Goal: Task Accomplishment & Management: Use online tool/utility

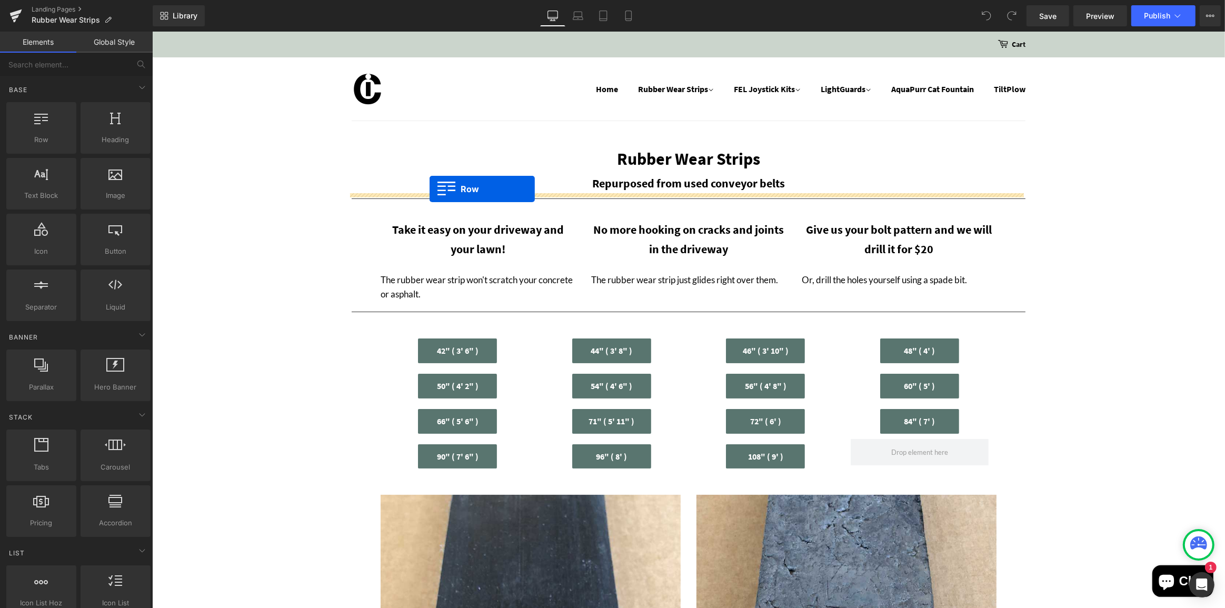
drag, startPoint x: 279, startPoint y: 174, endPoint x: 429, endPoint y: 189, distance: 151.4
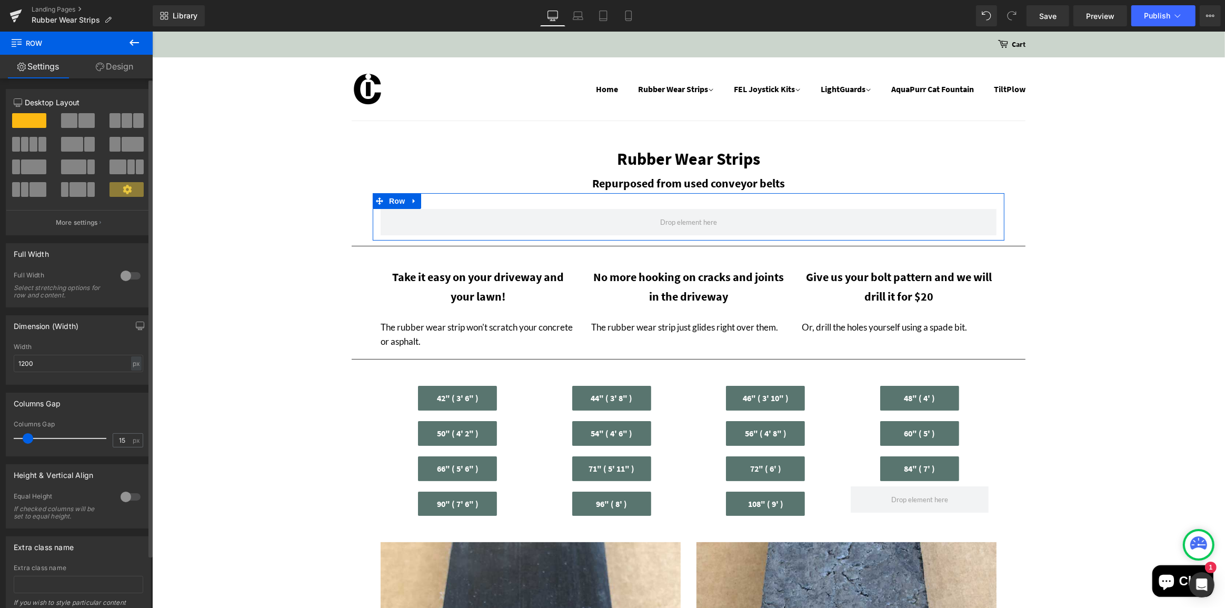
click at [80, 119] on span at bounding box center [86, 120] width 16 height 15
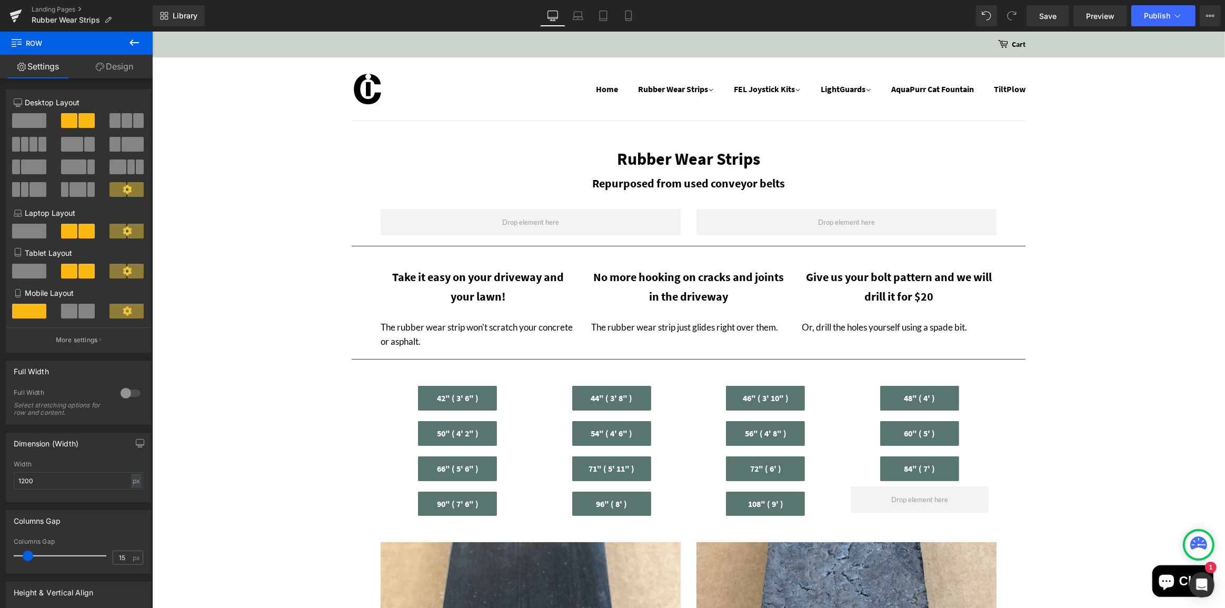
click at [135, 41] on icon at bounding box center [134, 42] width 13 height 13
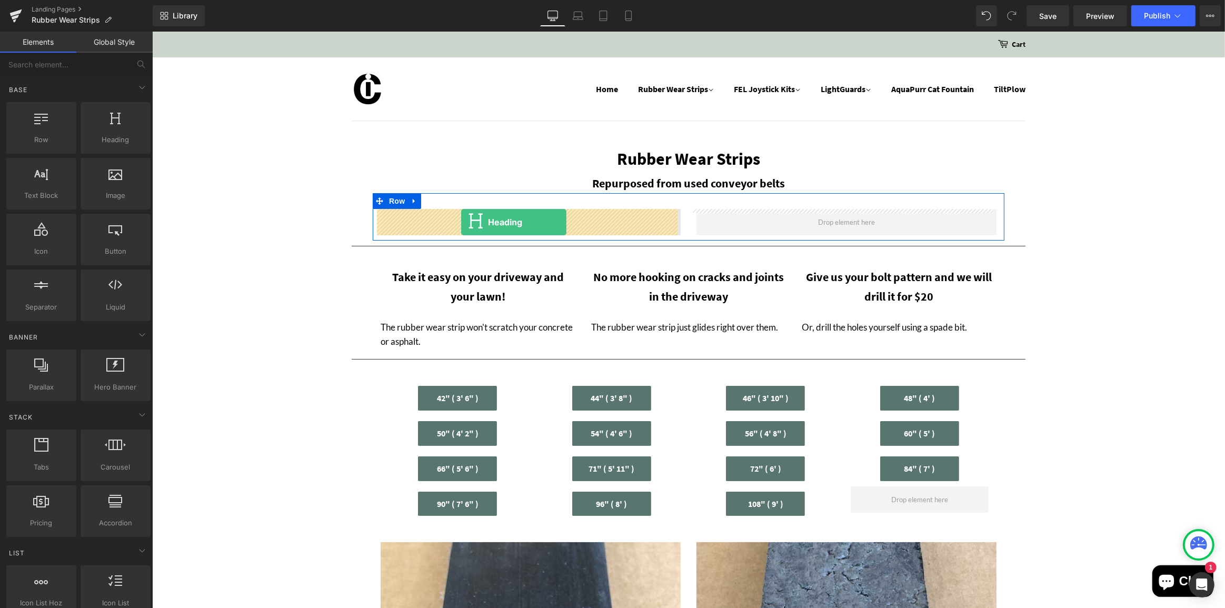
drag, startPoint x: 262, startPoint y: 156, endPoint x: 461, endPoint y: 222, distance: 209.3
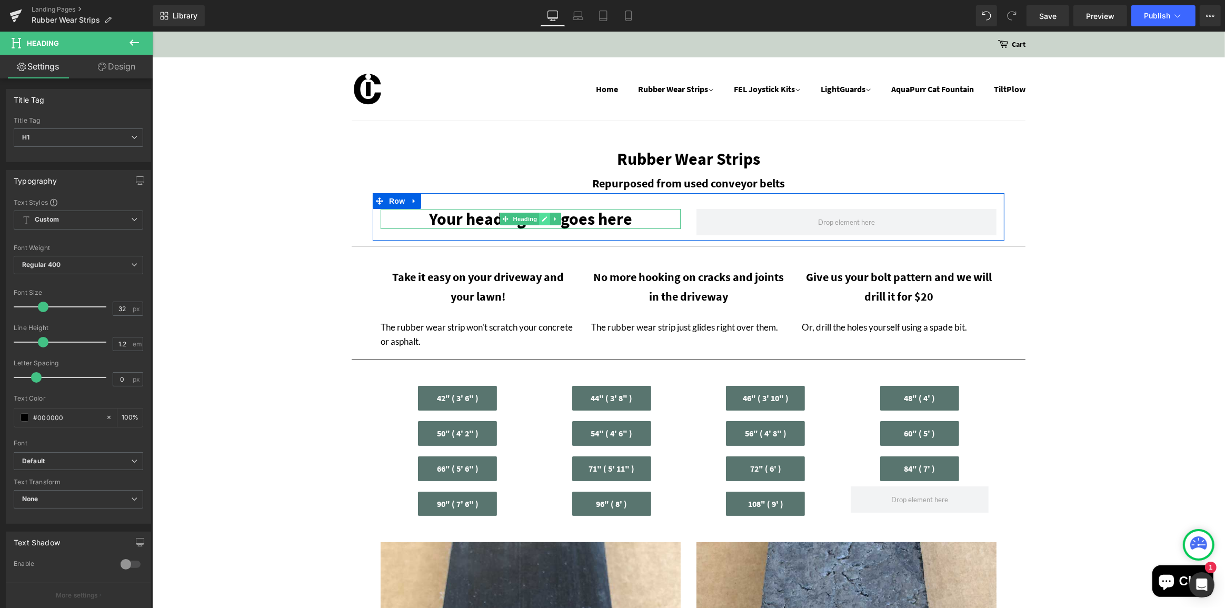
click at [542, 219] on icon at bounding box center [544, 219] width 6 height 6
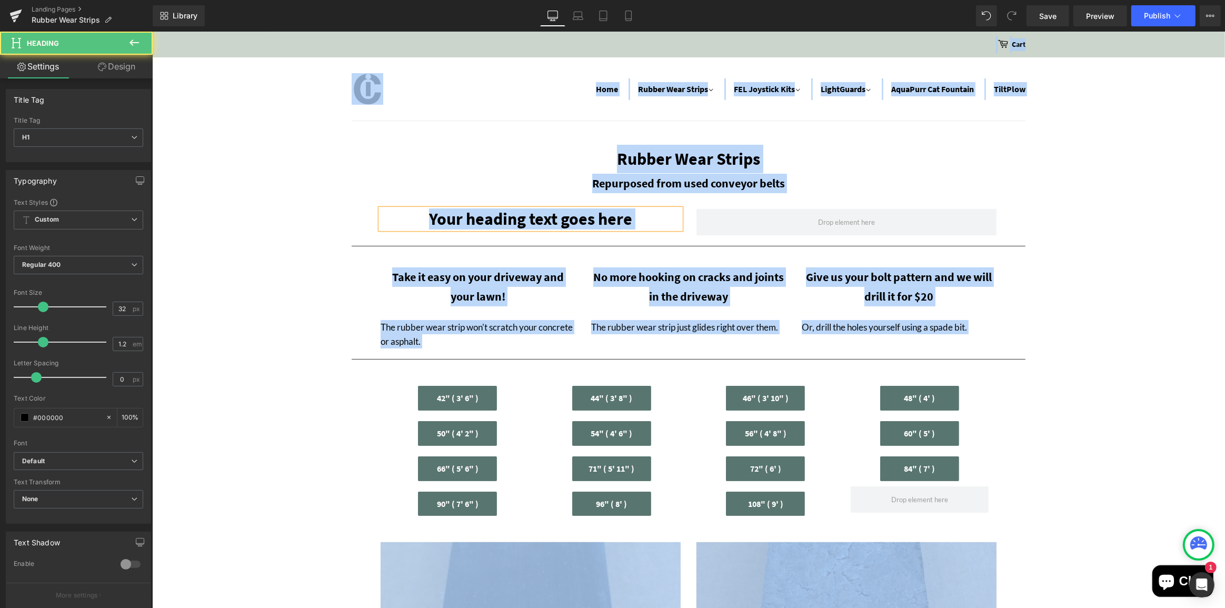
click at [542, 219] on h1 "Your heading text goes here" at bounding box center [530, 219] width 300 height 20
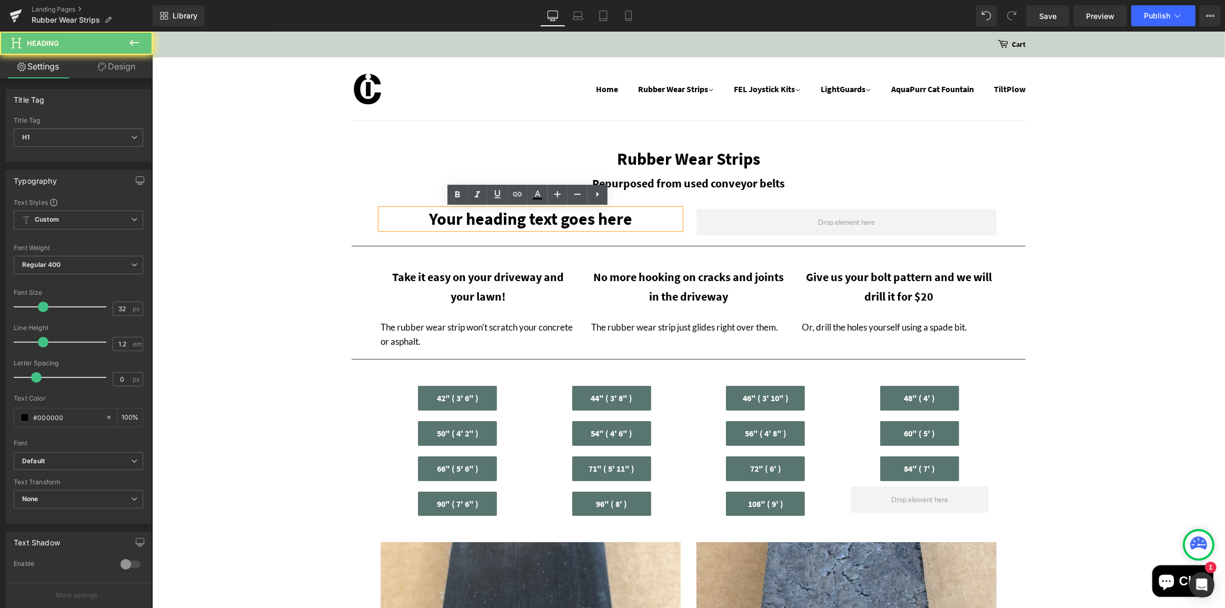
click at [542, 219] on h1 "Your heading text goes here" at bounding box center [530, 219] width 300 height 20
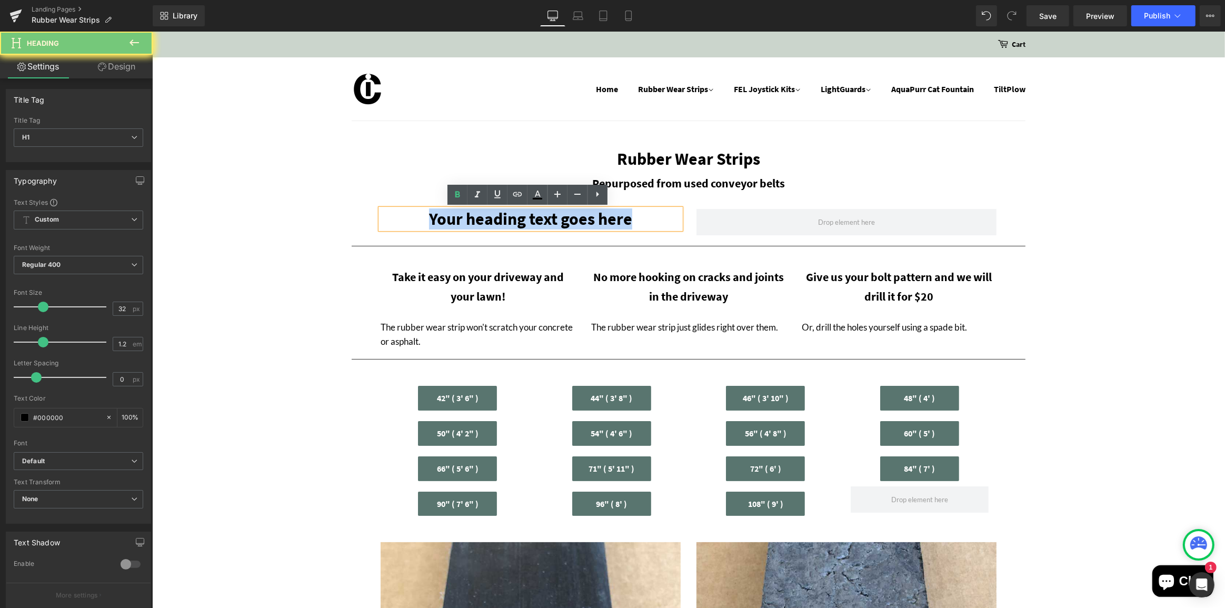
click at [542, 219] on h1 "Your heading text goes here" at bounding box center [530, 219] width 300 height 20
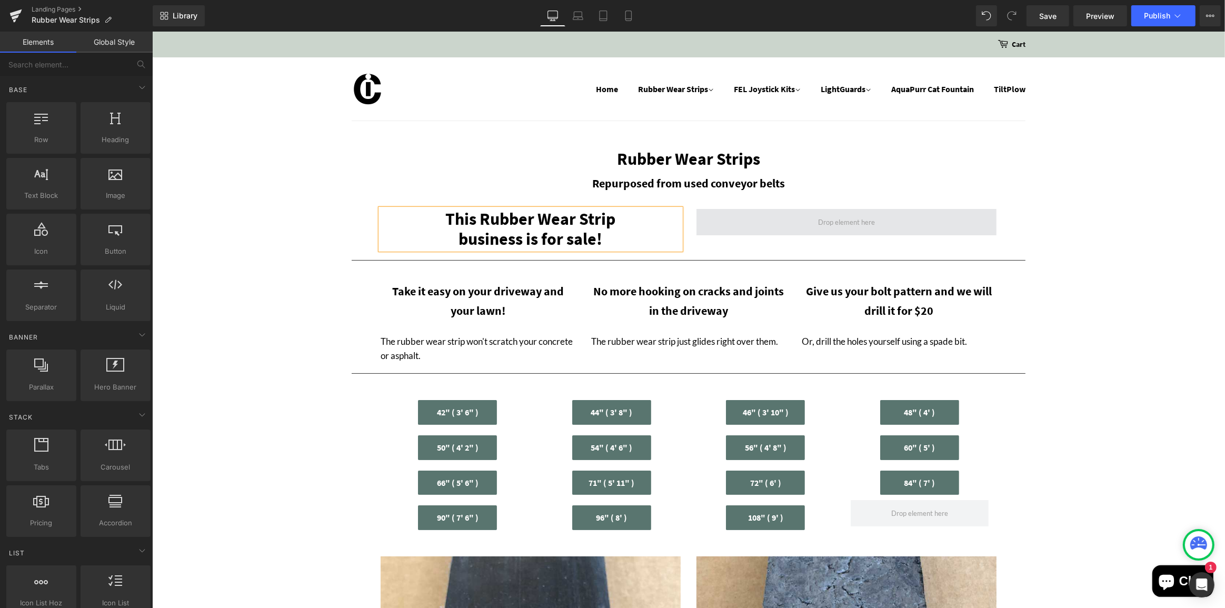
click at [824, 220] on span at bounding box center [846, 222] width 64 height 17
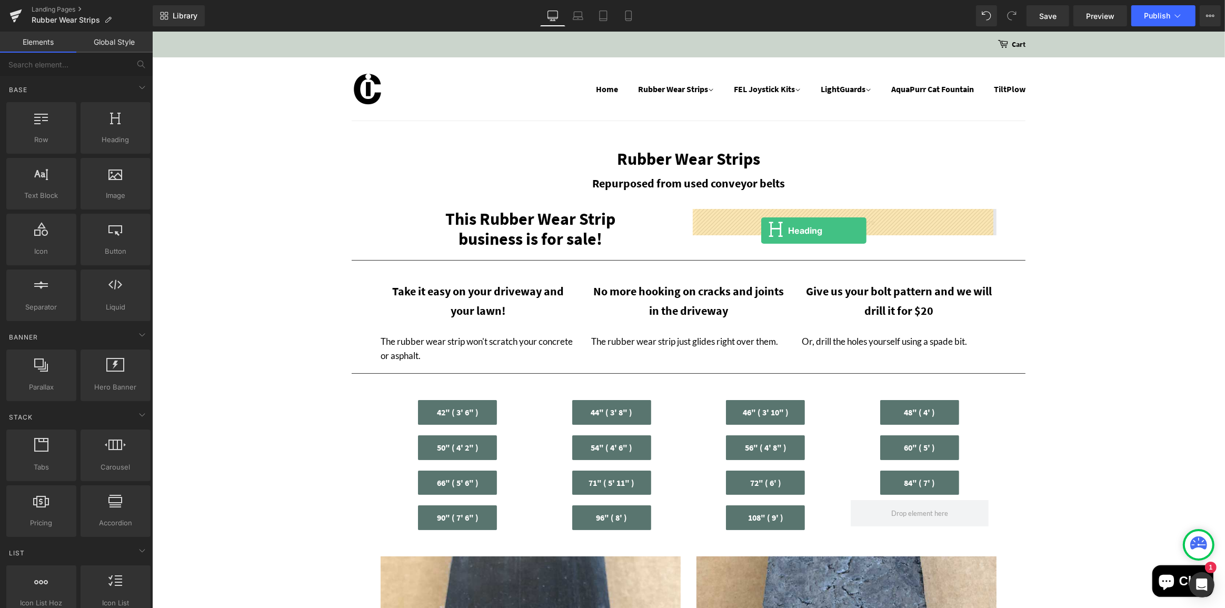
drag, startPoint x: 262, startPoint y: 162, endPoint x: 761, endPoint y: 231, distance: 503.4
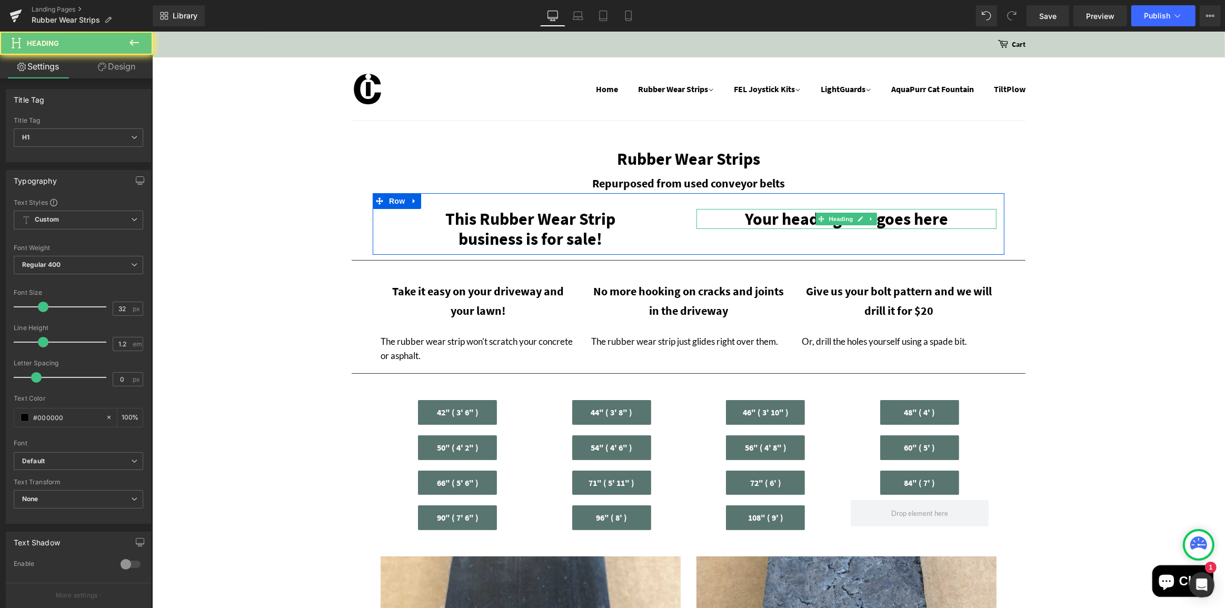
click at [804, 217] on h1 "Your heading text goes here" at bounding box center [846, 219] width 300 height 20
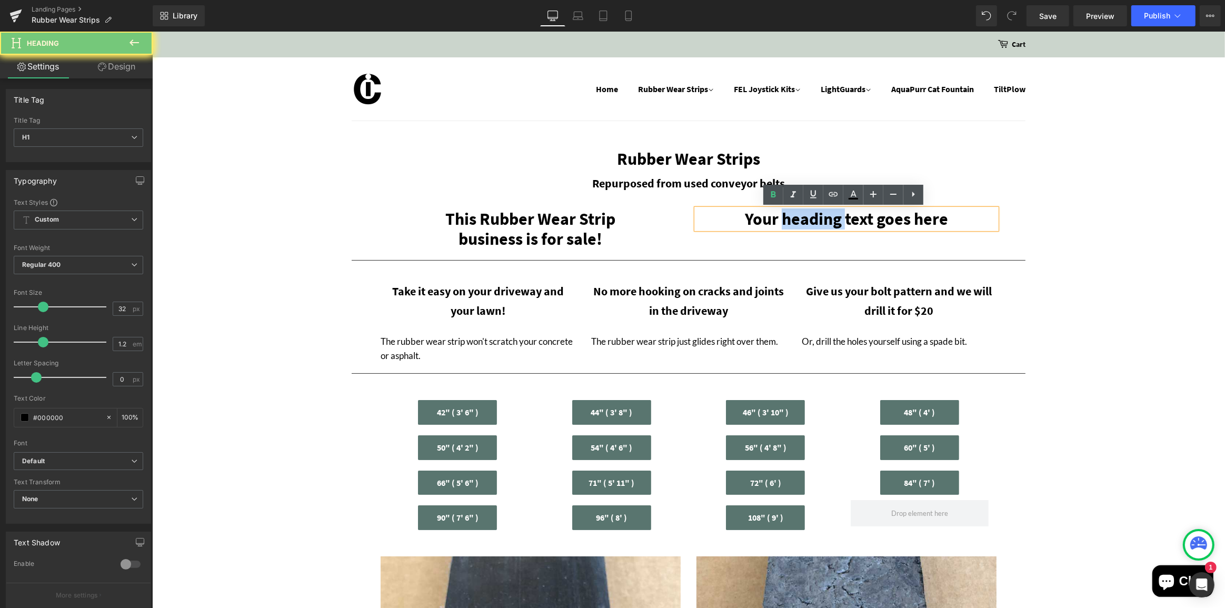
click at [804, 217] on h1 "Your heading text goes here" at bounding box center [846, 219] width 300 height 20
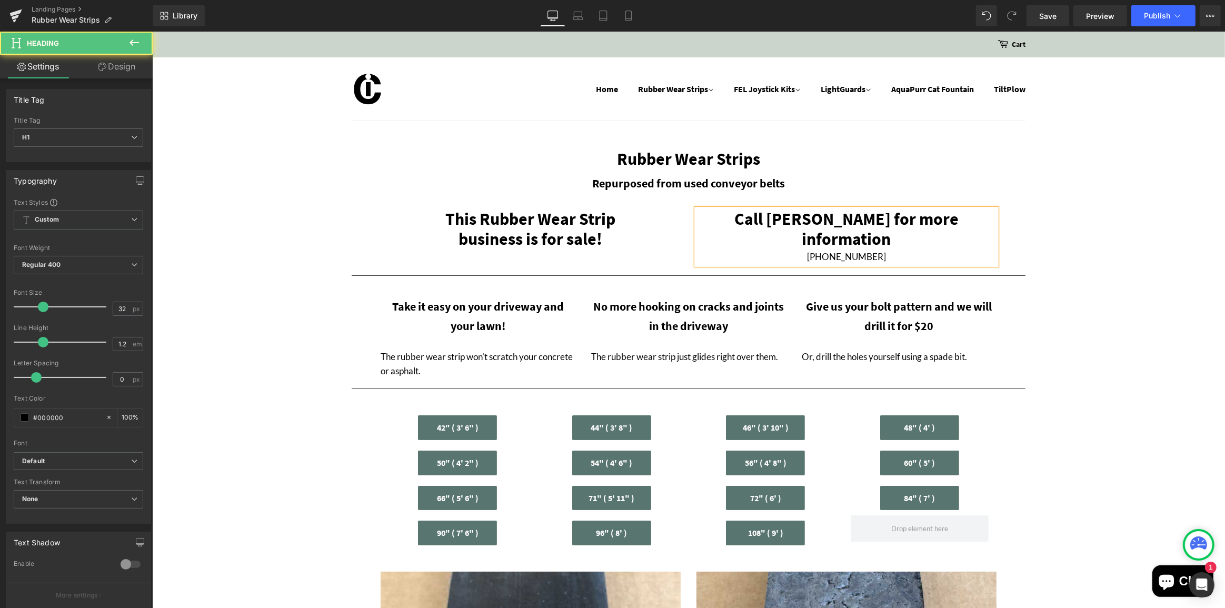
click at [804, 217] on h1 "Call [PERSON_NAME] for more information" at bounding box center [846, 229] width 300 height 41
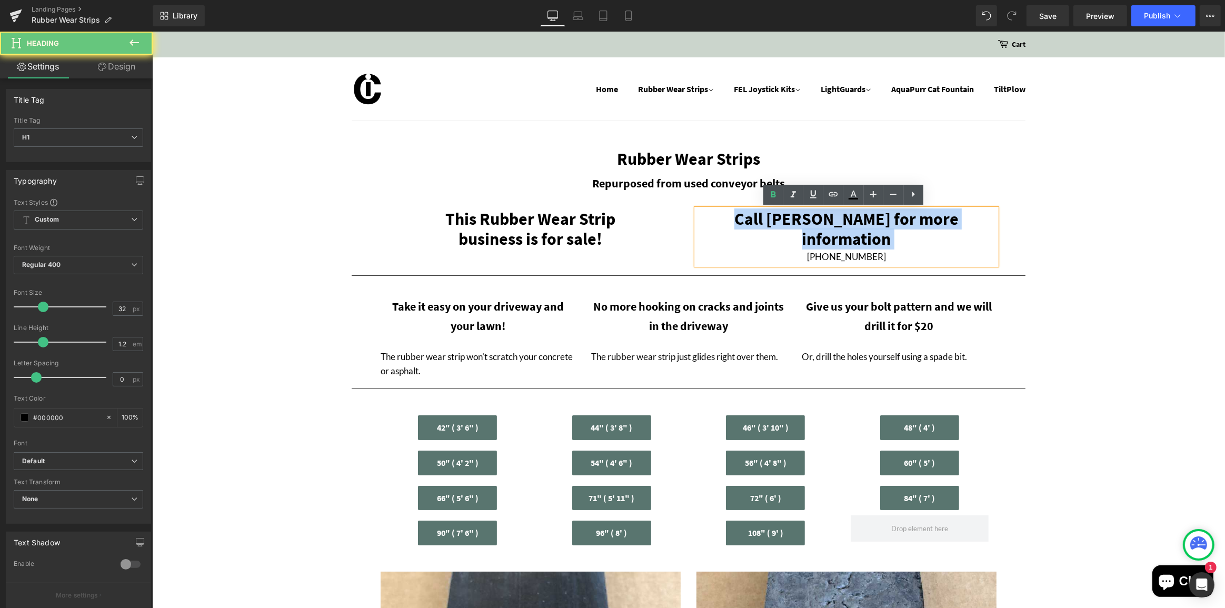
click at [804, 217] on h1 "Call [PERSON_NAME] for more information" at bounding box center [846, 229] width 300 height 41
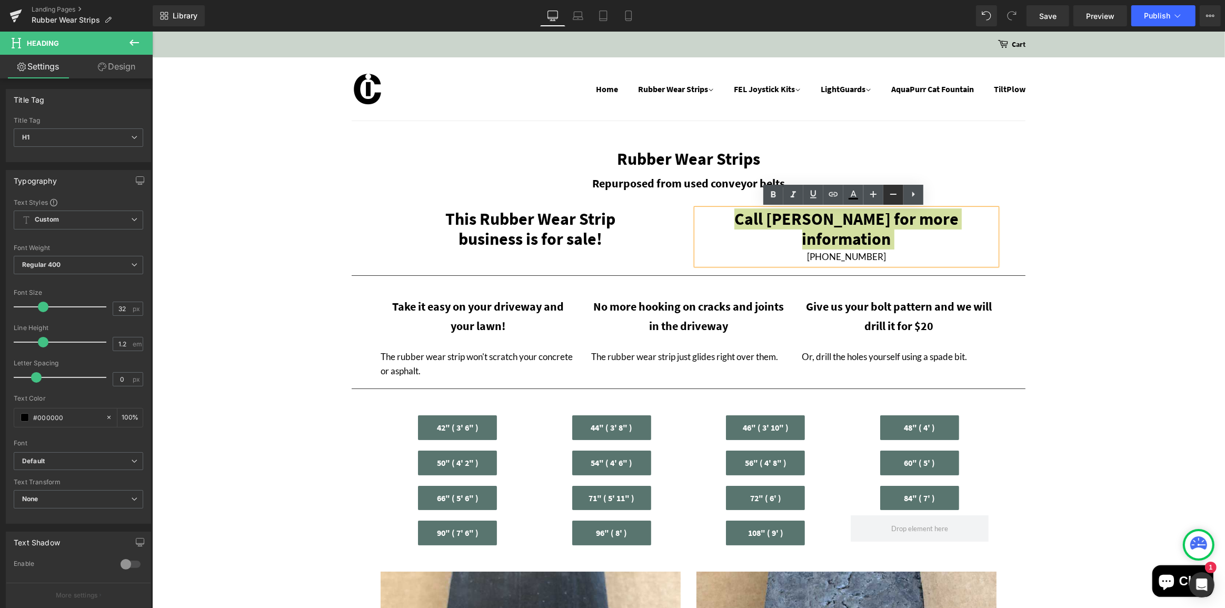
click at [890, 199] on icon at bounding box center [893, 194] width 13 height 13
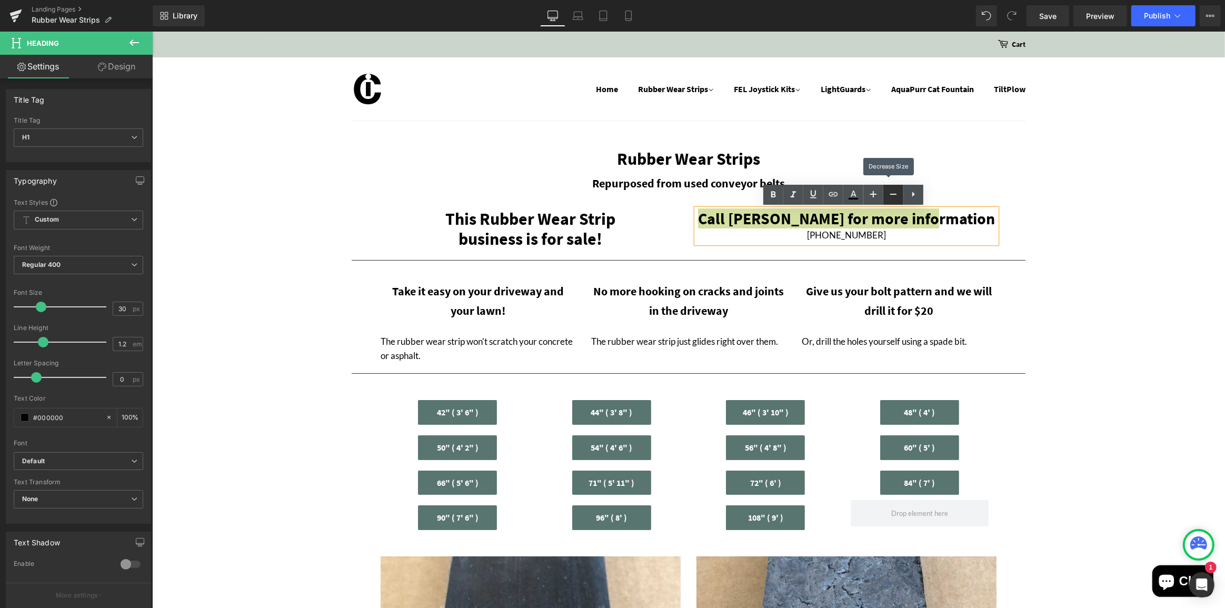
click at [890, 199] on icon at bounding box center [893, 194] width 13 height 13
type input "22"
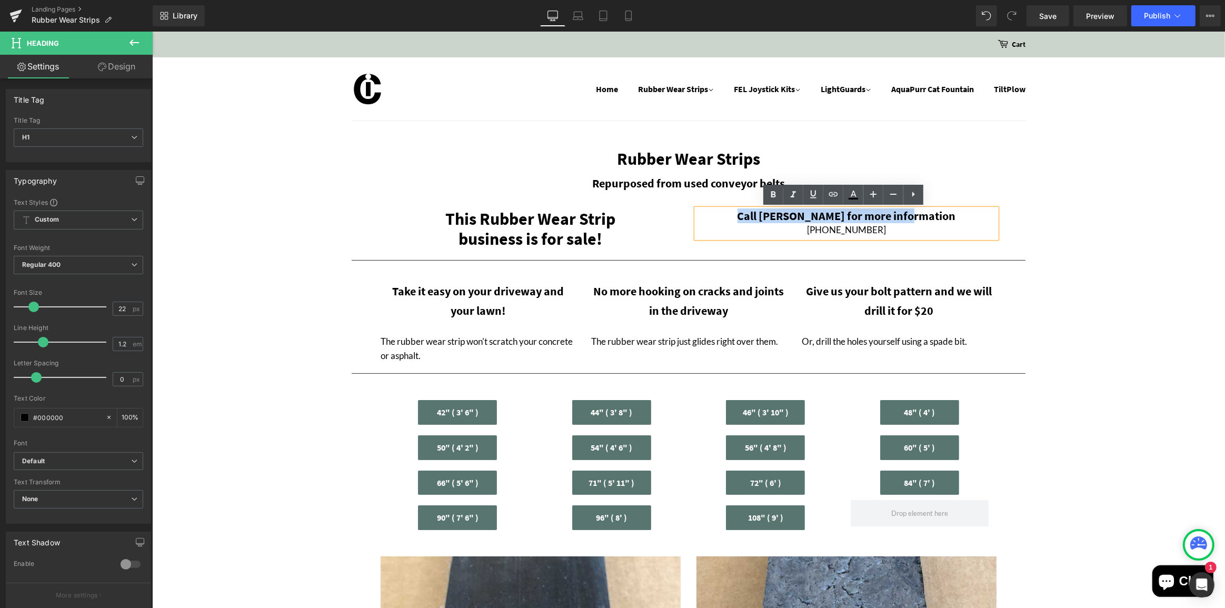
click at [378, 204] on div "This Rubber Wear Strip business is for sale! Heading Call Steven for more infor…" at bounding box center [688, 224] width 632 height 62
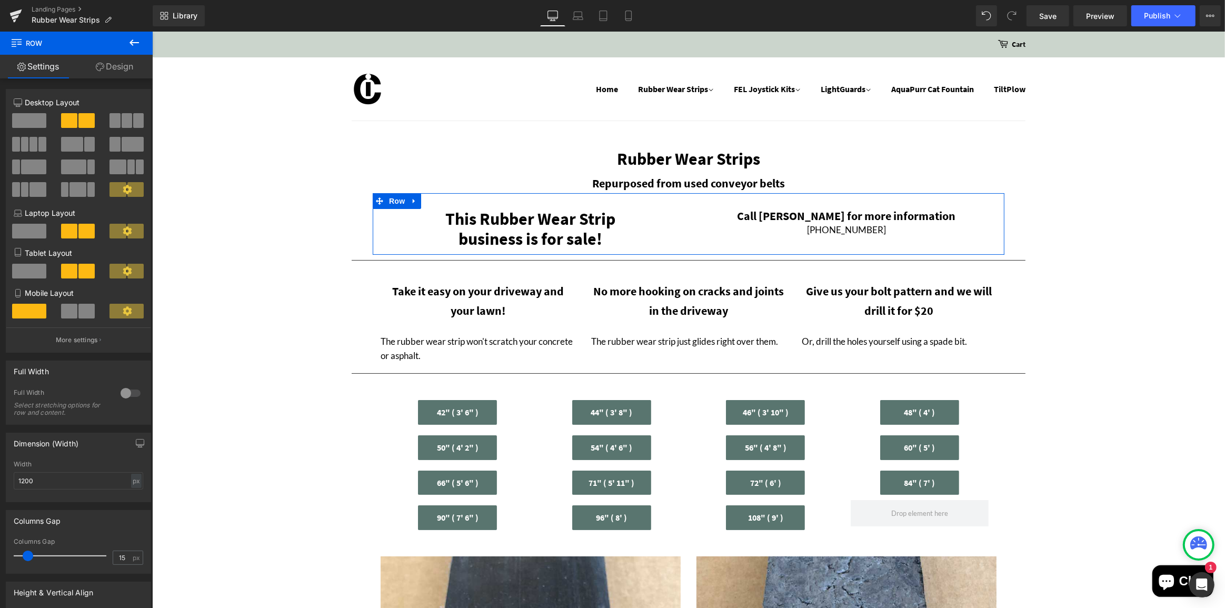
click at [391, 200] on span "Row" at bounding box center [396, 201] width 21 height 16
click at [112, 70] on link "Design" at bounding box center [114, 67] width 76 height 24
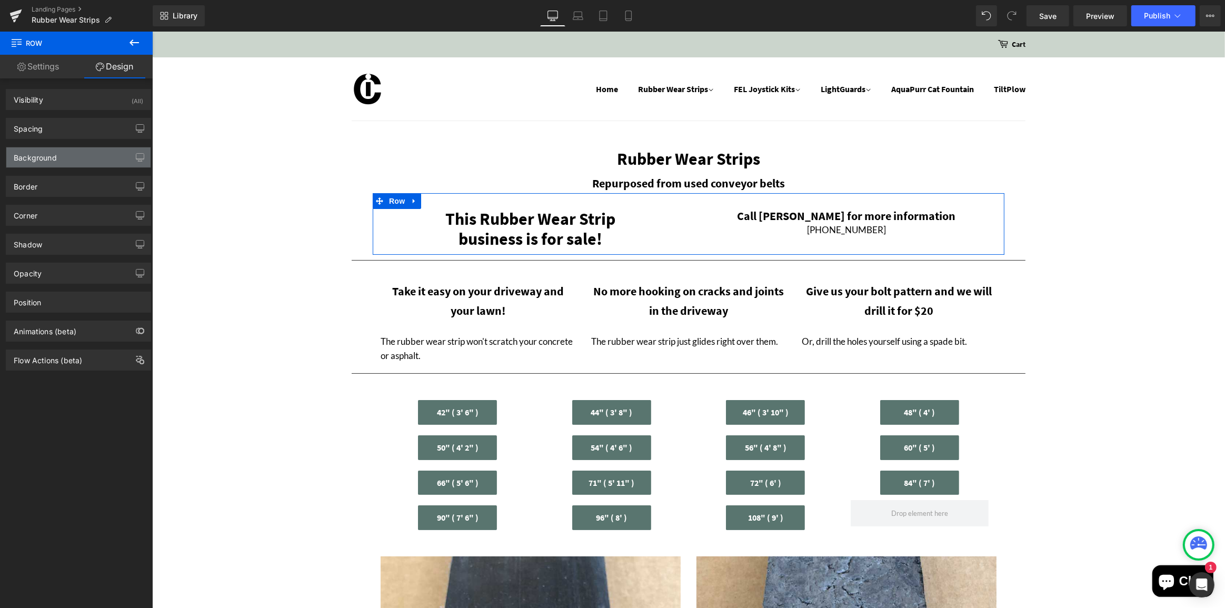
click at [67, 159] on div "Background" at bounding box center [78, 157] width 144 height 20
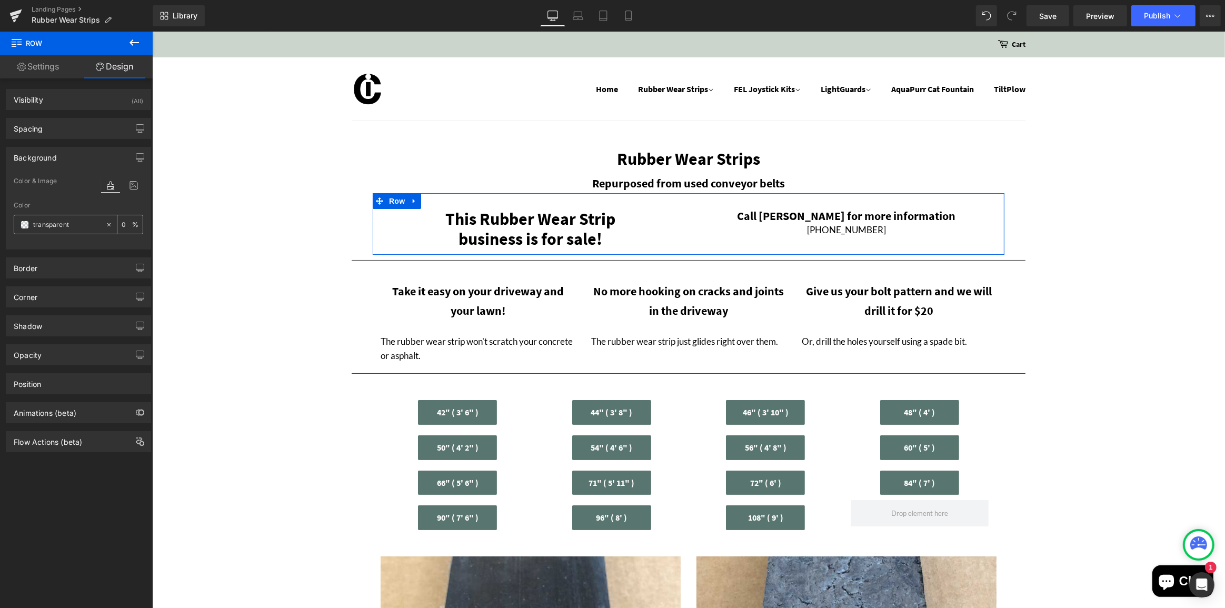
click at [22, 224] on span at bounding box center [25, 225] width 8 height 8
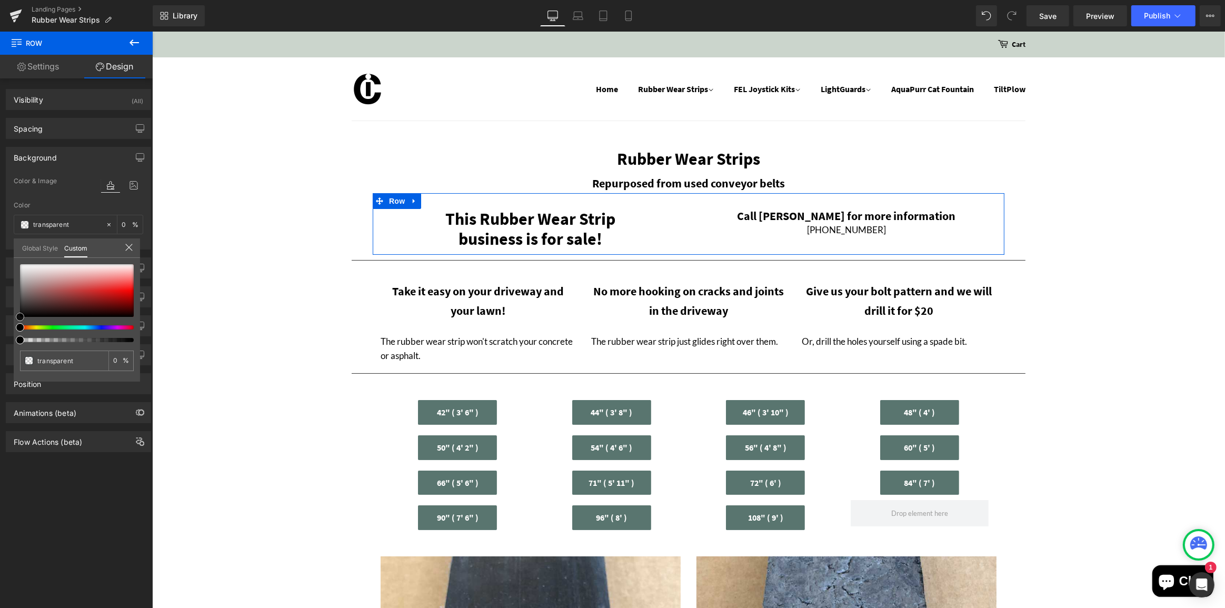
type input "#e3cdcd"
type input "100"
type input "#e3cdcd"
type input "100"
type input "#edd2d2"
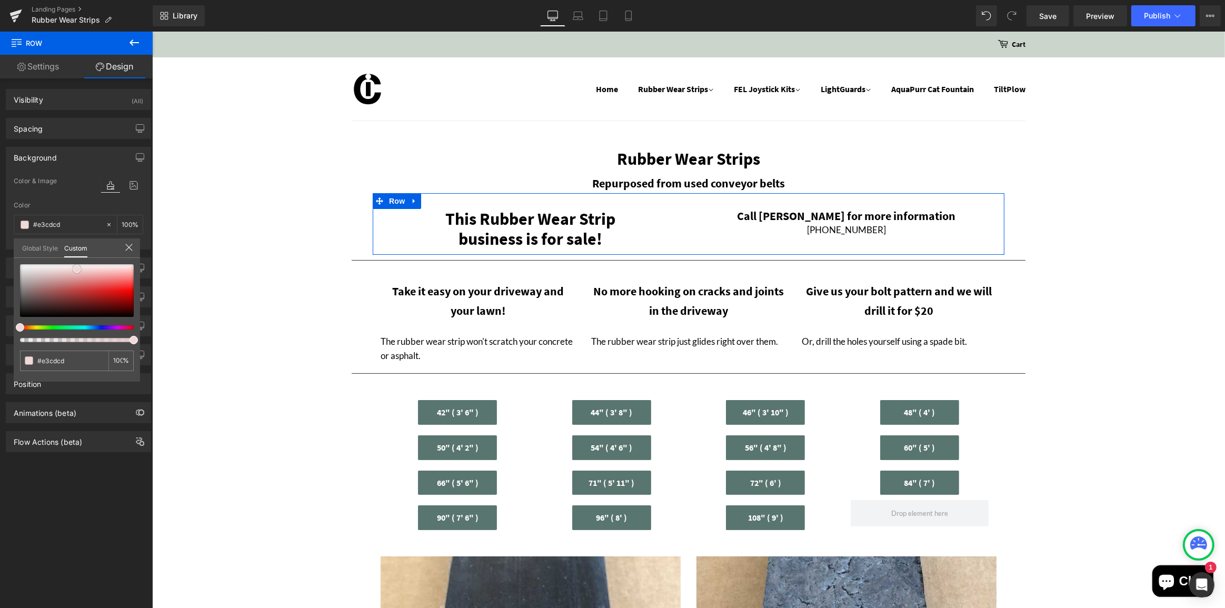
type input "#edd2d2"
type input "#f5dada"
type input "#faeaea"
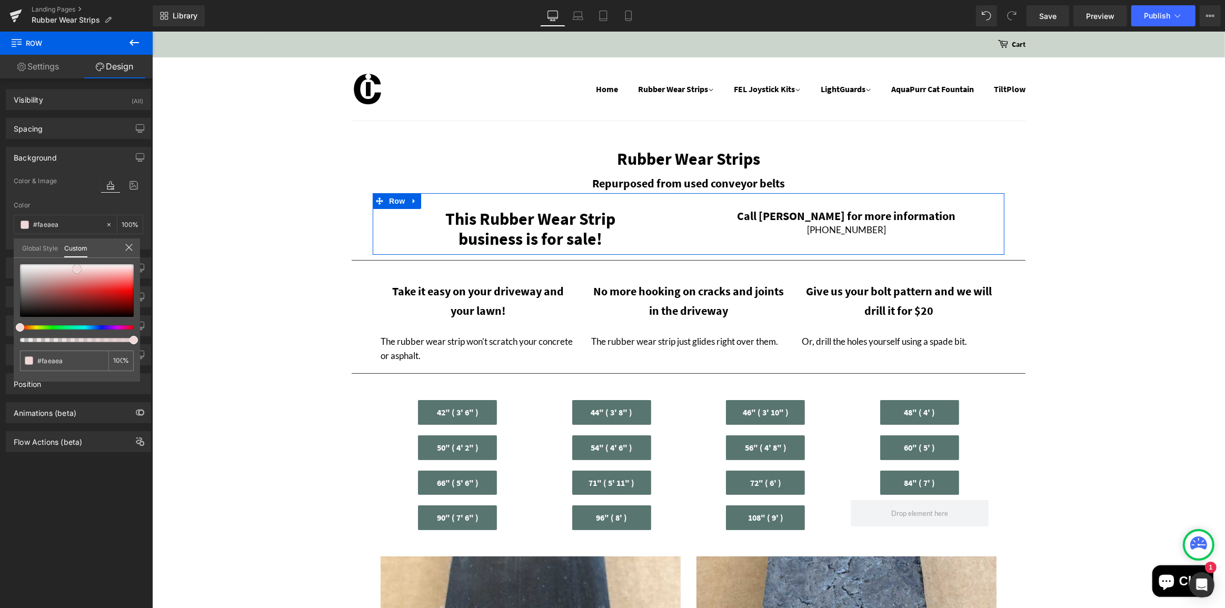
type input "#fdf6f6"
type input "#ffffff"
type input "#f6d4d4"
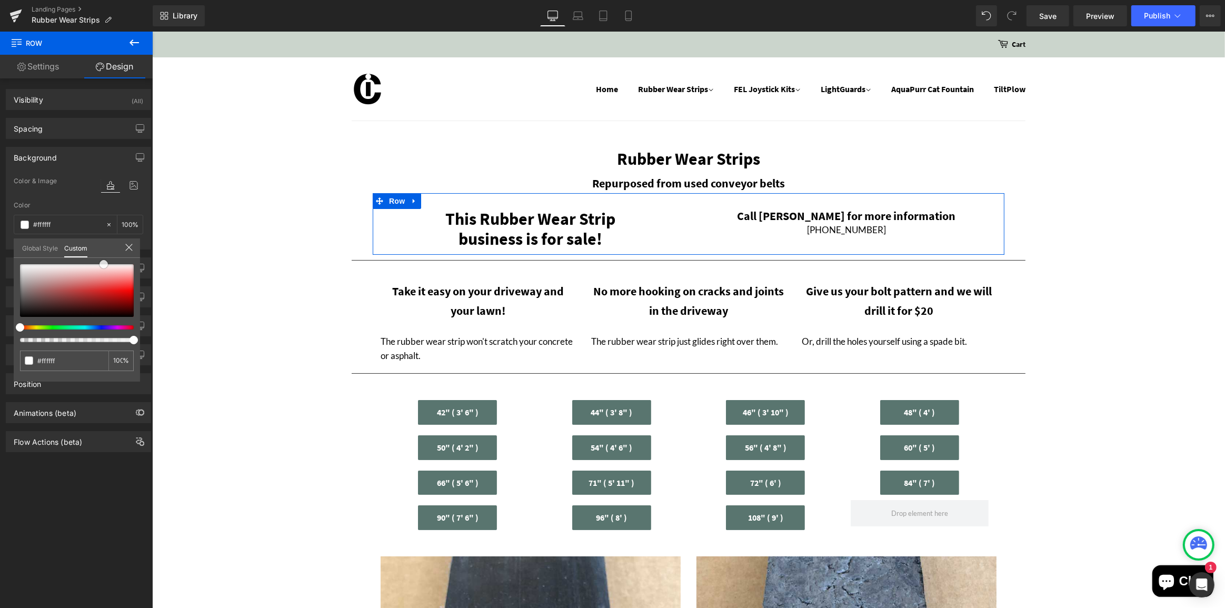
type input "#f6d4d4"
type input "#e58484"
type input "#d85959"
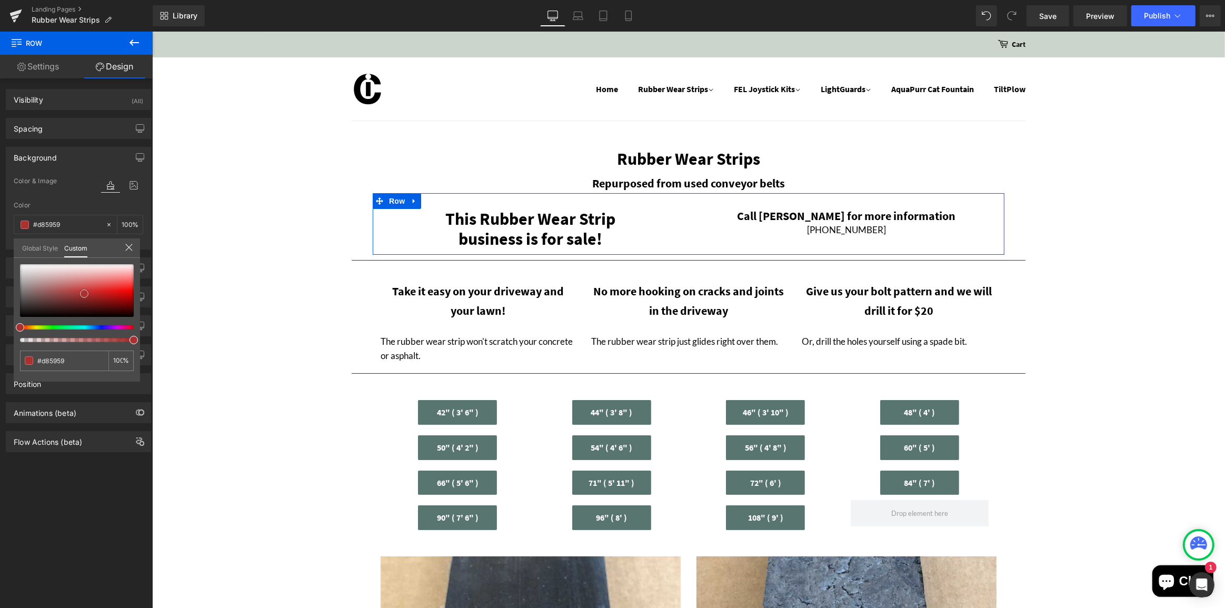
type input "#b93131"
type input "#a72f2f"
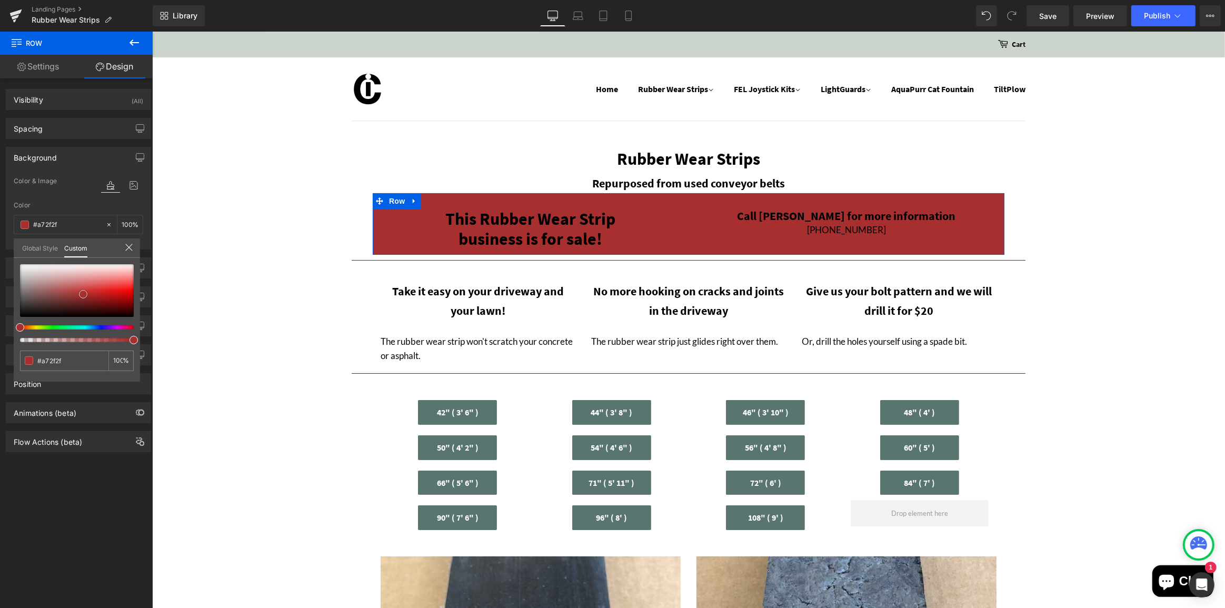
type input "#ac3333"
type input "#c65151"
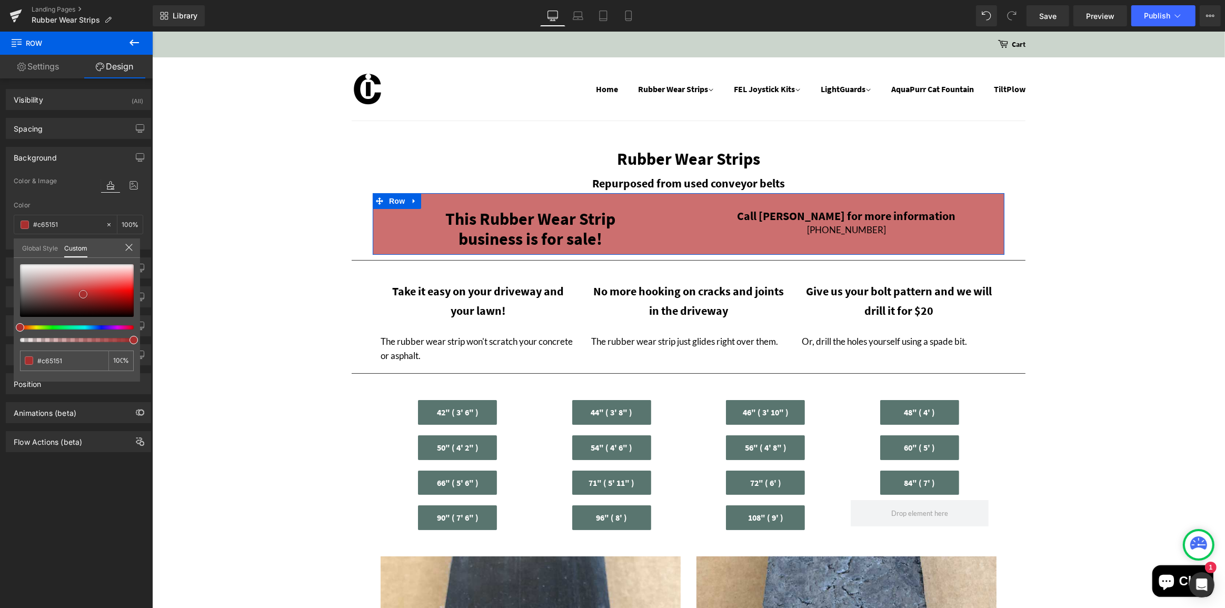
type input "#cc6f6f"
type input "#cd7373"
type input "#d99a9a"
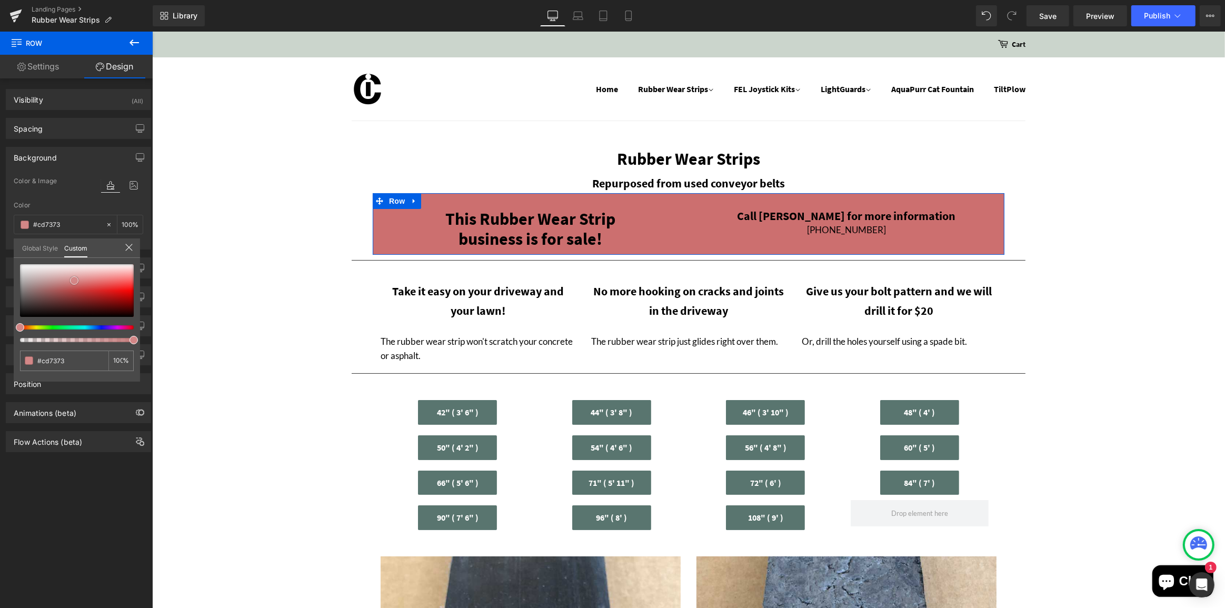
type input "#d99a9a"
type input "#dfa9a9"
type input "#e3b4b4"
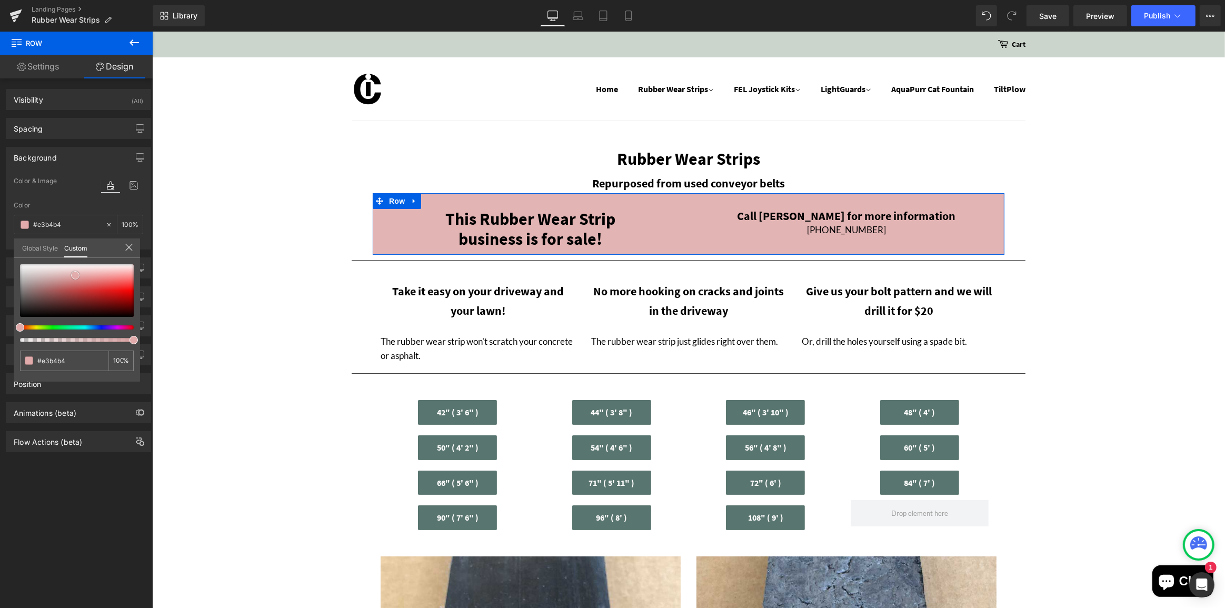
type input "#e1abab"
type input "#e2abab"
type input "#e3afaf"
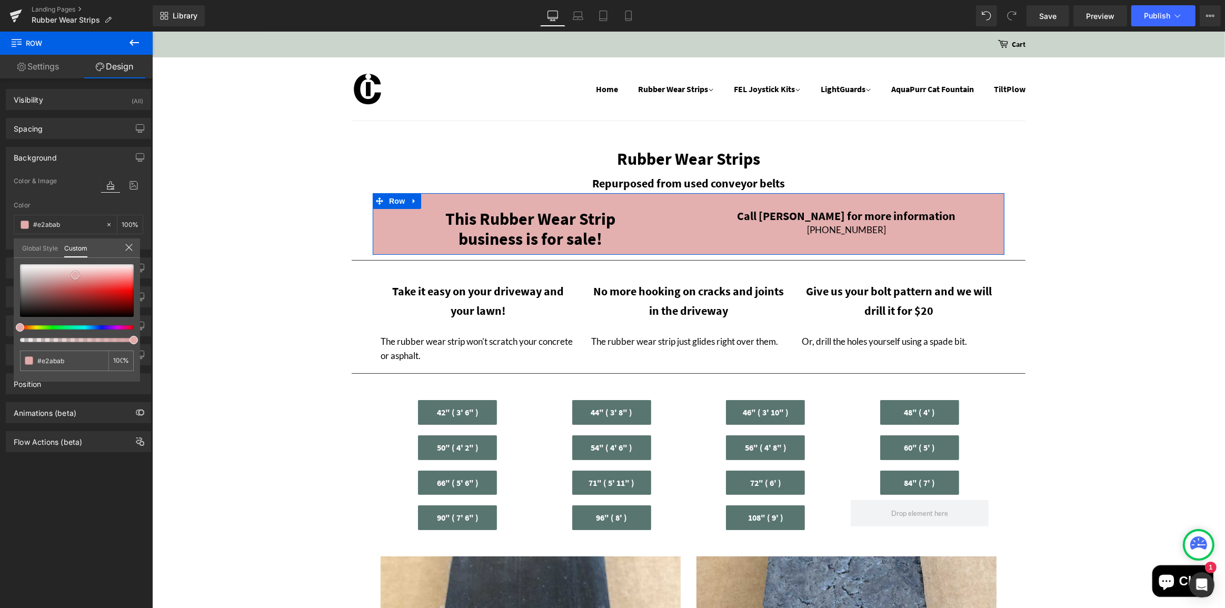
type input "#e3afaf"
type input "#e5b2b2"
type input "#e8b9b9"
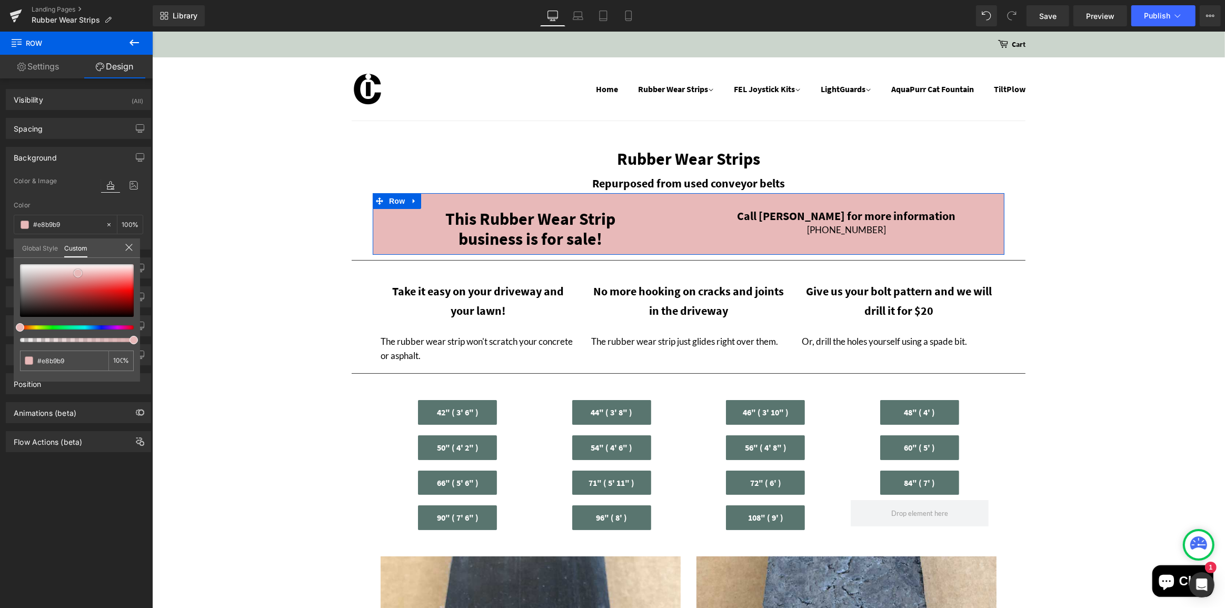
click at [78, 273] on div at bounding box center [77, 290] width 114 height 53
type input "#b9e8bf"
click at [56, 325] on div at bounding box center [73, 327] width 114 height 4
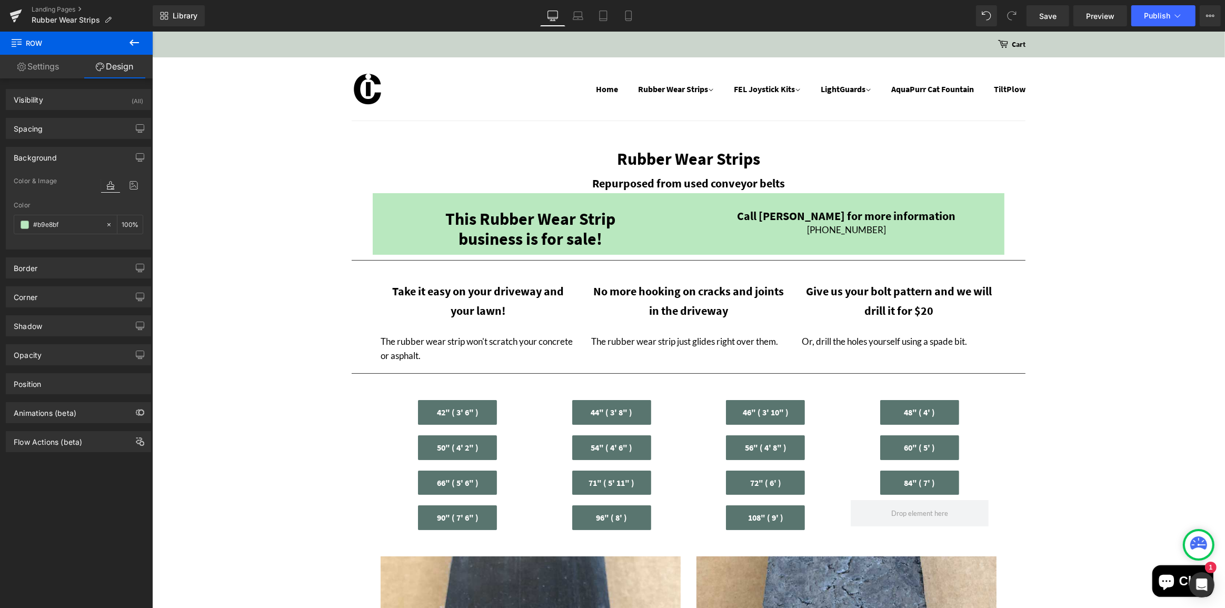
click at [388, 202] on span "Row" at bounding box center [396, 201] width 21 height 16
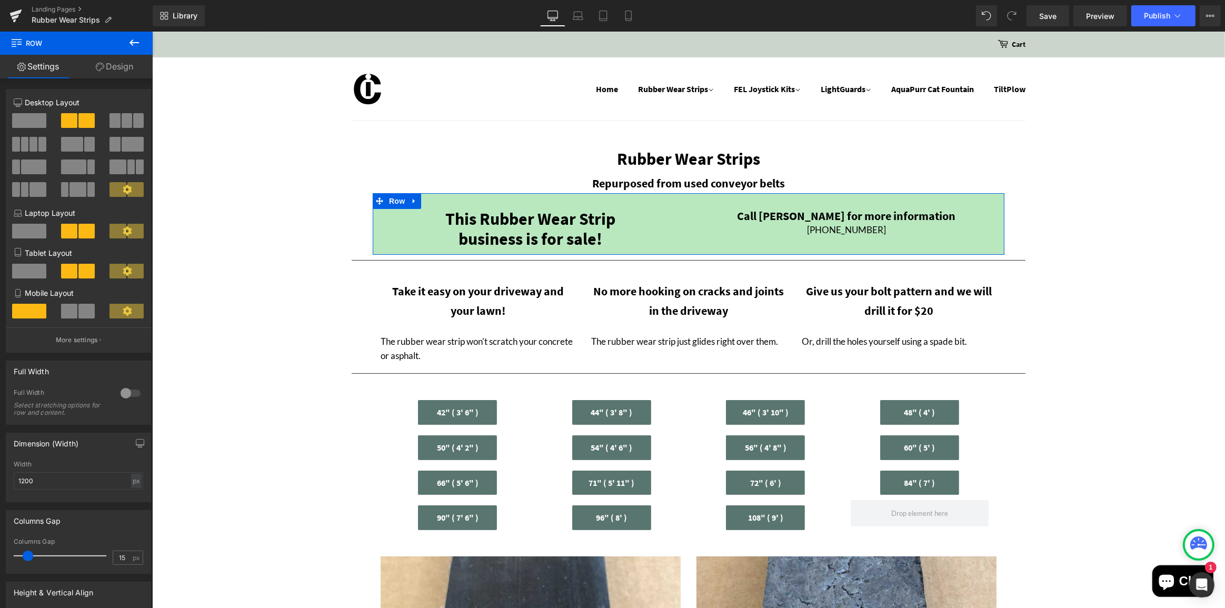
click at [117, 67] on link "Design" at bounding box center [114, 67] width 76 height 24
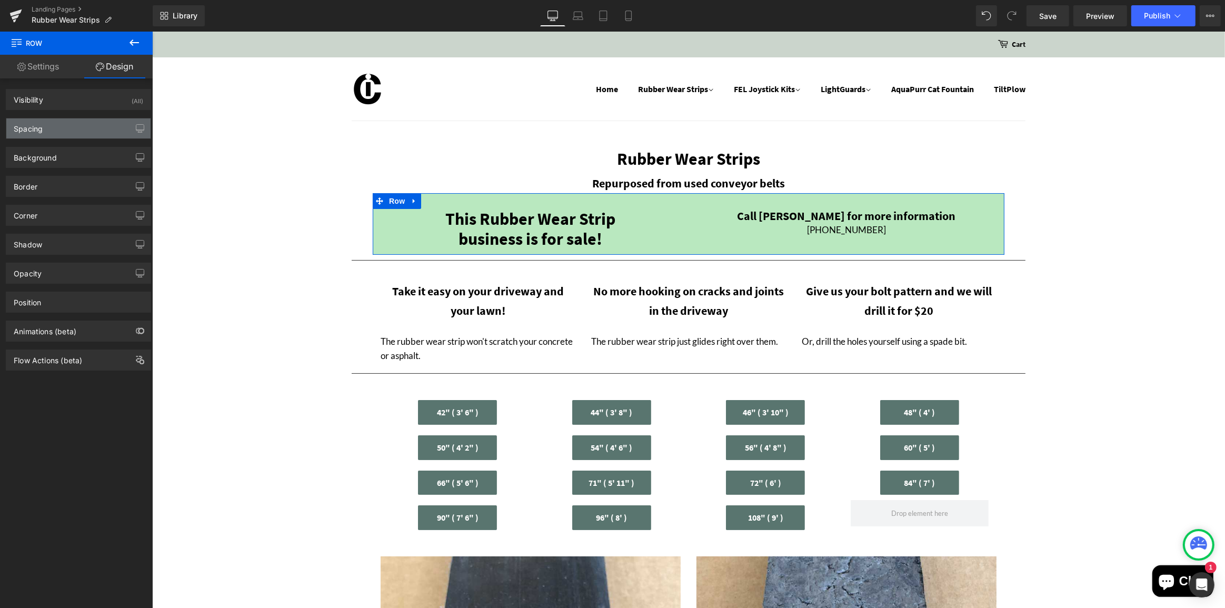
click at [42, 122] on div "Spacing" at bounding box center [28, 125] width 29 height 15
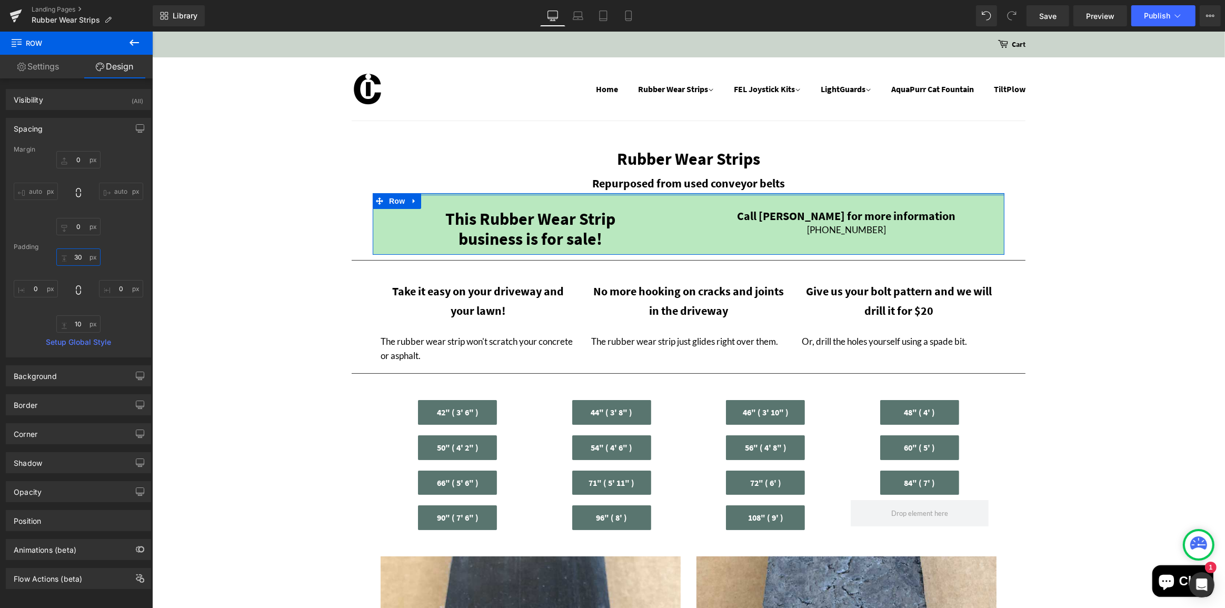
click at [79, 253] on input "30" at bounding box center [78, 257] width 44 height 17
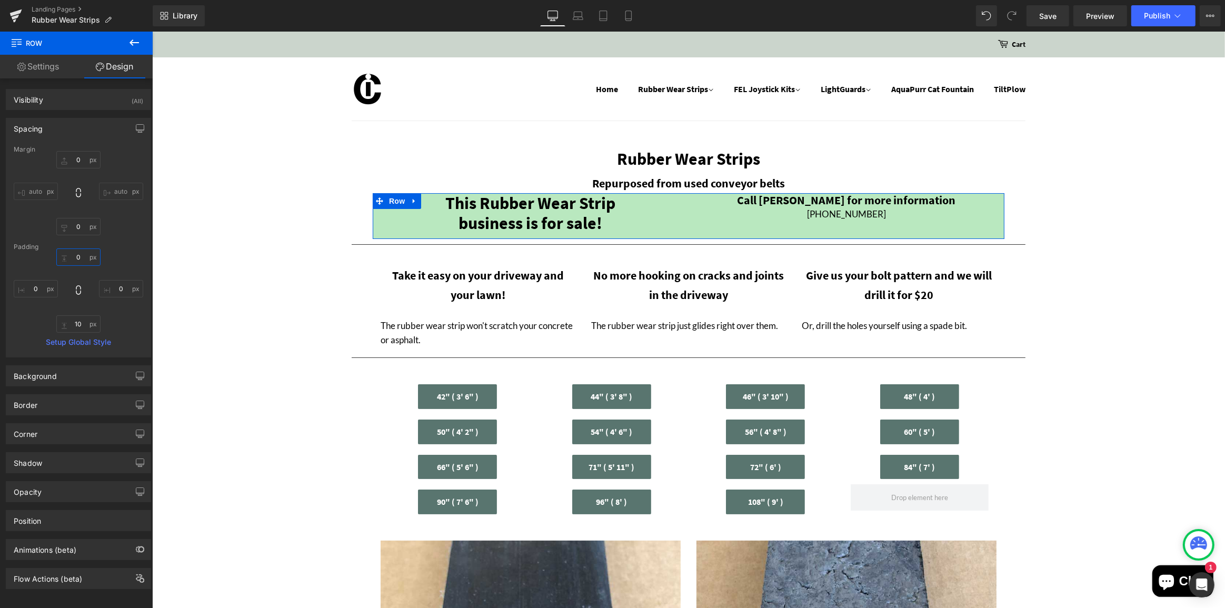
type input "0"
click at [412, 200] on icon at bounding box center [413, 201] width 2 height 5
click at [395, 201] on span "Row" at bounding box center [396, 201] width 21 height 16
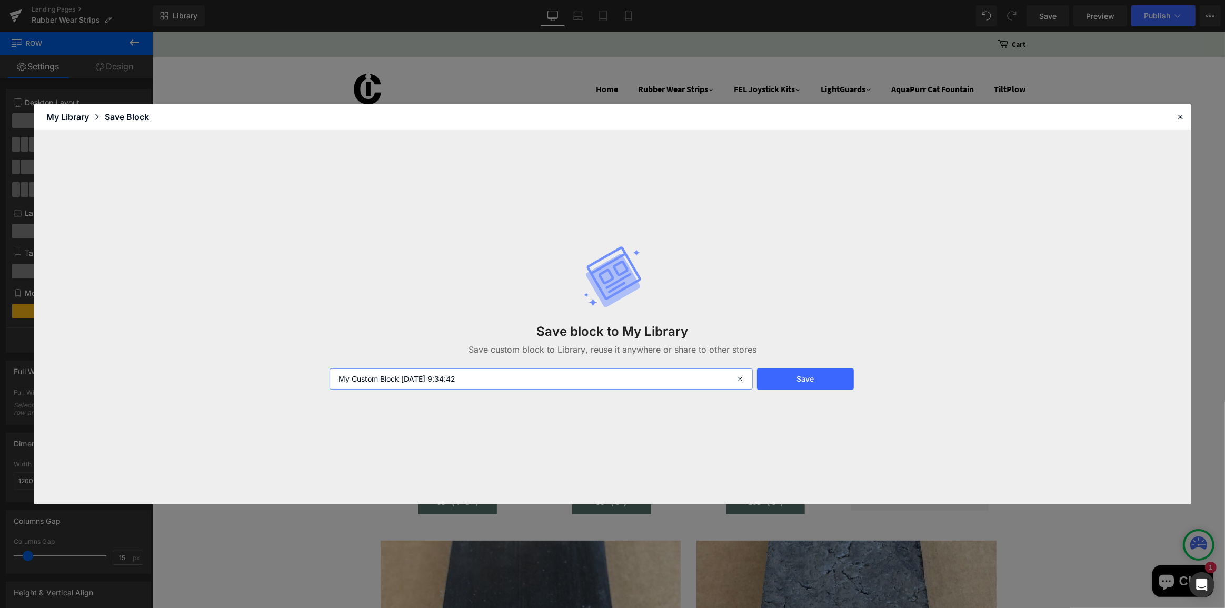
drag, startPoint x: 471, startPoint y: 380, endPoint x: 240, endPoint y: 379, distance: 231.7
click at [240, 379] on div "Save block to My Library Save custom block to Library, reuse it anywhere or sha…" at bounding box center [613, 318] width 1158 height 374
type input "RWS for sale"
click at [820, 378] on button "Save" at bounding box center [805, 379] width 96 height 21
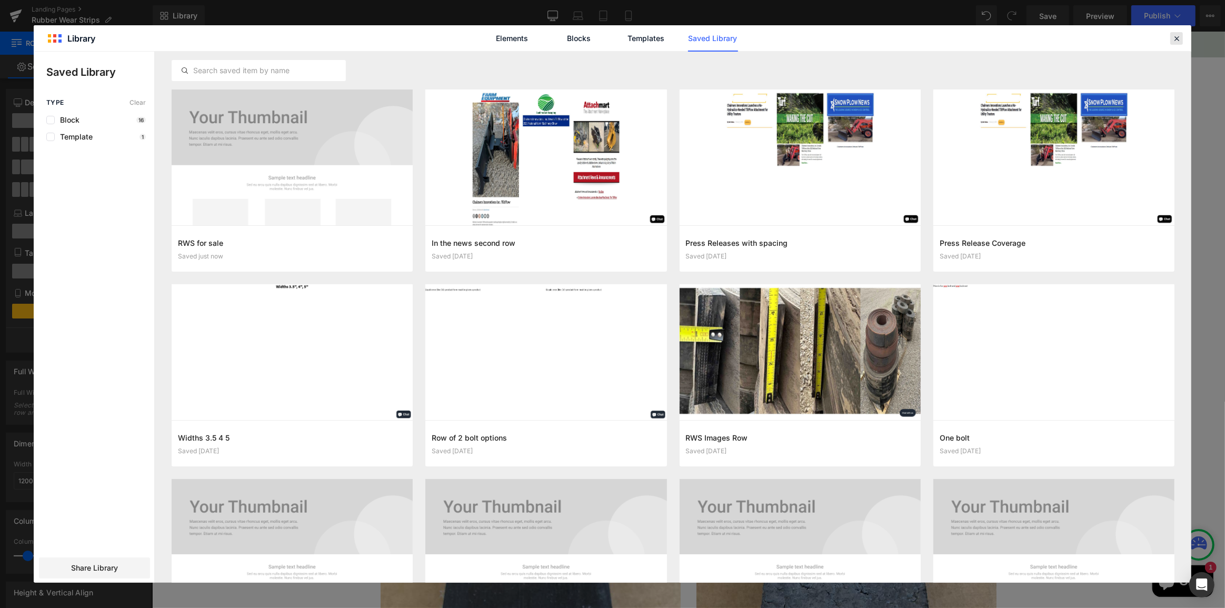
drag, startPoint x: 1177, startPoint y: 36, endPoint x: 540, endPoint y: 146, distance: 646.1
click at [1177, 36] on icon at bounding box center [1176, 38] width 9 height 9
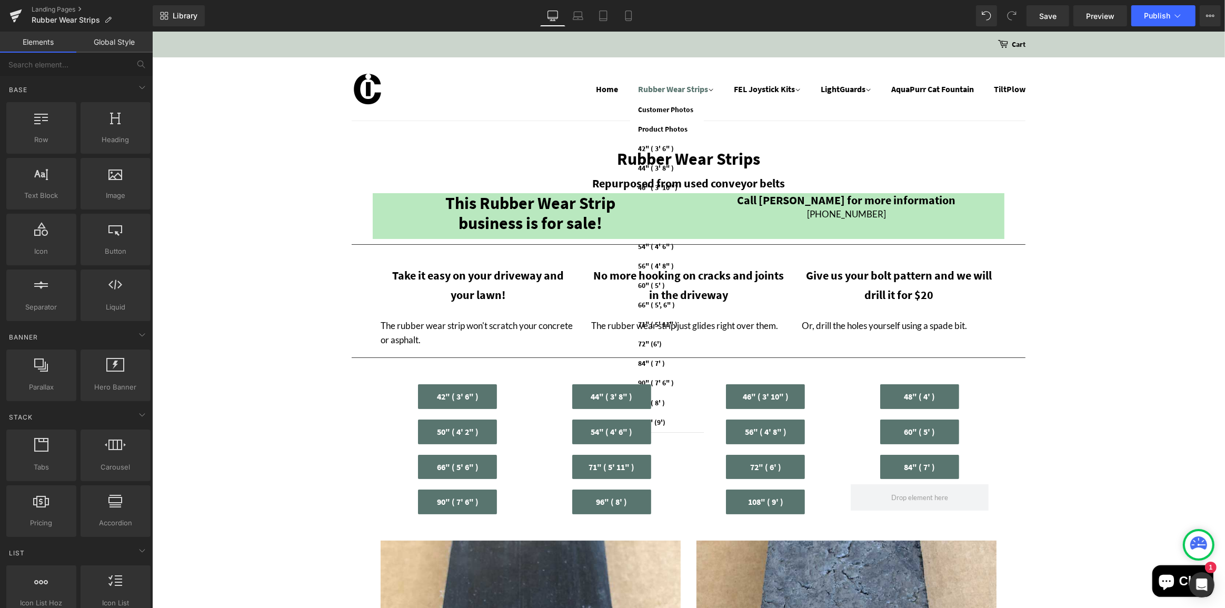
click at [664, 90] on link "Rubber Wear Strips" at bounding box center [677, 89] width 94 height 22
click at [47, 7] on link "Landing Pages" at bounding box center [92, 9] width 121 height 8
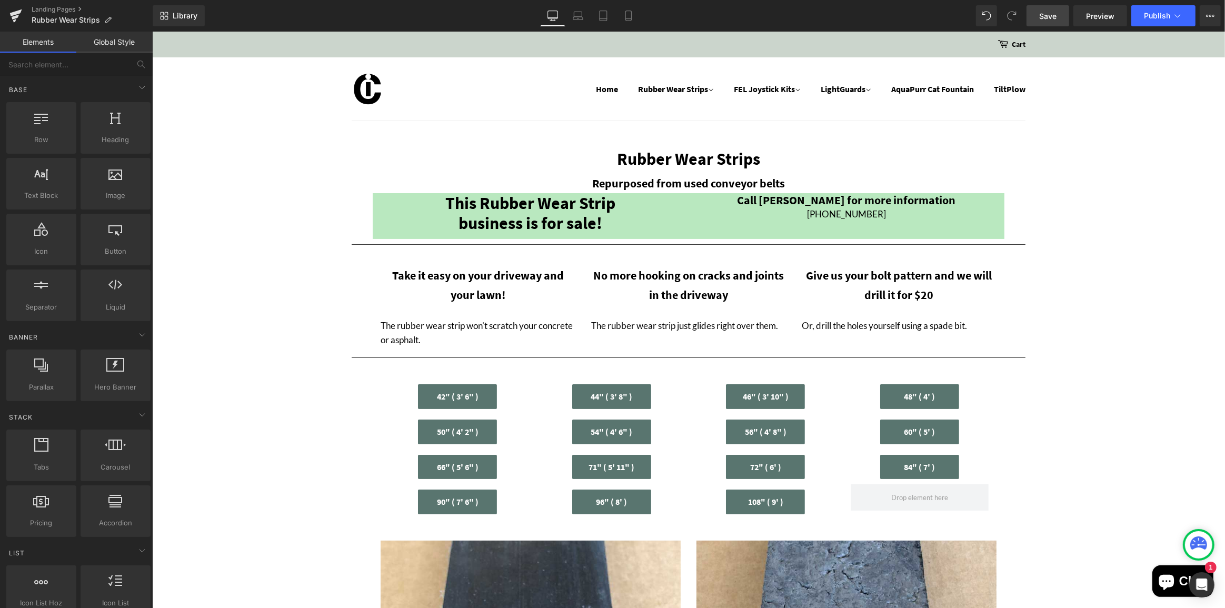
click at [1058, 18] on link "Save" at bounding box center [1048, 15] width 43 height 21
click at [1161, 19] on span "Publish" at bounding box center [1157, 16] width 26 height 8
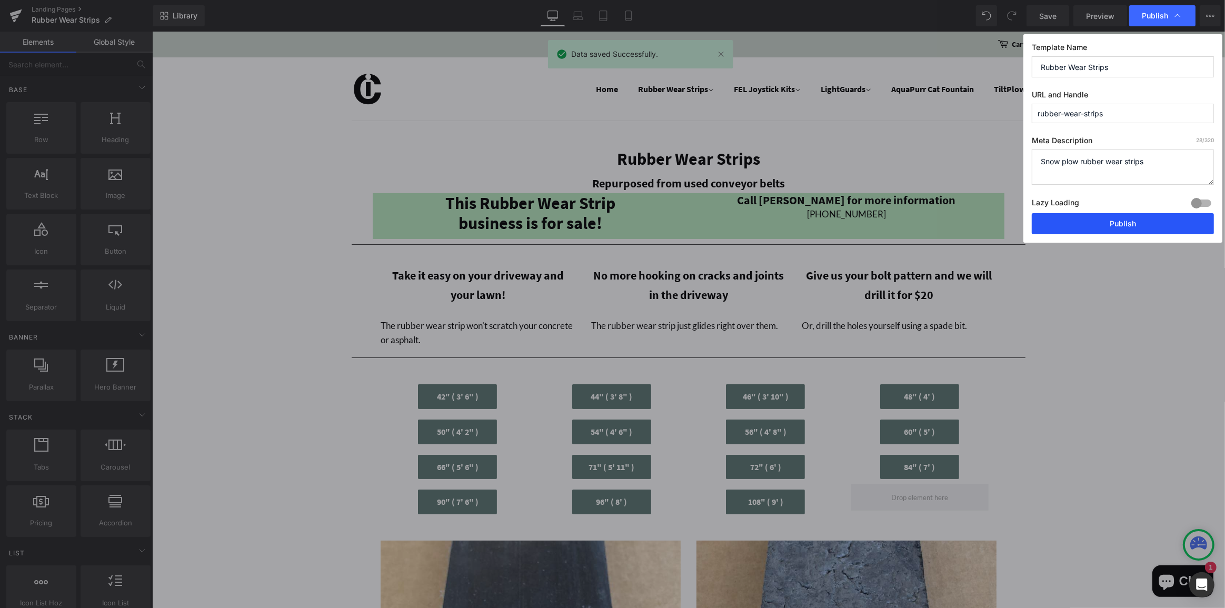
click at [1126, 222] on button "Publish" at bounding box center [1123, 223] width 182 height 21
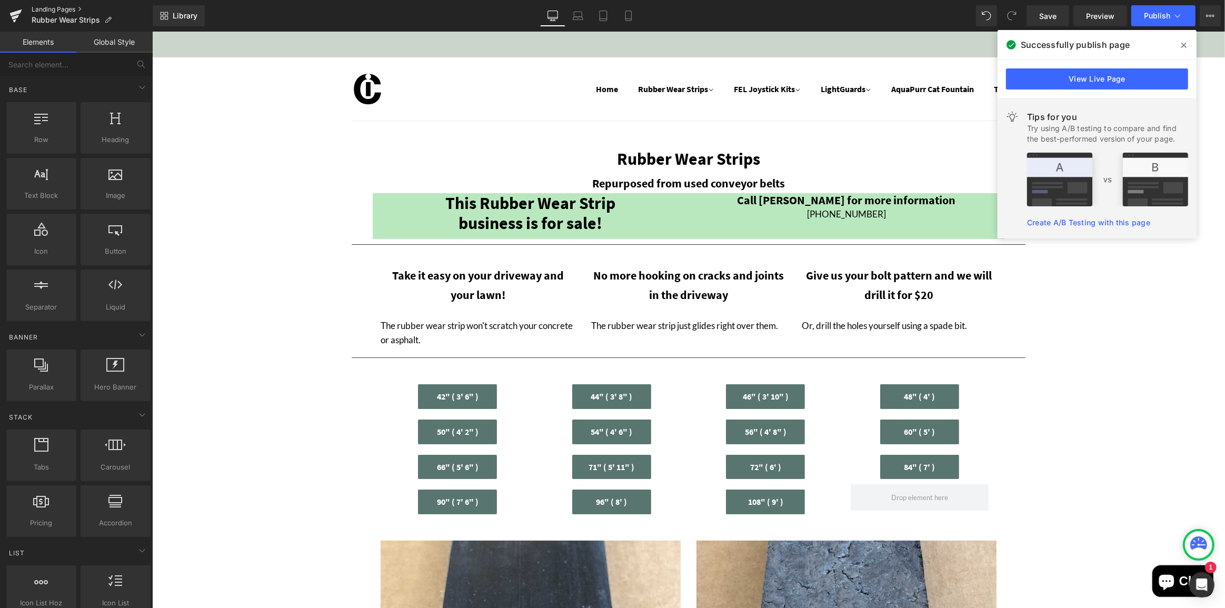
click at [47, 6] on link "Landing Pages" at bounding box center [92, 9] width 121 height 8
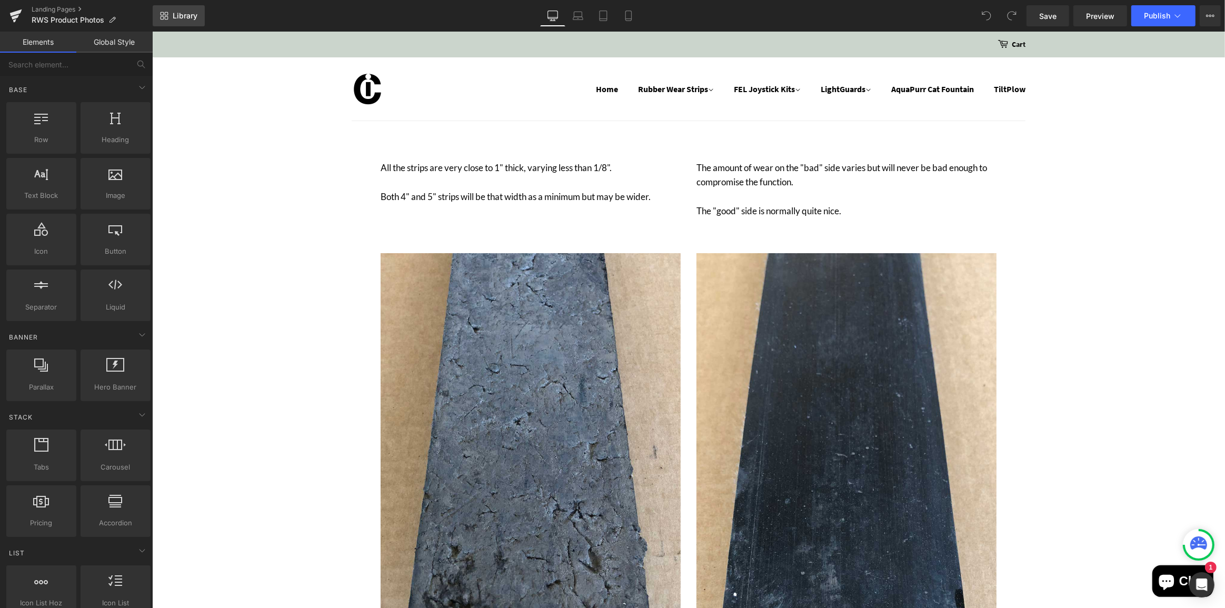
click at [180, 16] on span "Library" at bounding box center [185, 15] width 25 height 9
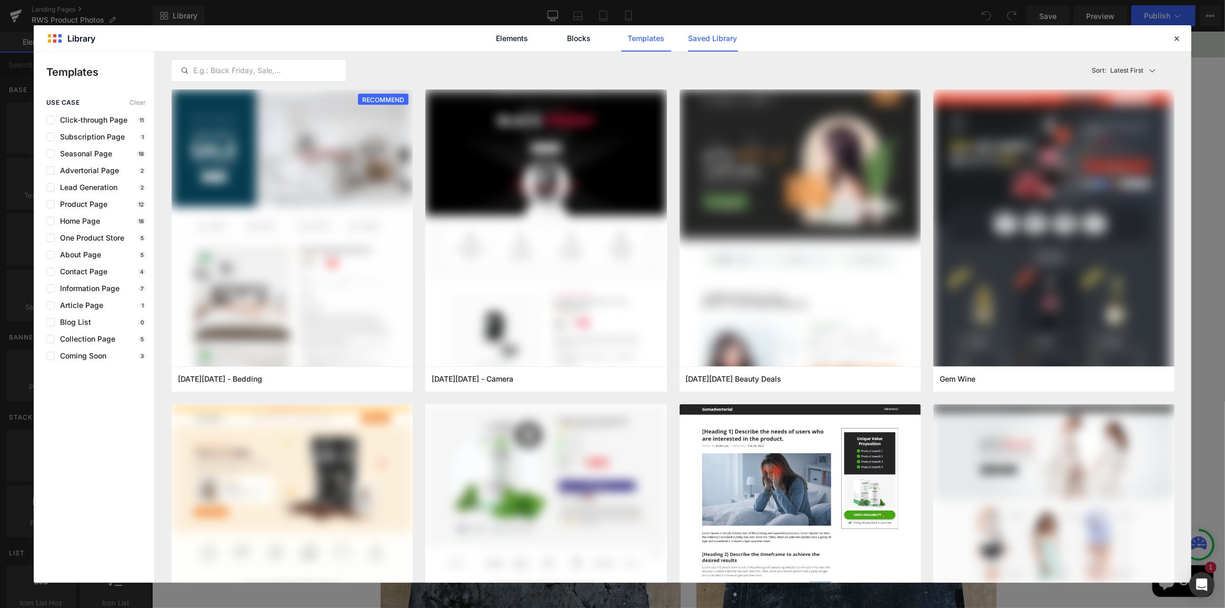
click at [723, 39] on link "Saved Library" at bounding box center [713, 38] width 50 height 26
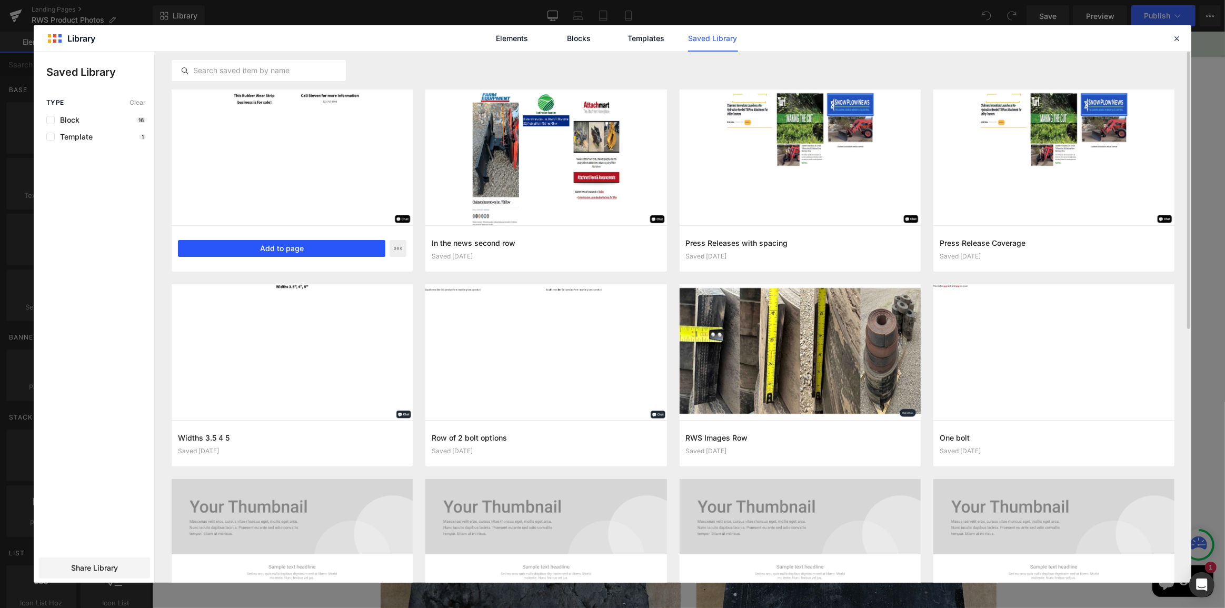
click at [295, 248] on button "Add to page" at bounding box center [281, 248] width 207 height 17
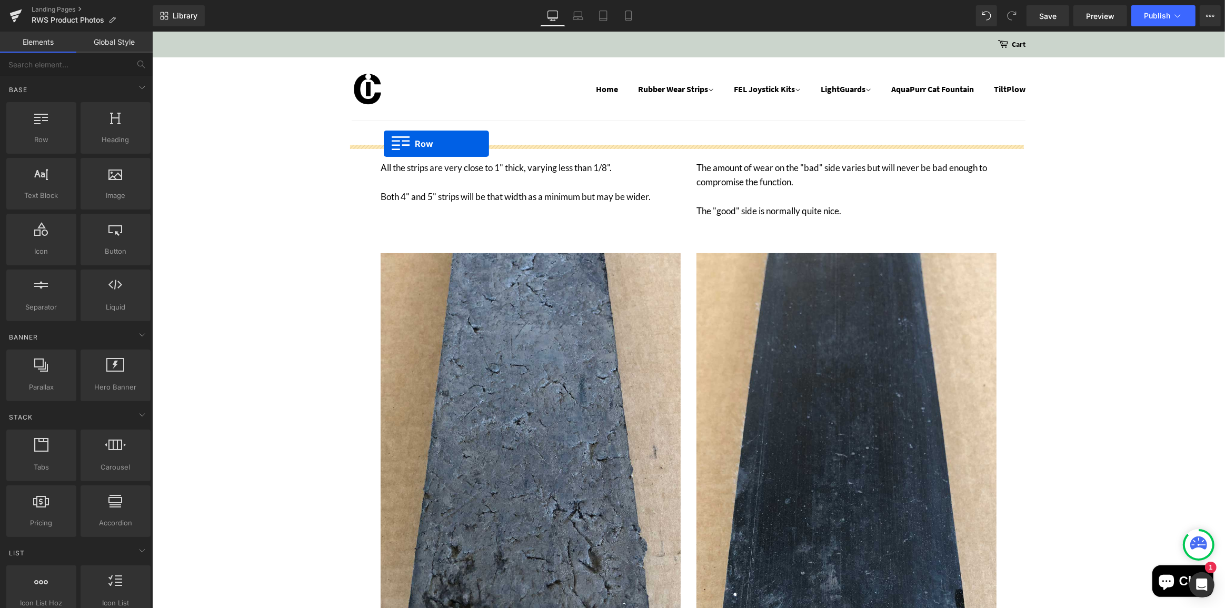
drag, startPoint x: 374, startPoint y: 265, endPoint x: 383, endPoint y: 144, distance: 121.5
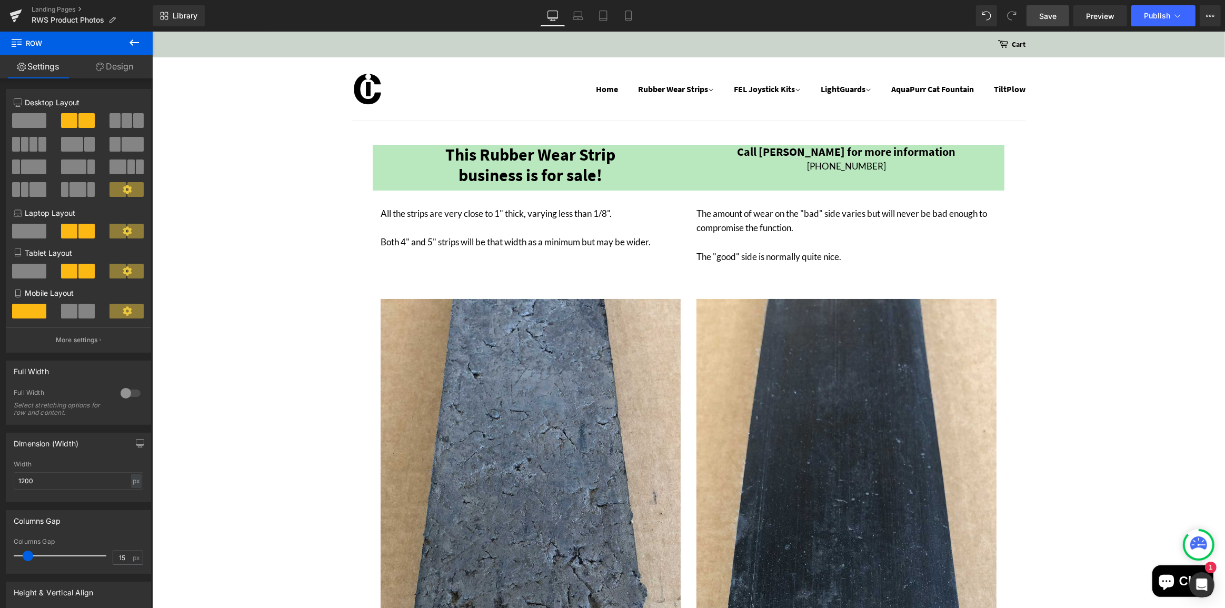
click at [1053, 14] on span "Save" at bounding box center [1048, 16] width 17 height 11
click at [1159, 12] on span "Publish" at bounding box center [1157, 16] width 26 height 8
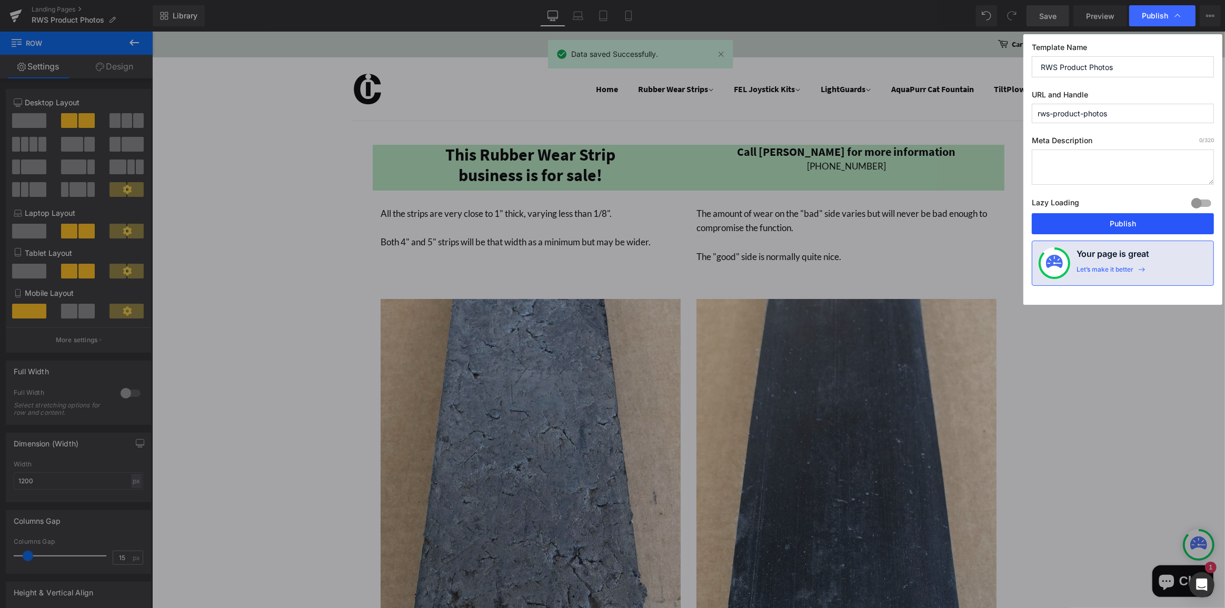
drag, startPoint x: 1150, startPoint y: 222, endPoint x: 899, endPoint y: 179, distance: 254.3
click at [1150, 222] on button "Publish" at bounding box center [1123, 223] width 182 height 21
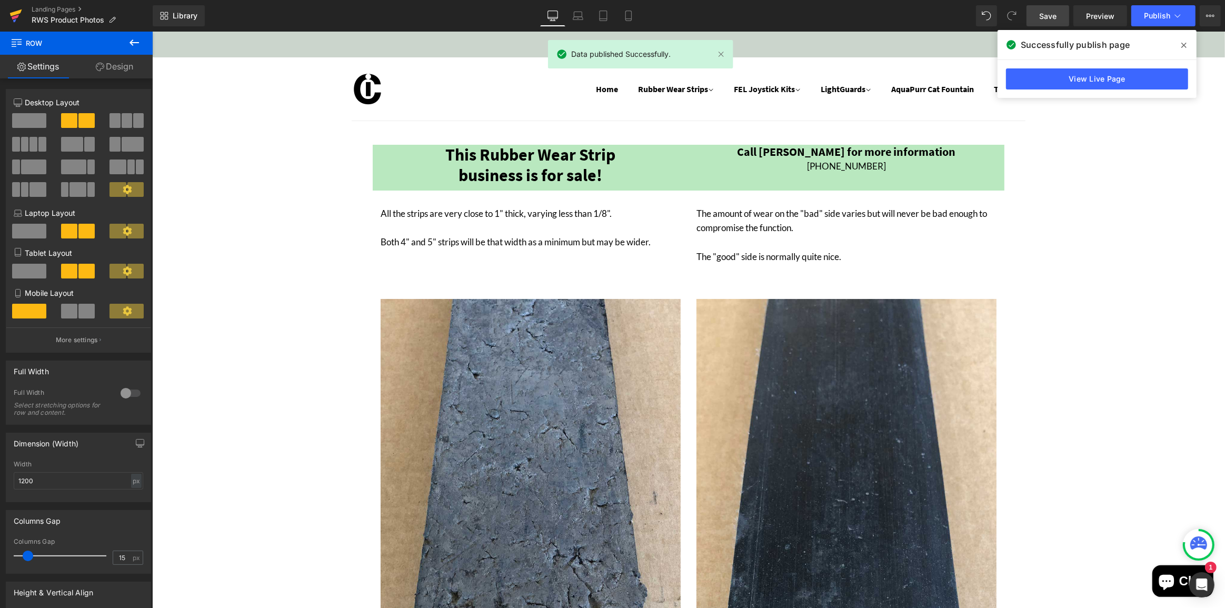
click at [15, 11] on icon at bounding box center [15, 16] width 13 height 26
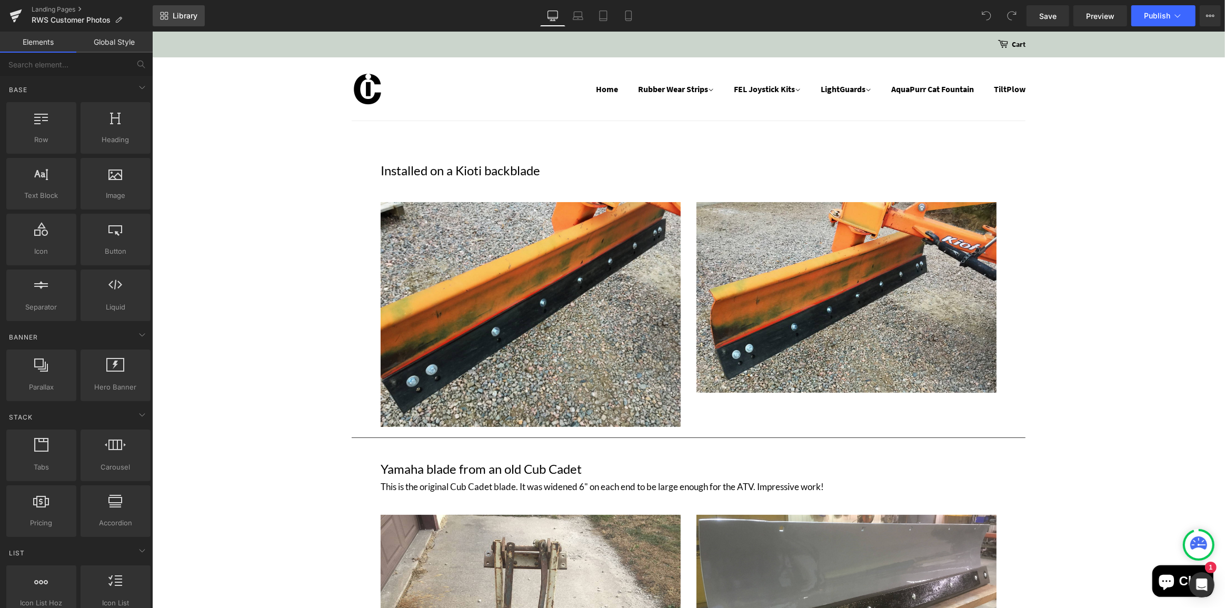
click at [175, 14] on span "Library" at bounding box center [185, 15] width 25 height 9
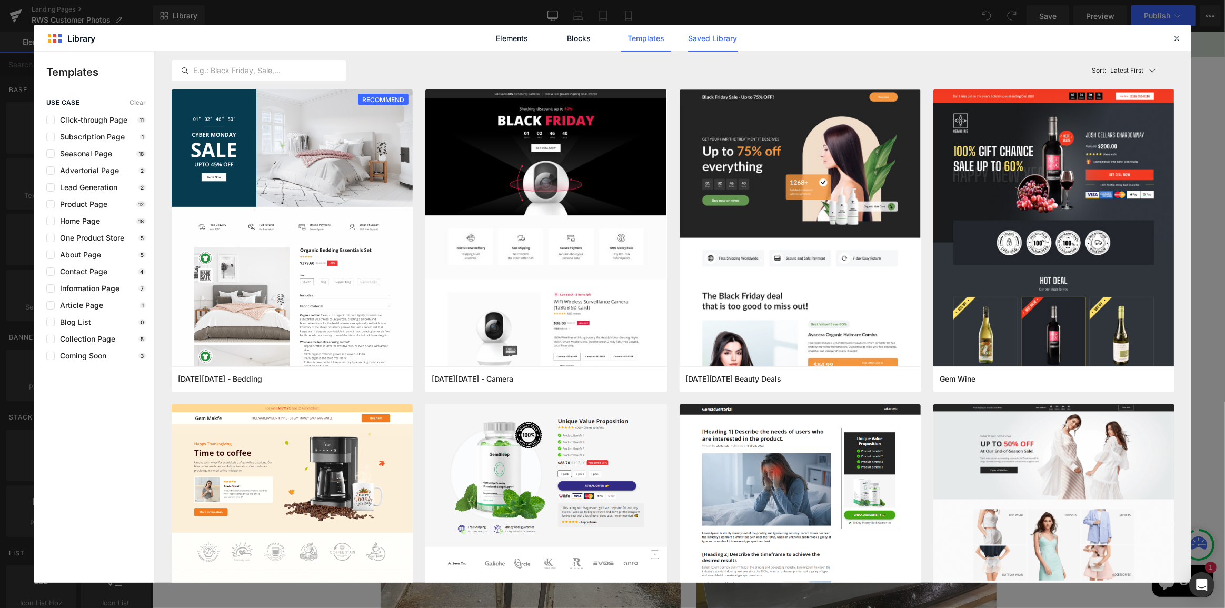
click at [714, 41] on link "Saved Library" at bounding box center [713, 38] width 50 height 26
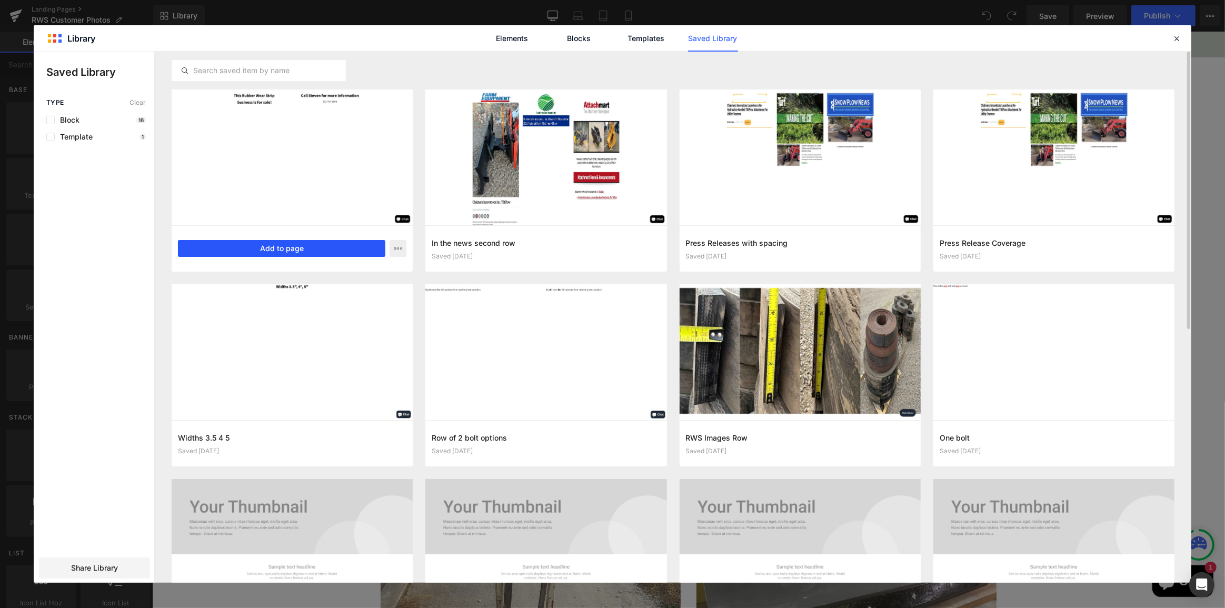
click at [299, 244] on button "Add to page" at bounding box center [281, 248] width 207 height 17
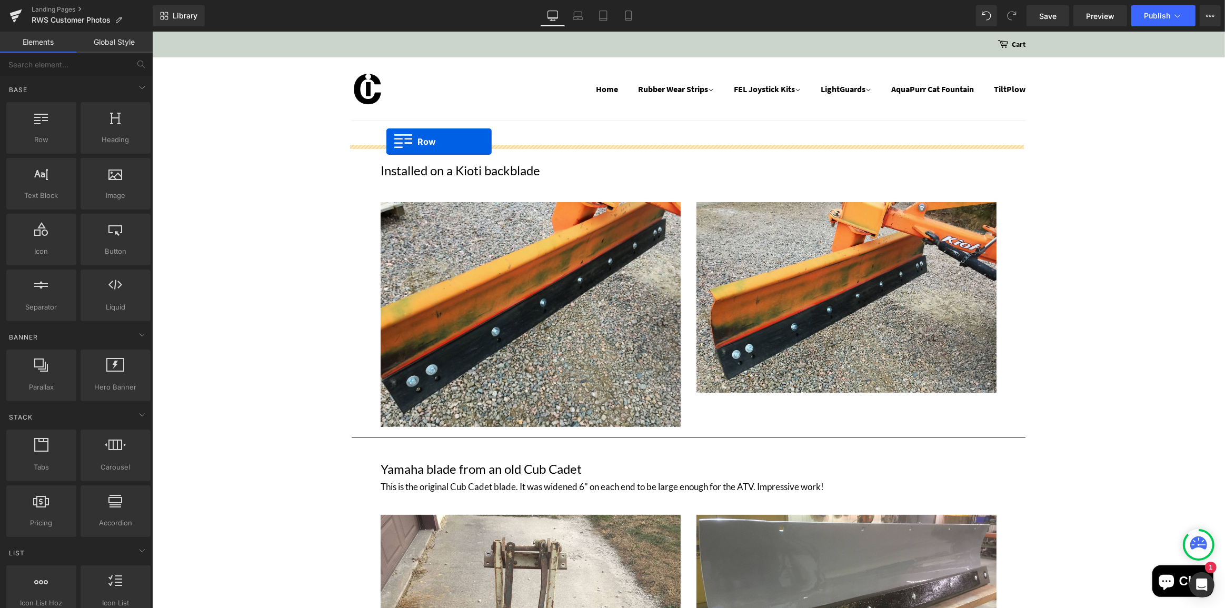
drag, startPoint x: 374, startPoint y: 262, endPoint x: 386, endPoint y: 142, distance: 121.2
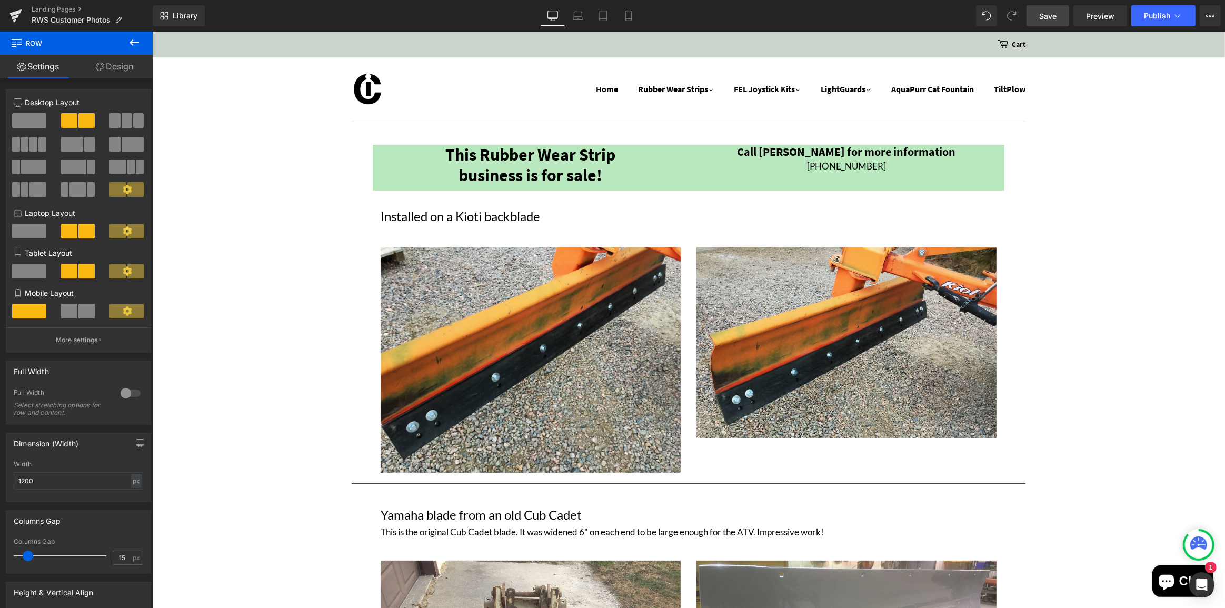
click at [1050, 12] on span "Save" at bounding box center [1048, 16] width 17 height 11
click at [1159, 14] on span "Publish" at bounding box center [1157, 16] width 26 height 8
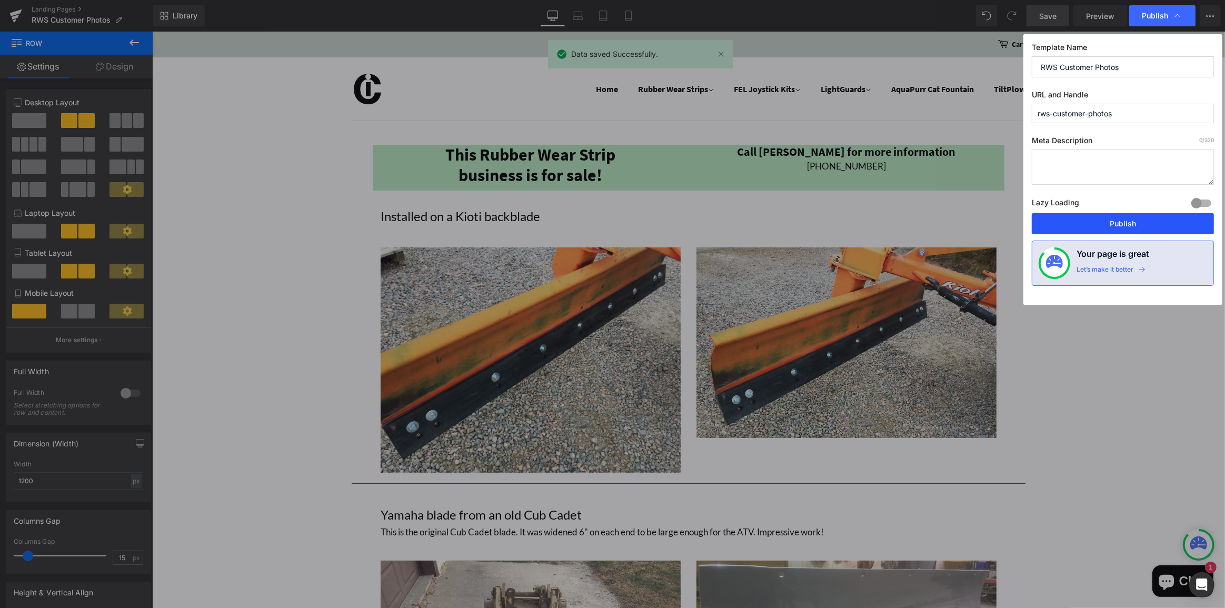
click at [1149, 225] on button "Publish" at bounding box center [1123, 223] width 182 height 21
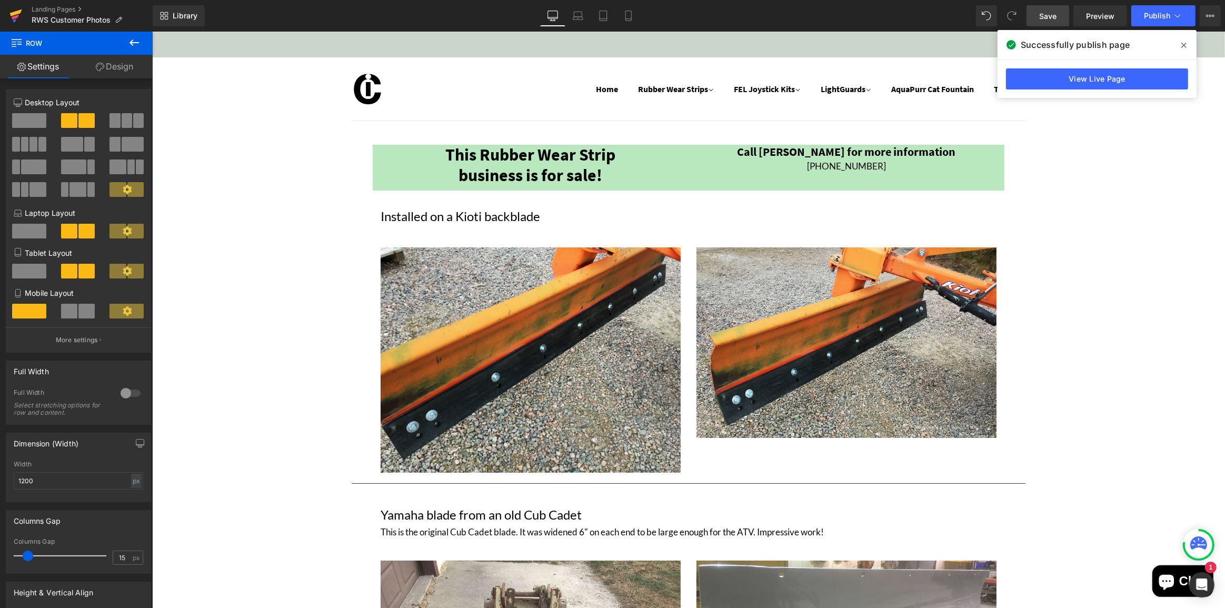
click at [15, 16] on icon at bounding box center [15, 17] width 7 height 5
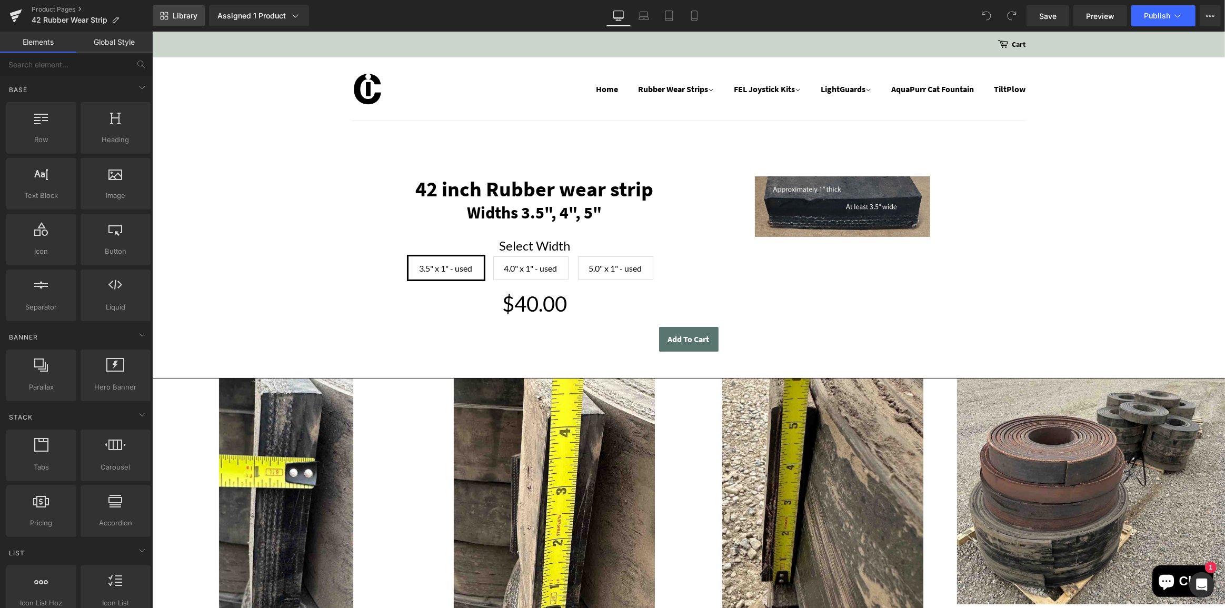
click at [183, 15] on span "Library" at bounding box center [185, 15] width 25 height 9
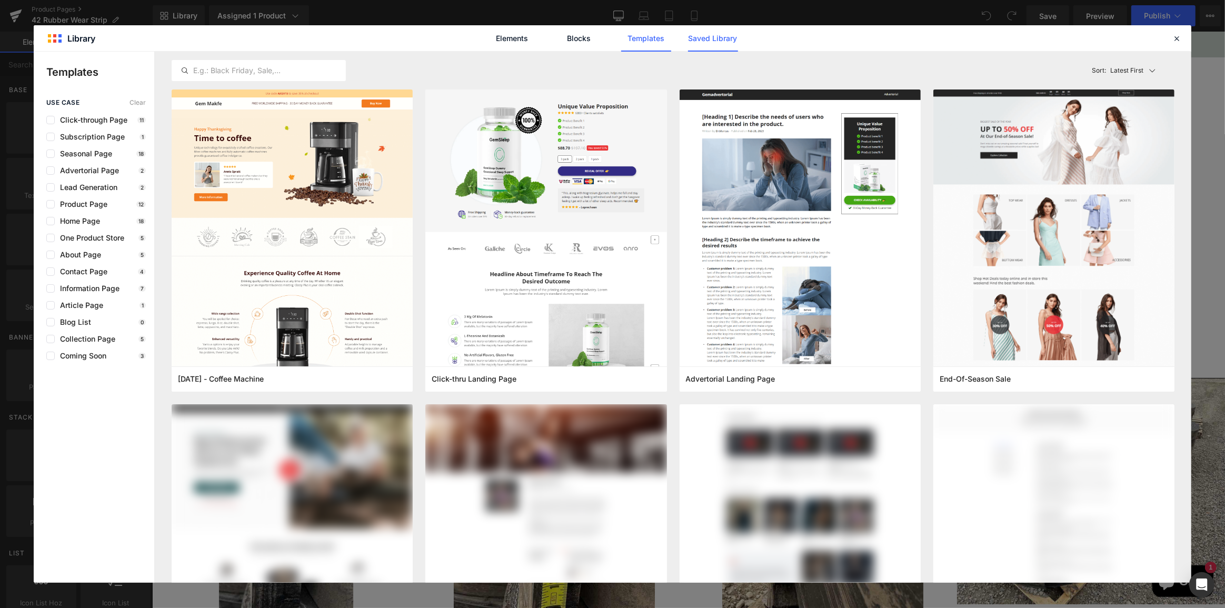
click at [717, 36] on link "Saved Library" at bounding box center [713, 38] width 50 height 26
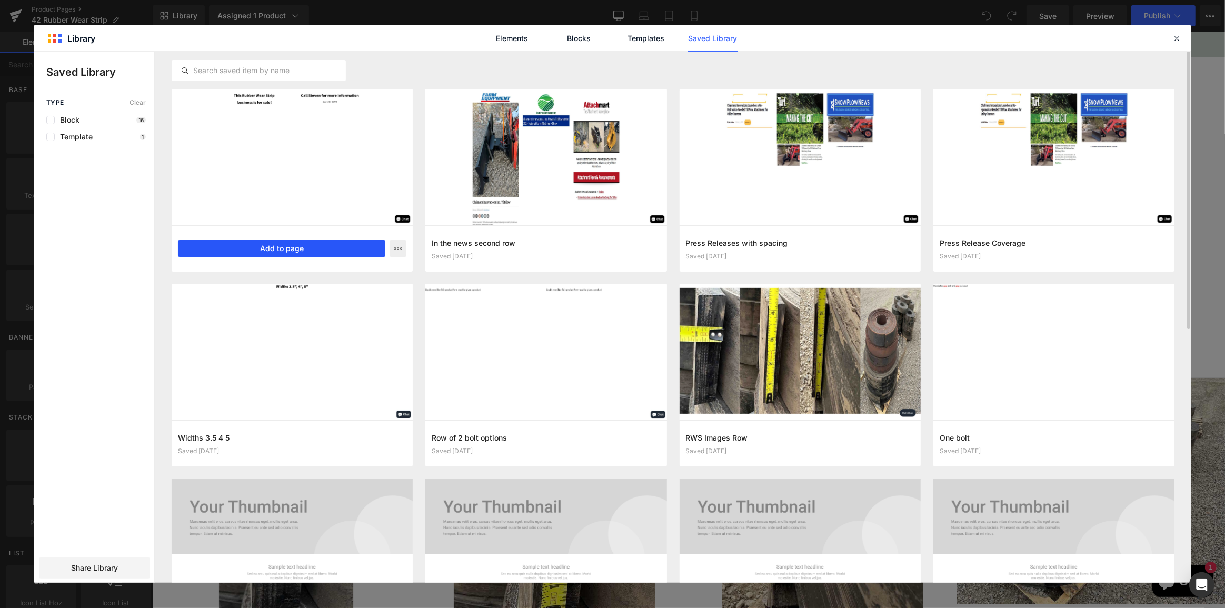
click at [326, 252] on button "Add to page" at bounding box center [281, 248] width 207 height 17
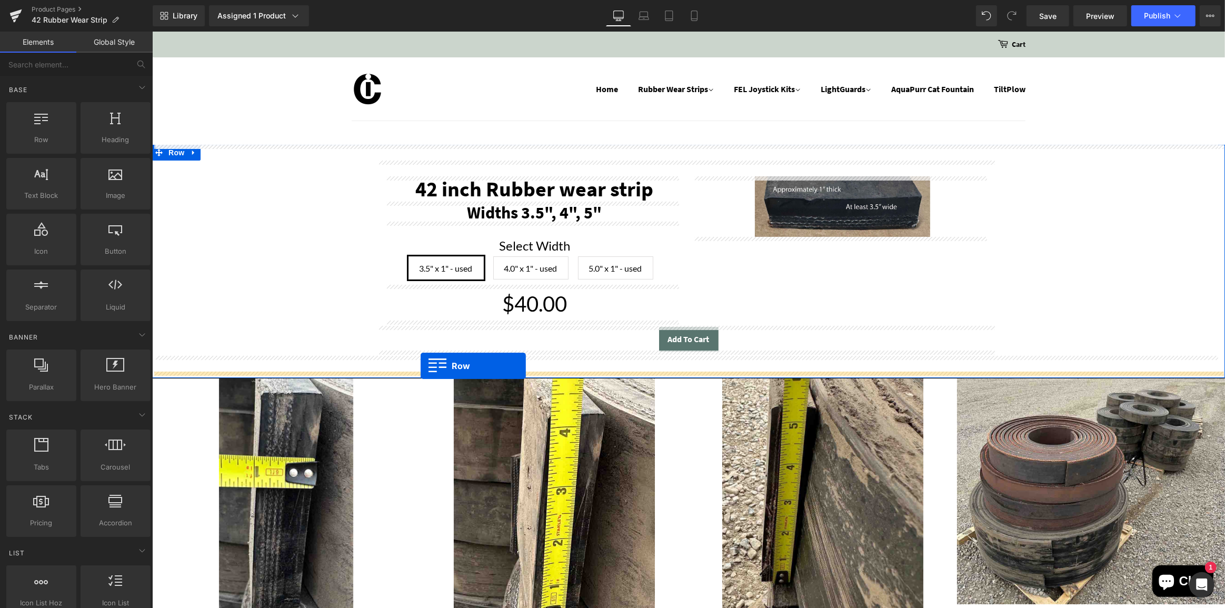
drag, startPoint x: 377, startPoint y: 267, endPoint x: 420, endPoint y: 366, distance: 108.2
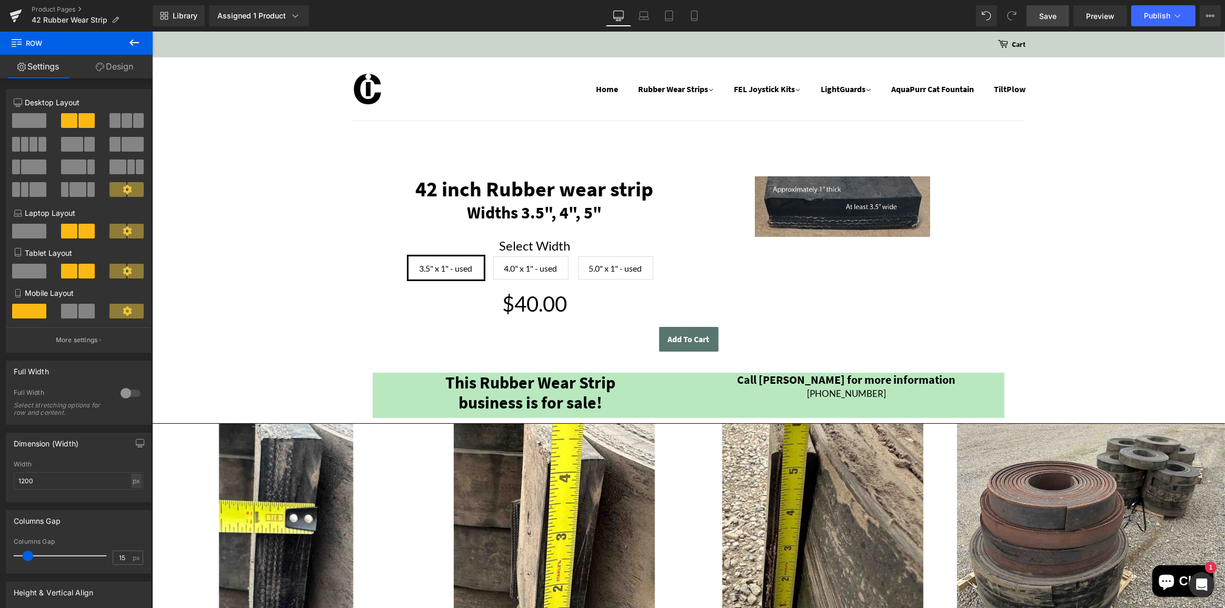
click at [1048, 15] on span "Save" at bounding box center [1048, 16] width 17 height 11
click at [1157, 13] on span "Publish" at bounding box center [1157, 16] width 26 height 8
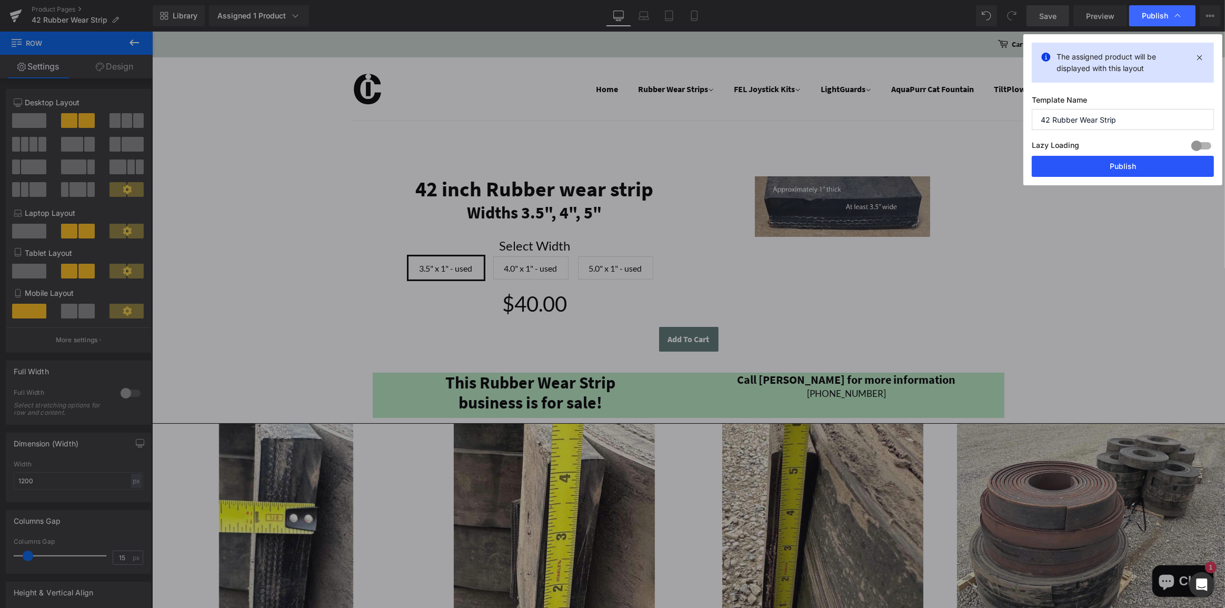
click at [1156, 169] on button "Publish" at bounding box center [1123, 166] width 182 height 21
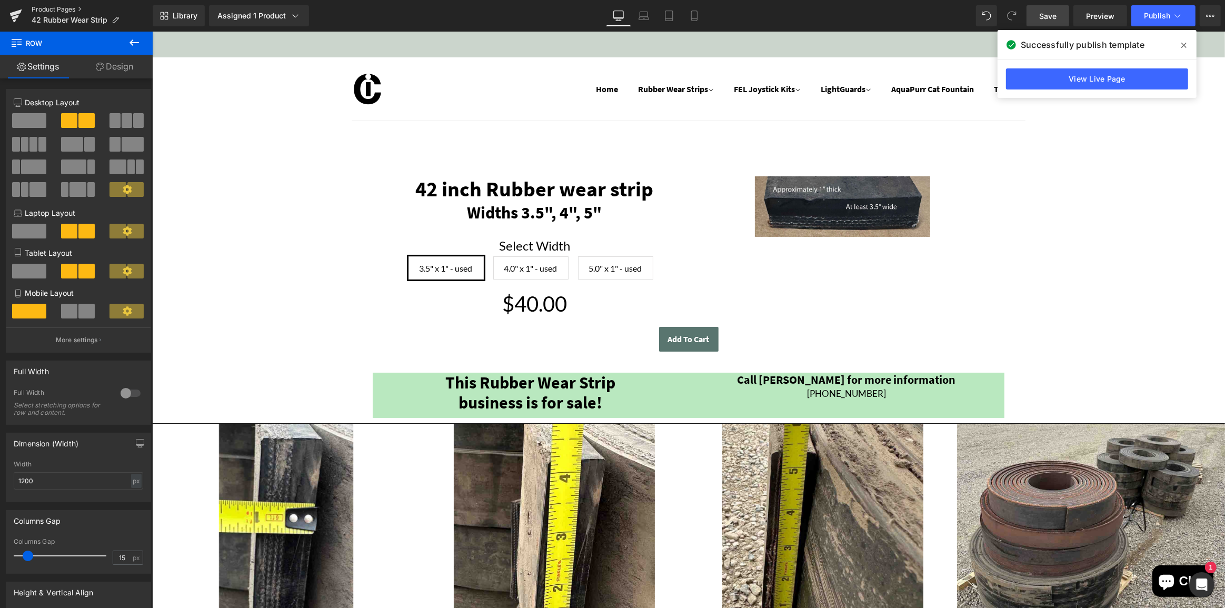
click at [56, 6] on link "Product Pages" at bounding box center [92, 9] width 121 height 8
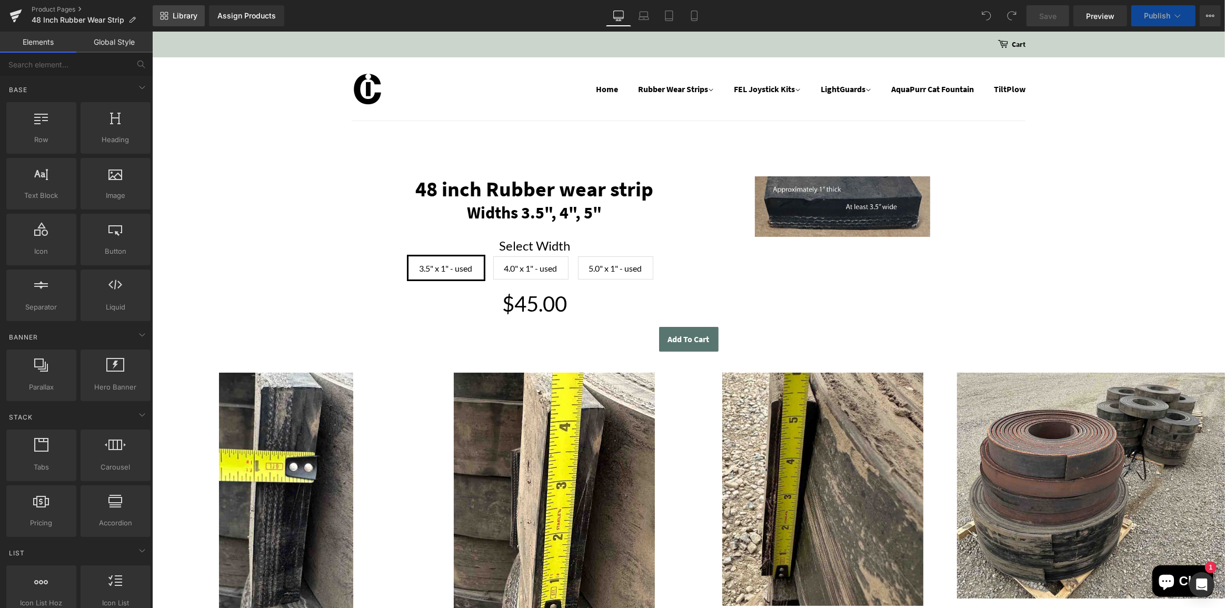
click at [177, 15] on span "Library" at bounding box center [185, 15] width 25 height 9
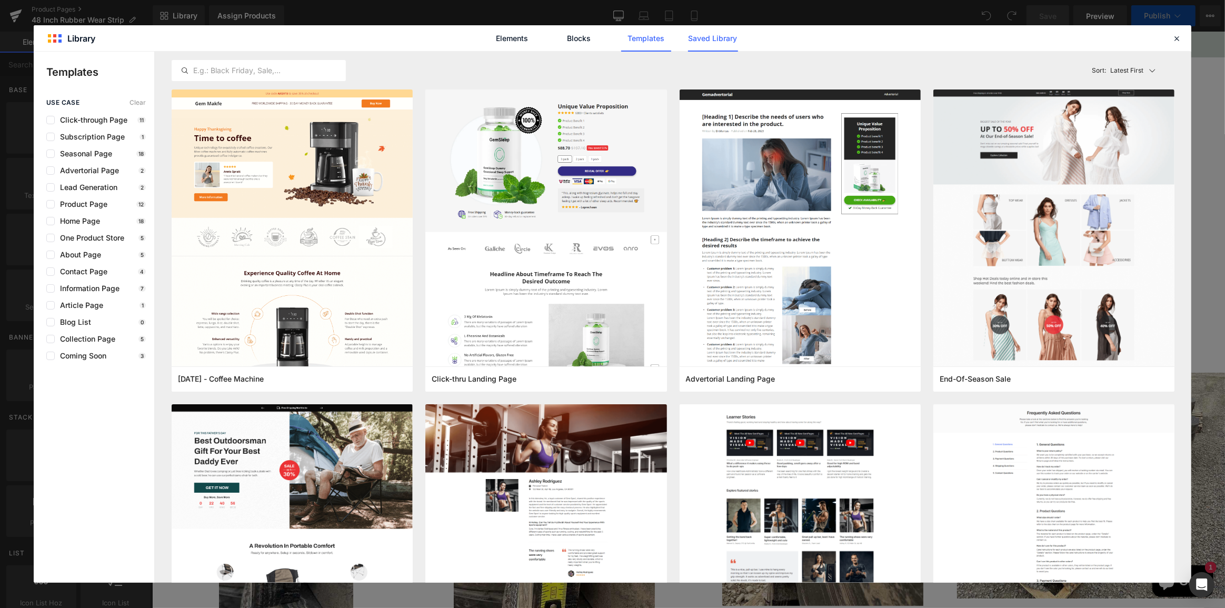
click at [720, 33] on link "Saved Library" at bounding box center [713, 38] width 50 height 26
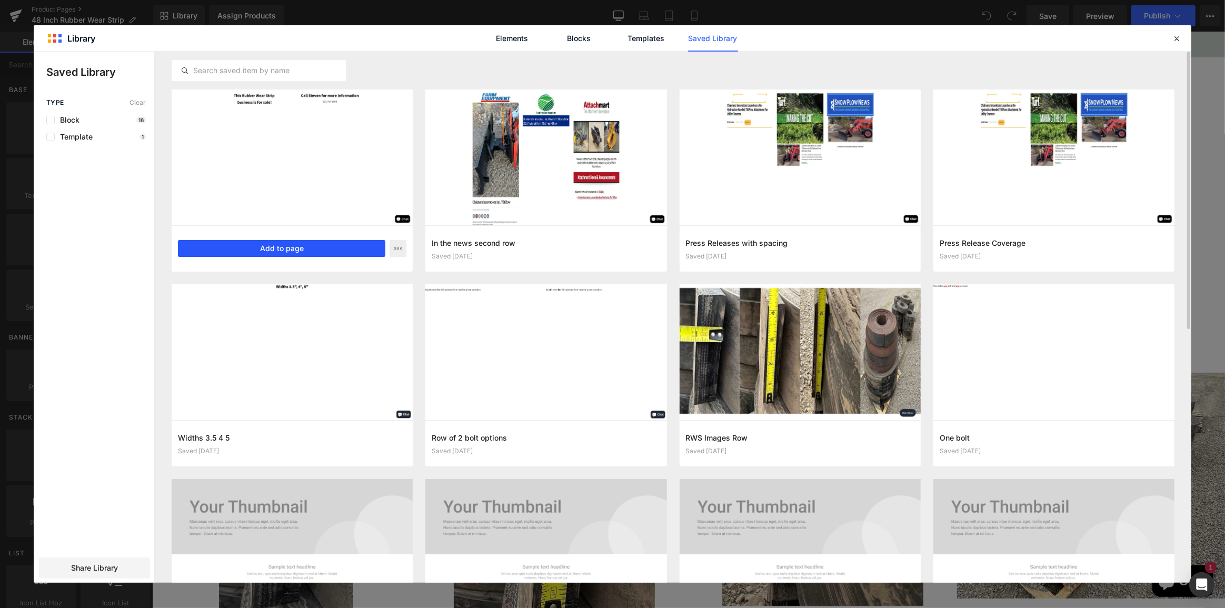
click at [305, 246] on button "Add to page" at bounding box center [281, 248] width 207 height 17
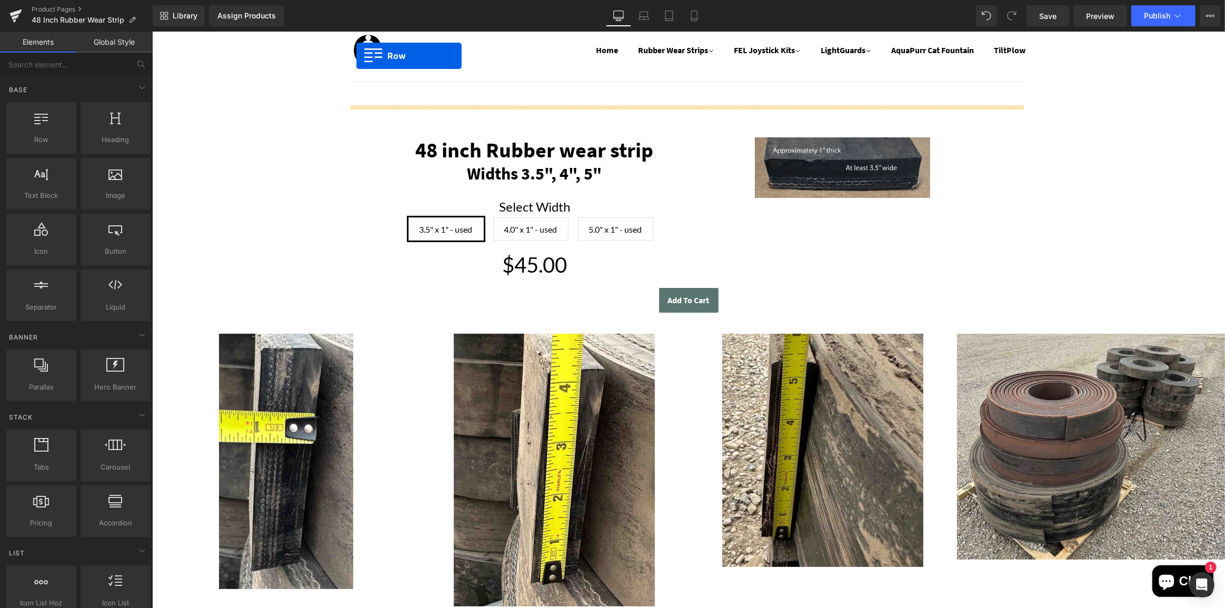
scroll to position [18, 0]
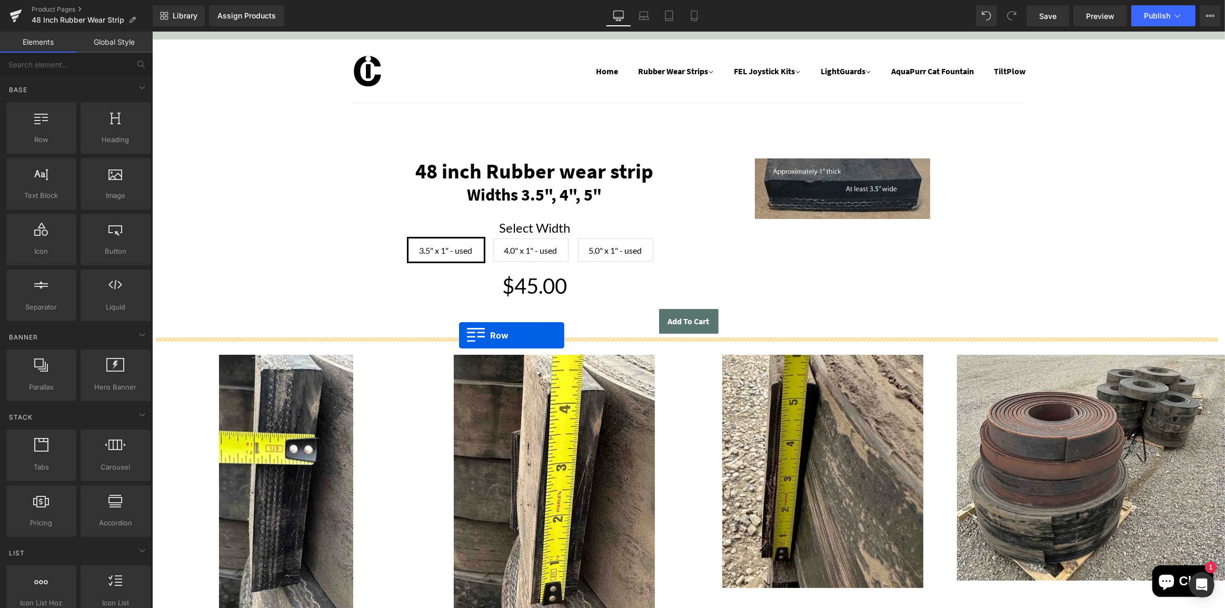
drag, startPoint x: 374, startPoint y: 264, endPoint x: 459, endPoint y: 336, distance: 111.0
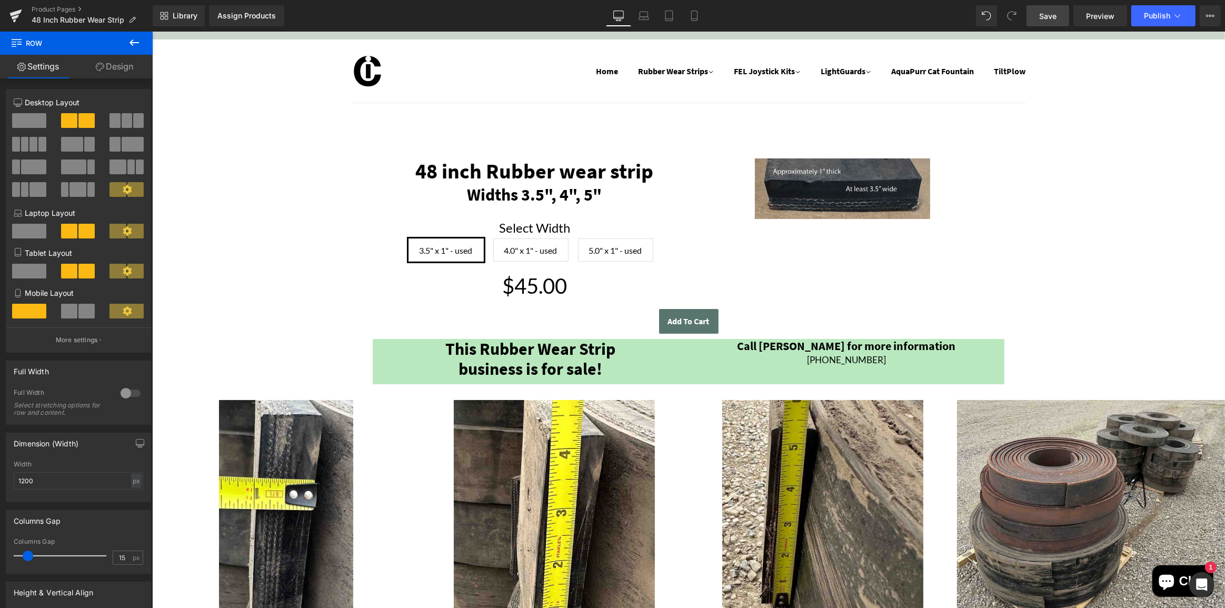
click at [1054, 12] on span "Save" at bounding box center [1048, 16] width 17 height 11
click at [1162, 15] on span "Publish" at bounding box center [1157, 16] width 26 height 8
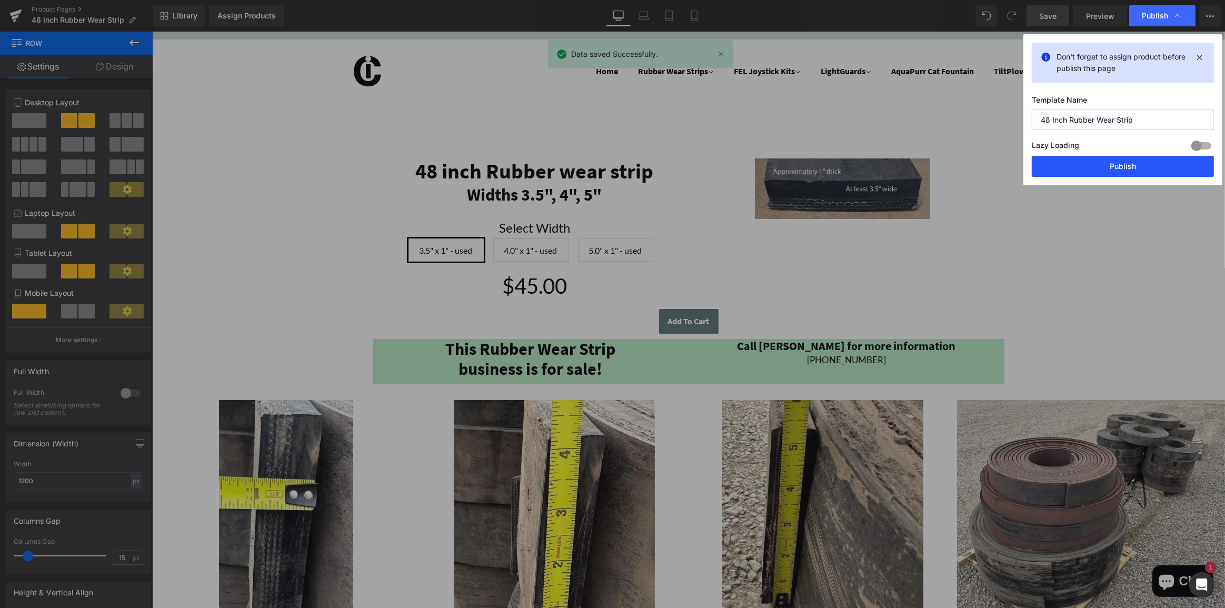
click at [1140, 163] on button "Publish" at bounding box center [1123, 166] width 182 height 21
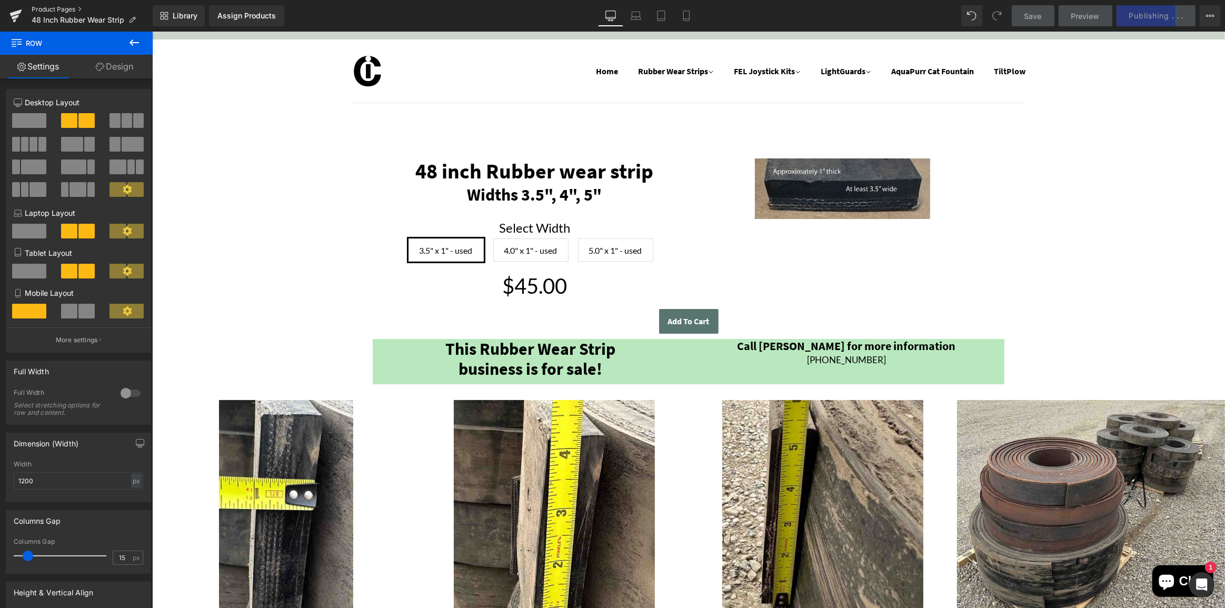
click at [47, 9] on link "Product Pages" at bounding box center [92, 9] width 121 height 8
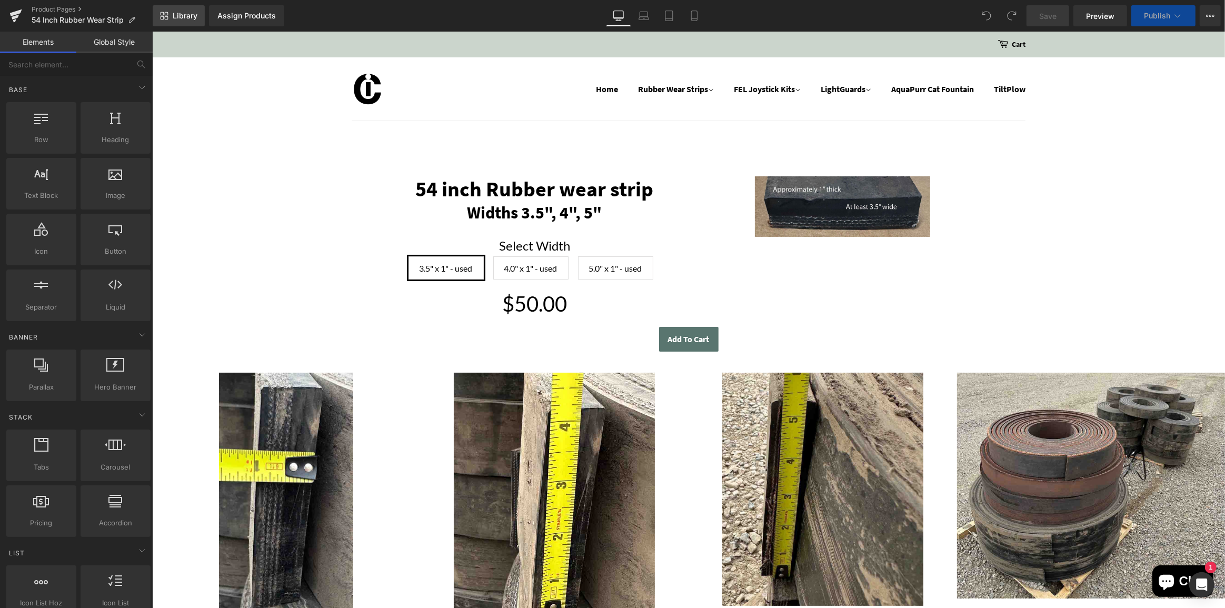
click at [185, 15] on span "Library" at bounding box center [185, 15] width 25 height 9
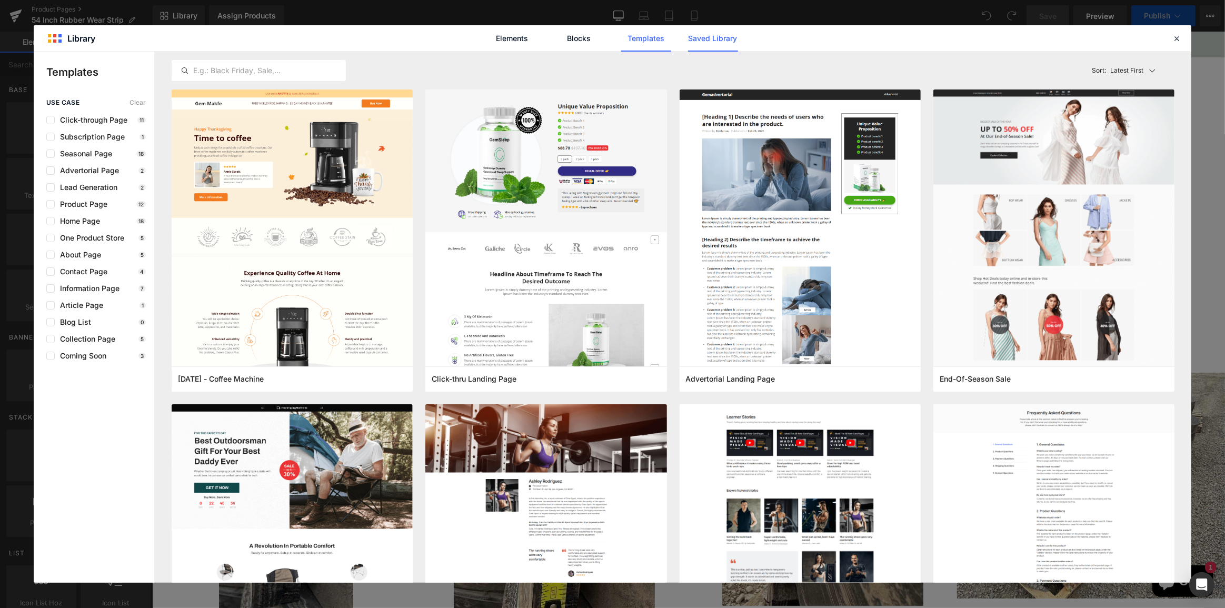
click at [715, 37] on link "Saved Library" at bounding box center [713, 38] width 50 height 26
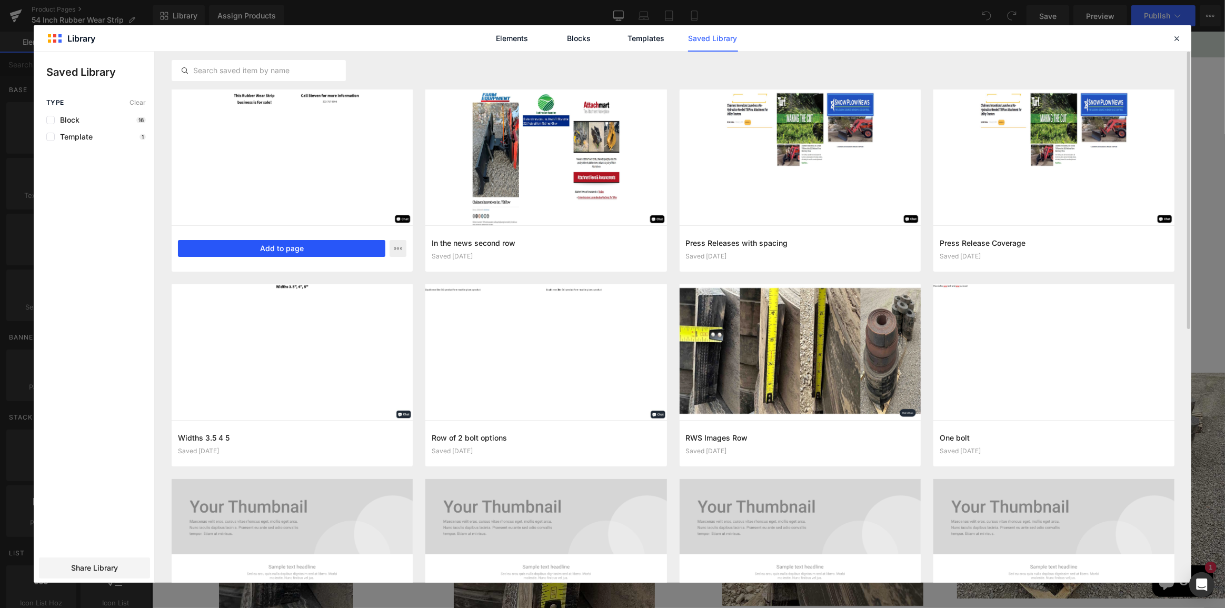
drag, startPoint x: 272, startPoint y: 247, endPoint x: 121, endPoint y: 215, distance: 154.9
click at [273, 247] on button "Add to page" at bounding box center [281, 248] width 207 height 17
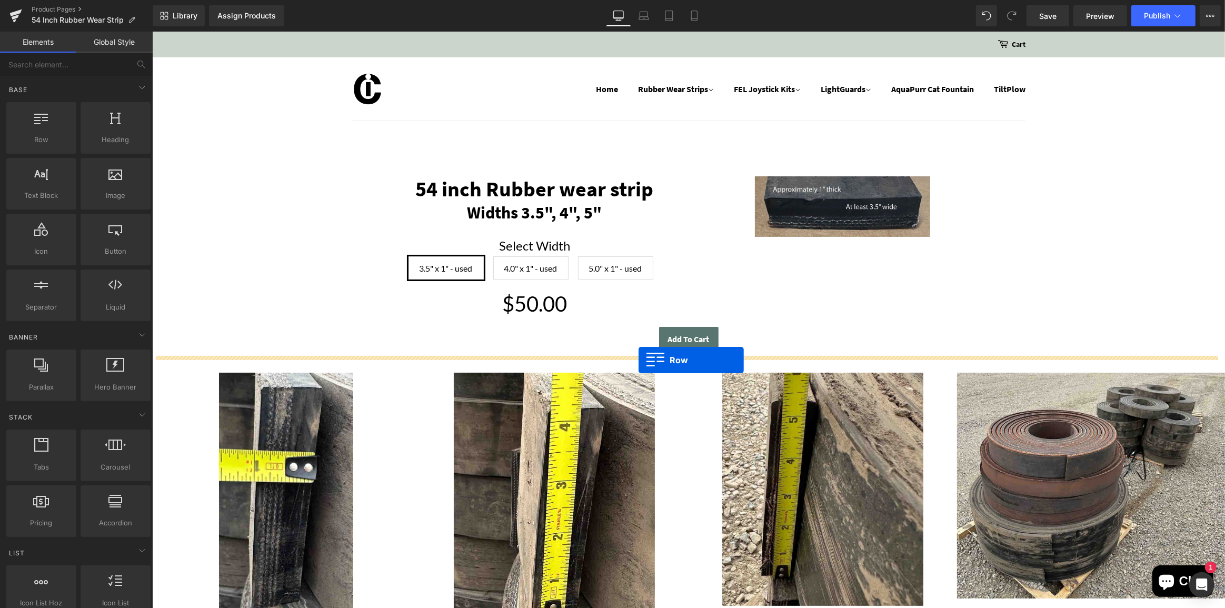
drag, startPoint x: 373, startPoint y: 262, endPoint x: 638, endPoint y: 360, distance: 282.9
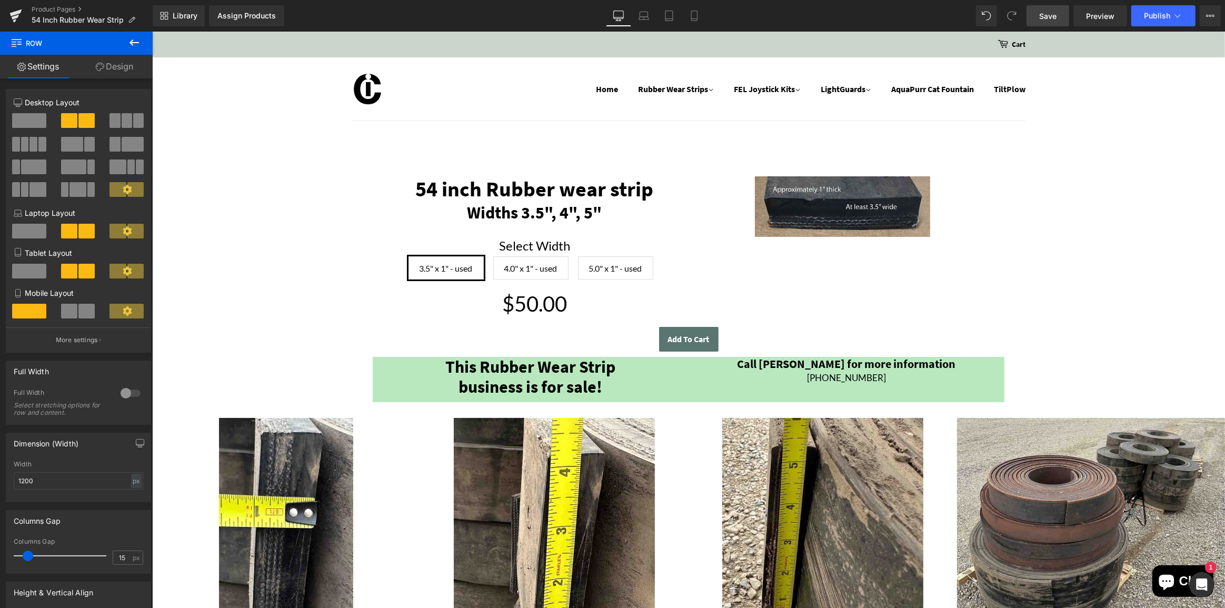
click at [1055, 15] on span "Save" at bounding box center [1048, 16] width 17 height 11
click at [1156, 13] on span "Publish" at bounding box center [1157, 16] width 26 height 8
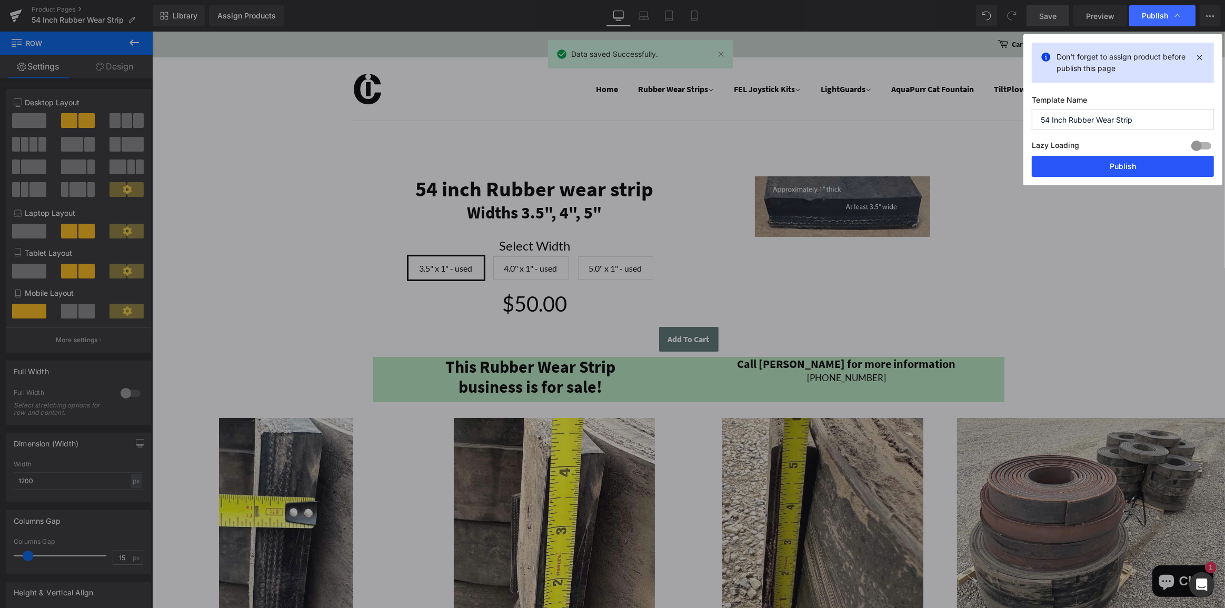
click at [1140, 157] on button "Publish" at bounding box center [1123, 166] width 182 height 21
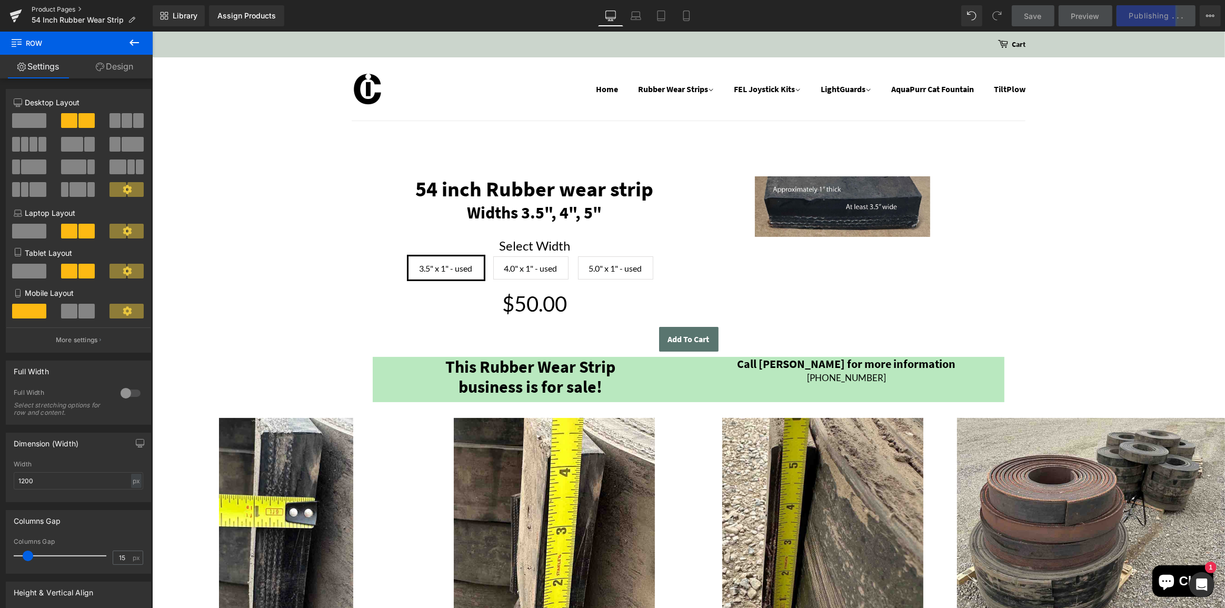
click at [57, 8] on link "Product Pages" at bounding box center [92, 9] width 121 height 8
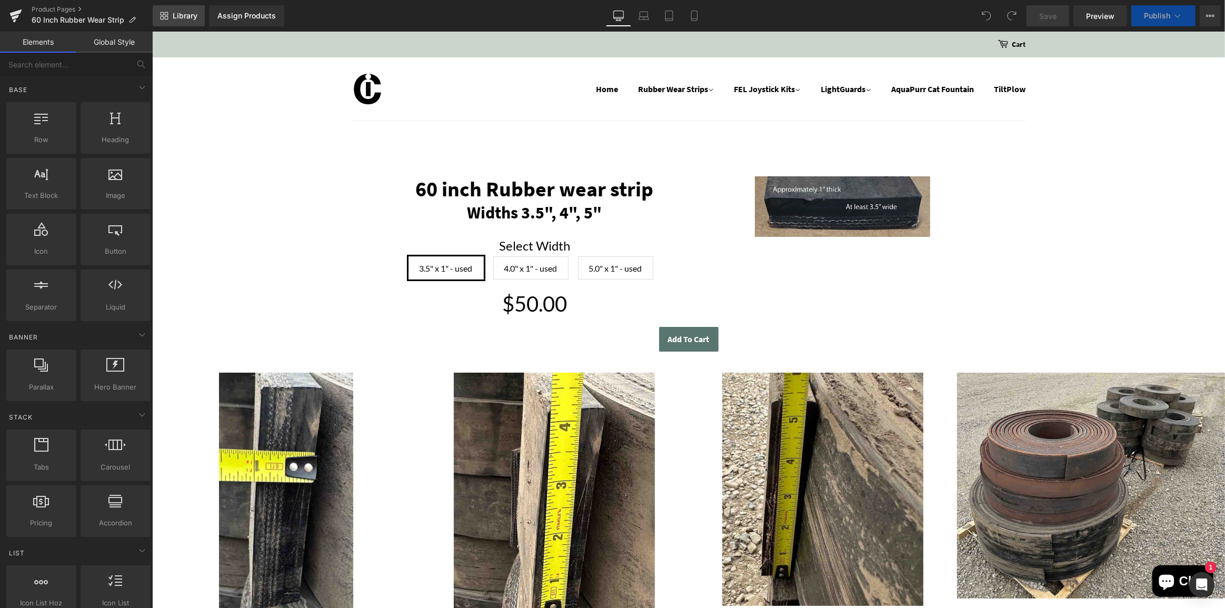
drag, startPoint x: 174, startPoint y: 13, endPoint x: 181, endPoint y: 11, distance: 7.0
click at [175, 13] on span "Library" at bounding box center [185, 15] width 25 height 9
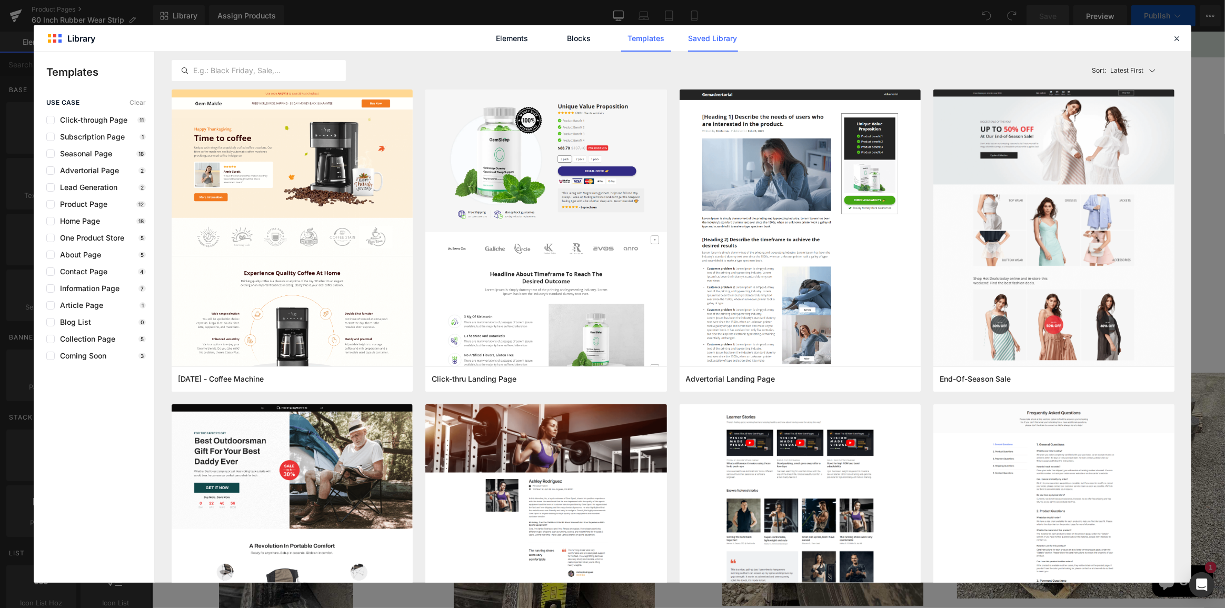
click at [709, 36] on link "Saved Library" at bounding box center [713, 38] width 50 height 26
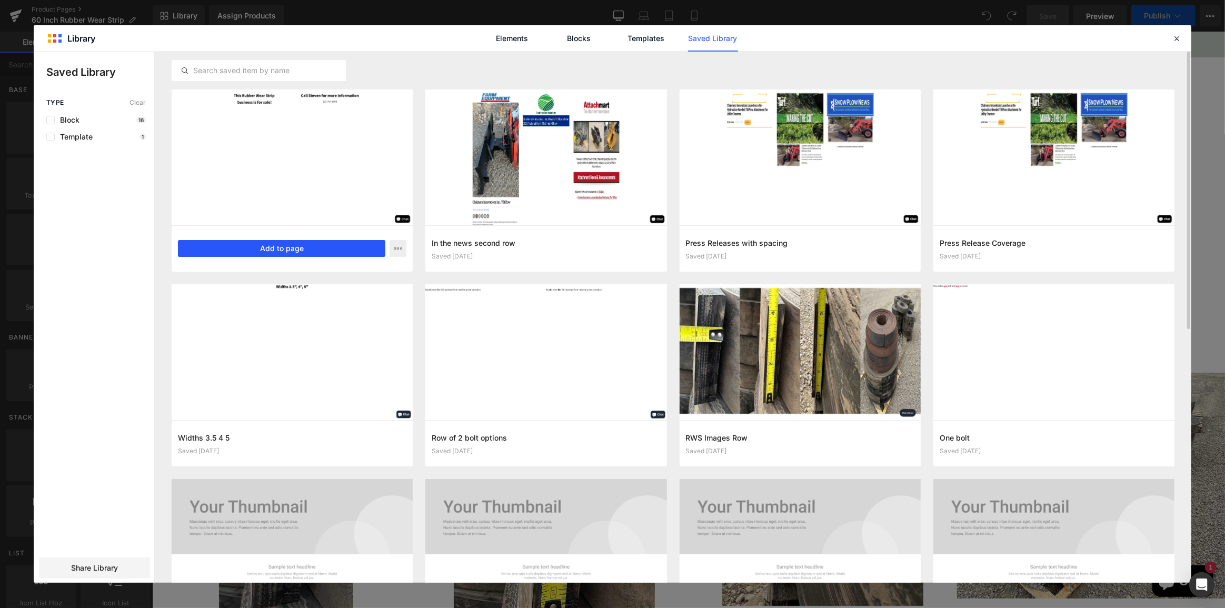
click at [324, 247] on button "Add to page" at bounding box center [281, 248] width 207 height 17
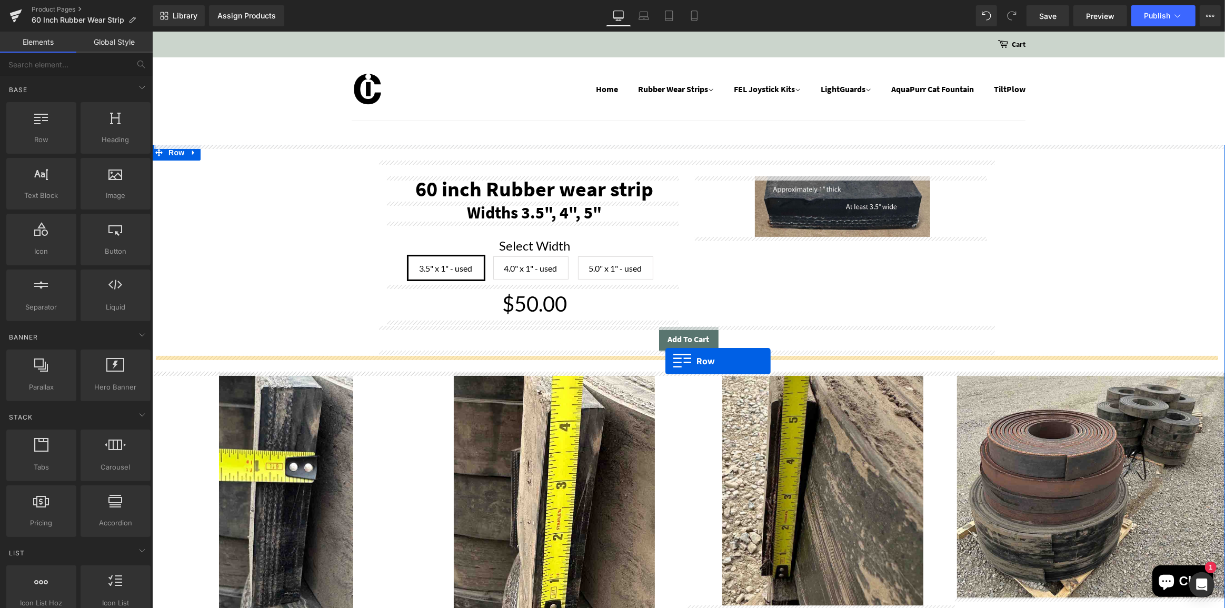
drag, startPoint x: 374, startPoint y: 455, endPoint x: 665, endPoint y: 361, distance: 305.4
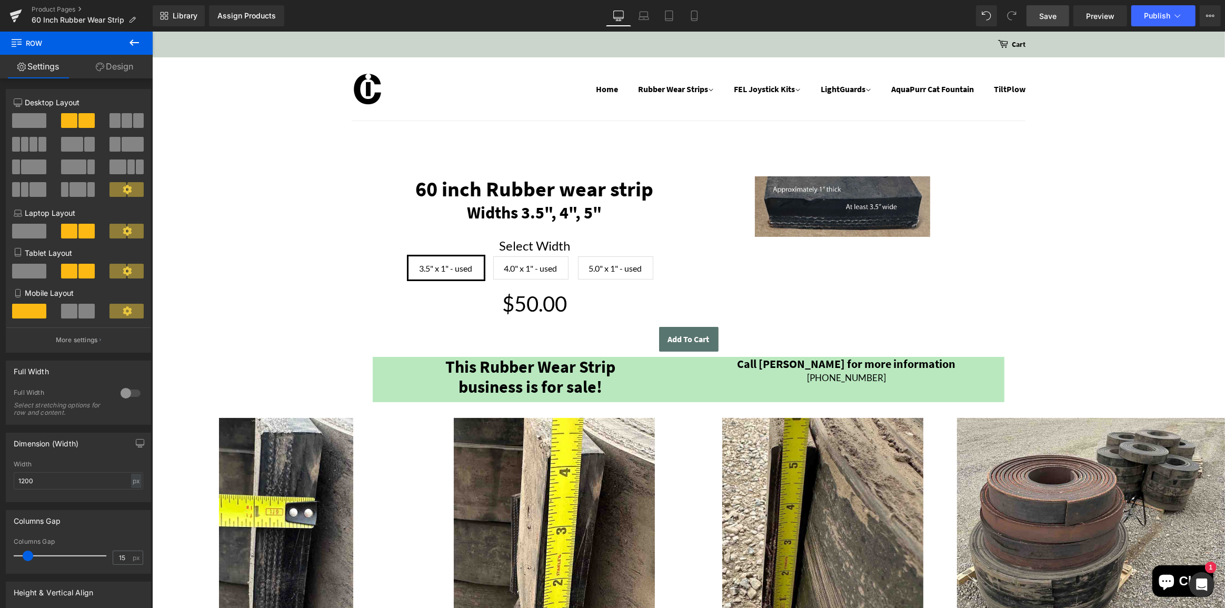
click at [1053, 11] on span "Save" at bounding box center [1048, 16] width 17 height 11
click at [1157, 12] on span "Publish" at bounding box center [1157, 16] width 26 height 8
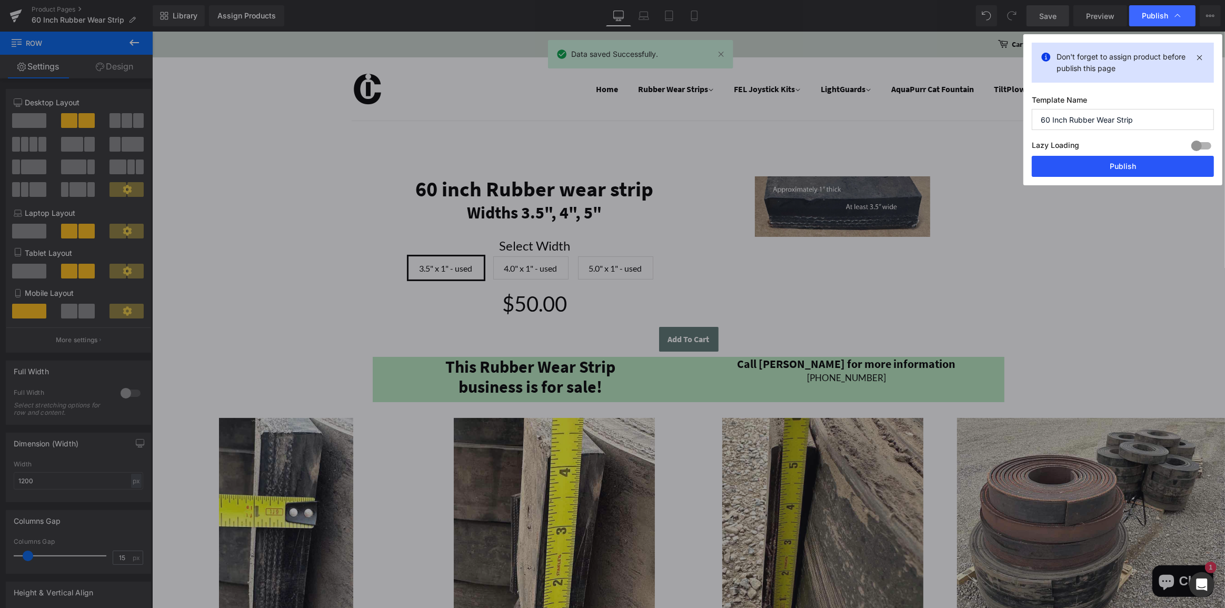
drag, startPoint x: 1147, startPoint y: 156, endPoint x: 994, endPoint y: 125, distance: 156.5
click at [1147, 156] on button "Publish" at bounding box center [1123, 166] width 182 height 21
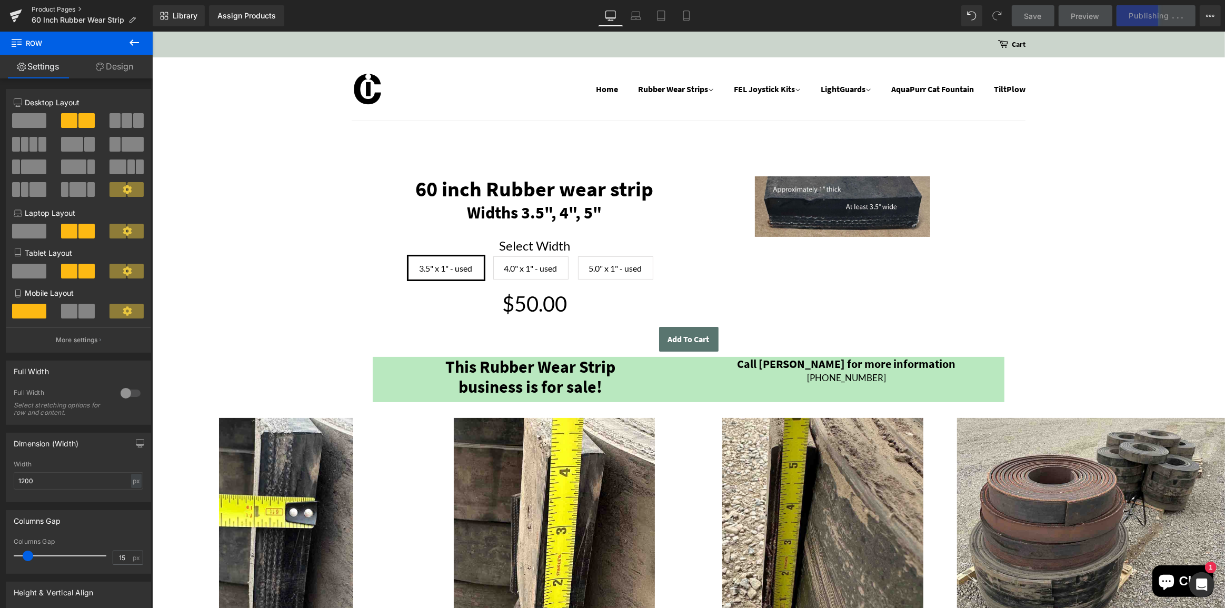
click at [49, 11] on link "Product Pages" at bounding box center [92, 9] width 121 height 8
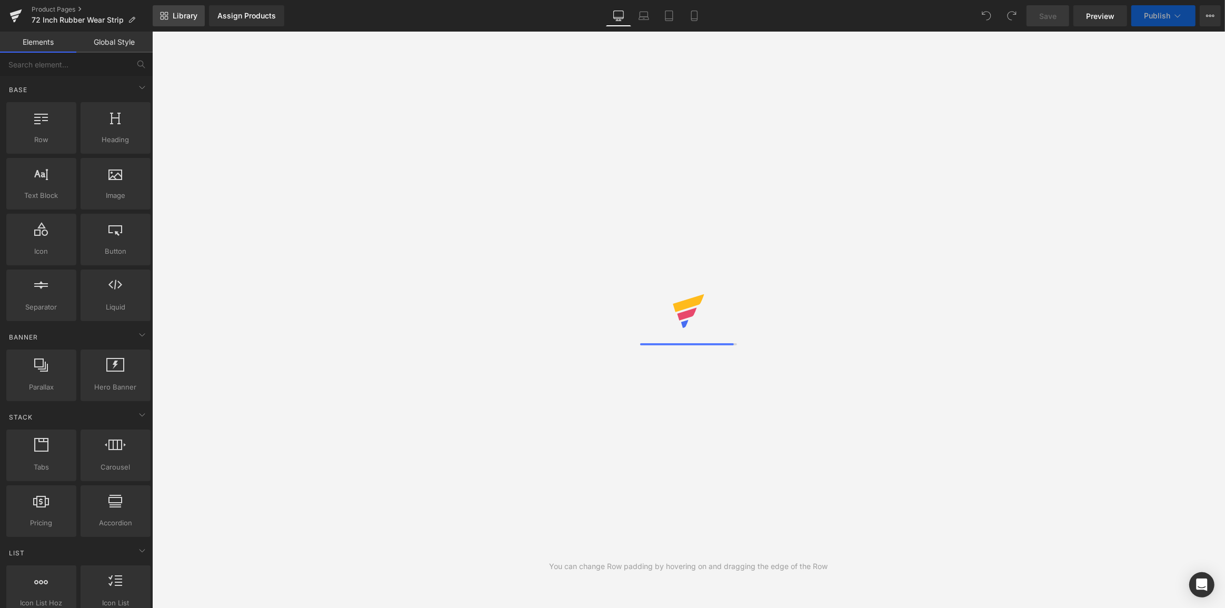
click at [179, 11] on span "Library" at bounding box center [185, 15] width 25 height 9
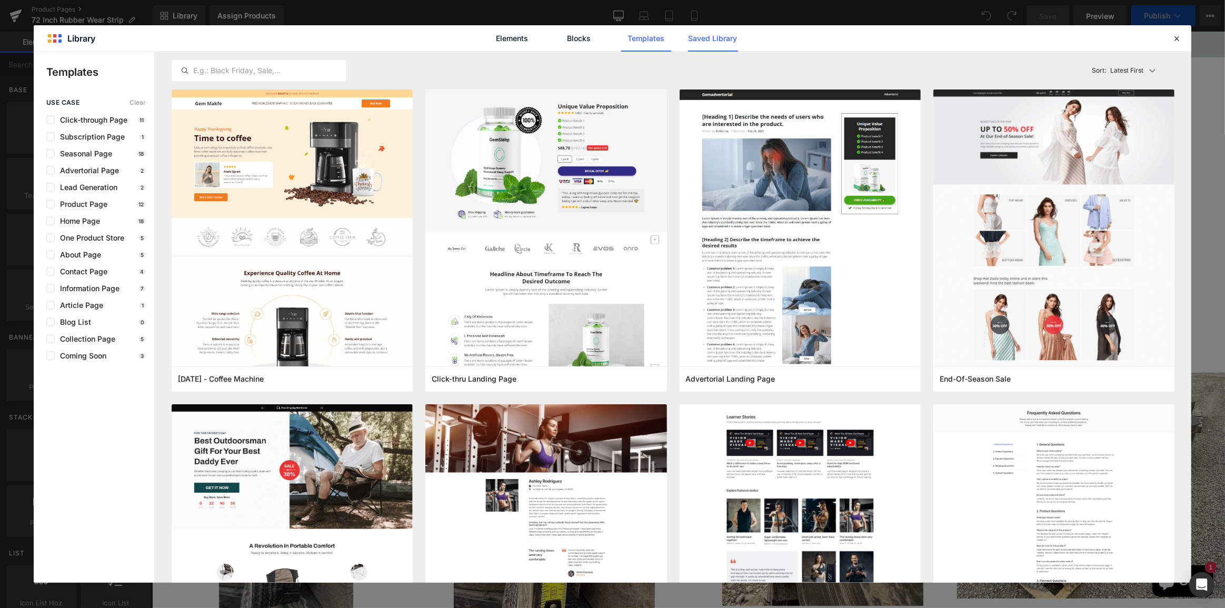
click at [717, 34] on link "Saved Library" at bounding box center [713, 38] width 50 height 26
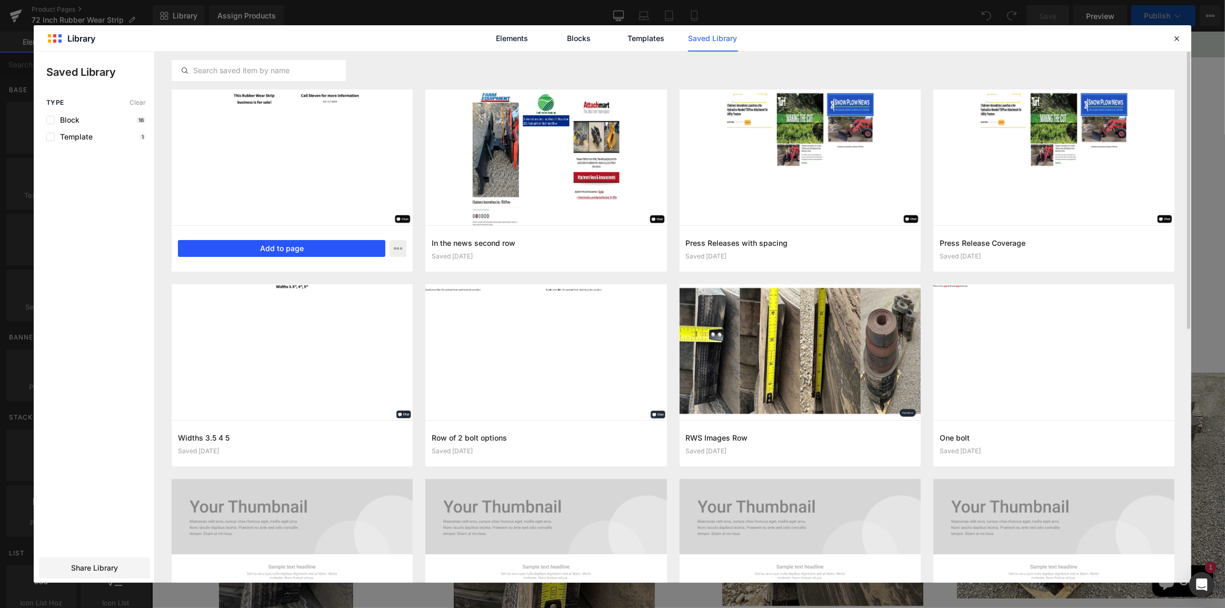
click at [229, 246] on button "Add to page" at bounding box center [281, 248] width 207 height 17
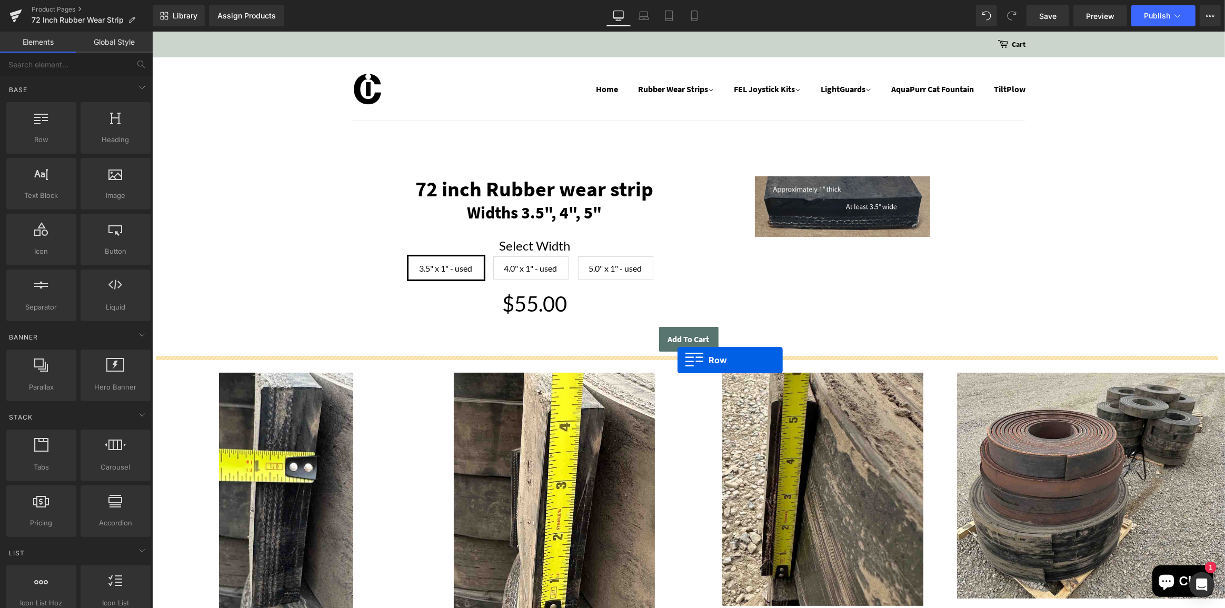
drag, startPoint x: 373, startPoint y: 268, endPoint x: 677, endPoint y: 360, distance: 318.0
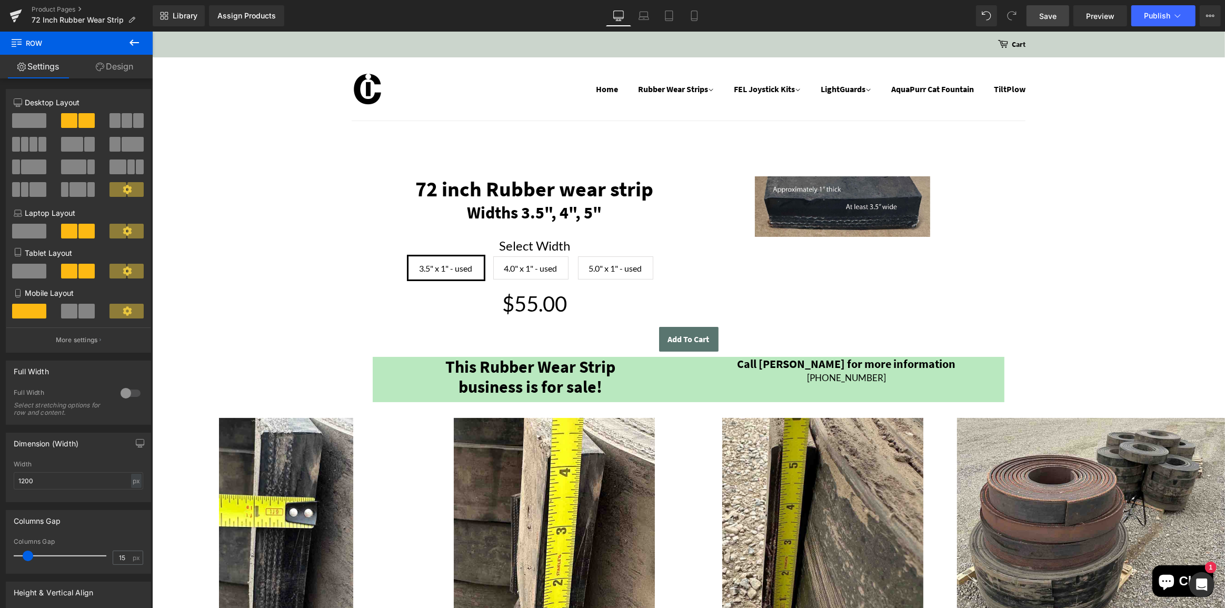
click at [1051, 11] on span "Save" at bounding box center [1048, 16] width 17 height 11
click at [1158, 14] on span "Publish" at bounding box center [1157, 16] width 26 height 8
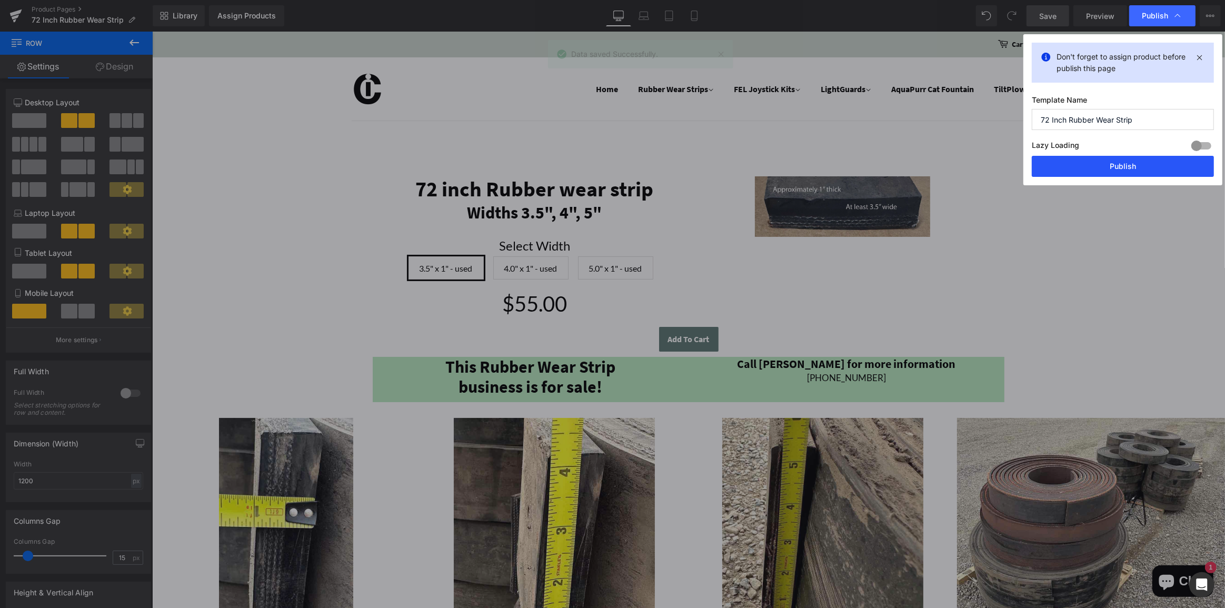
click at [1148, 166] on button "Publish" at bounding box center [1123, 166] width 182 height 21
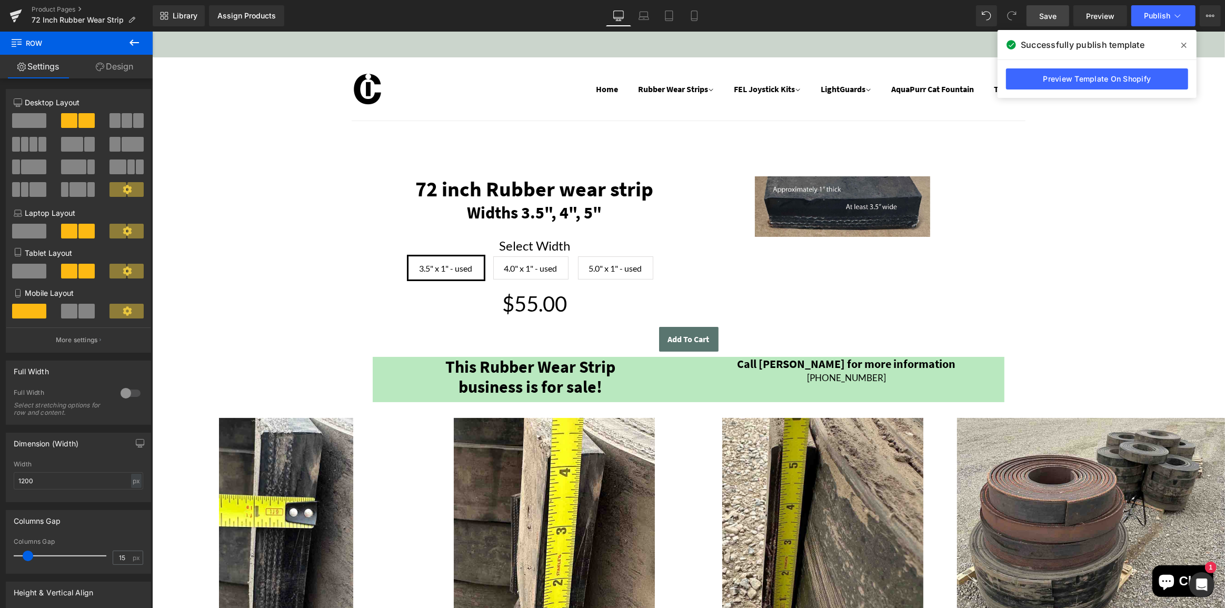
click at [1184, 45] on icon at bounding box center [1184, 45] width 5 height 5
